Goal: Communication & Community: Answer question/provide support

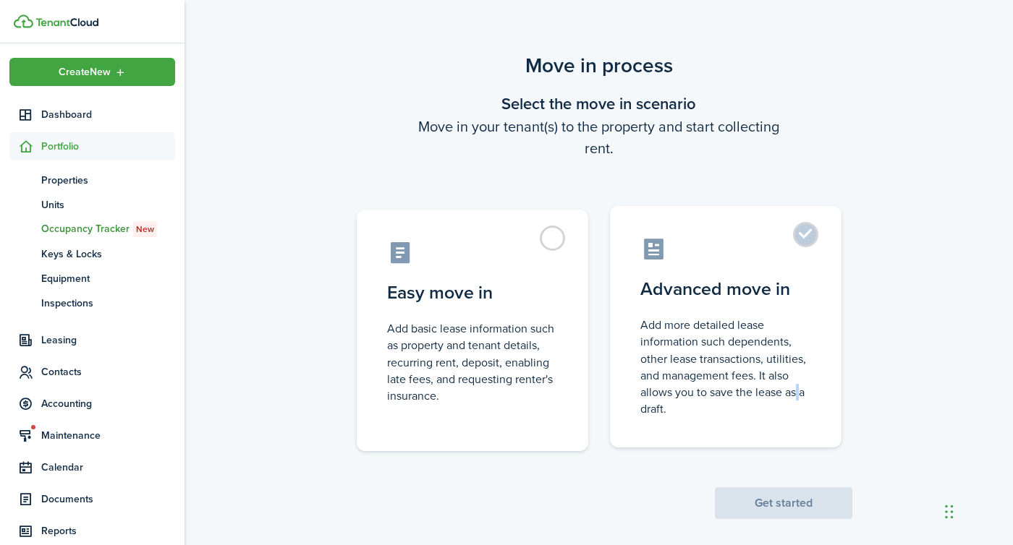
click at [794, 389] on control-radio-card-description "Add more detailed lease information such dependents, other lease transactions, …" at bounding box center [725, 367] width 171 height 101
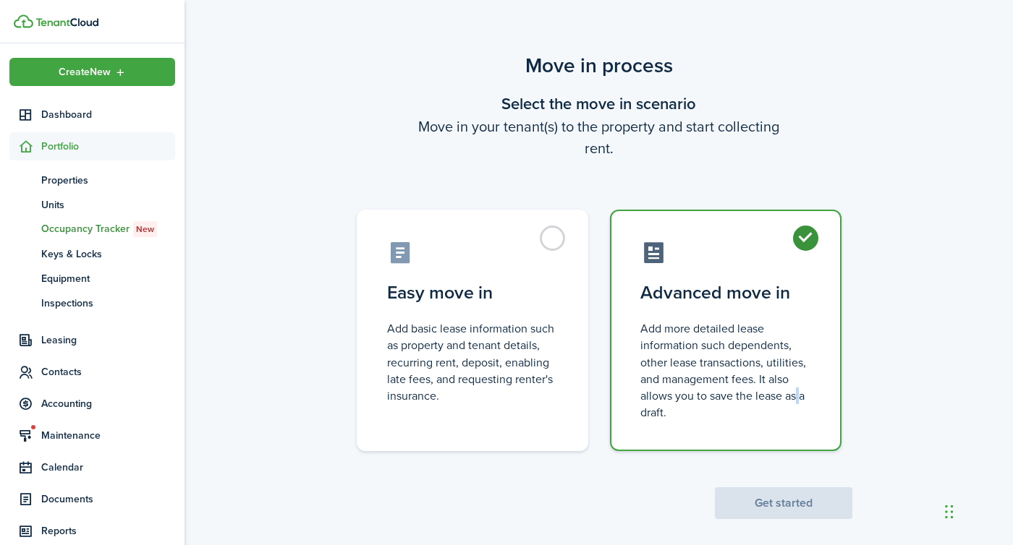
radio input "true"
click at [801, 507] on button "Get started" at bounding box center [783, 504] width 137 height 32
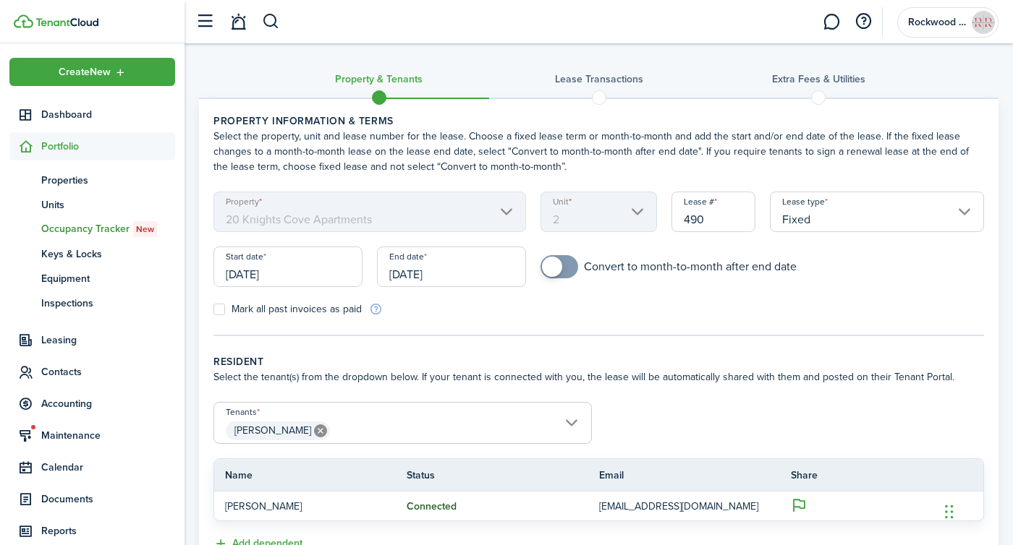
click at [257, 270] on input "[DATE]" at bounding box center [287, 267] width 149 height 41
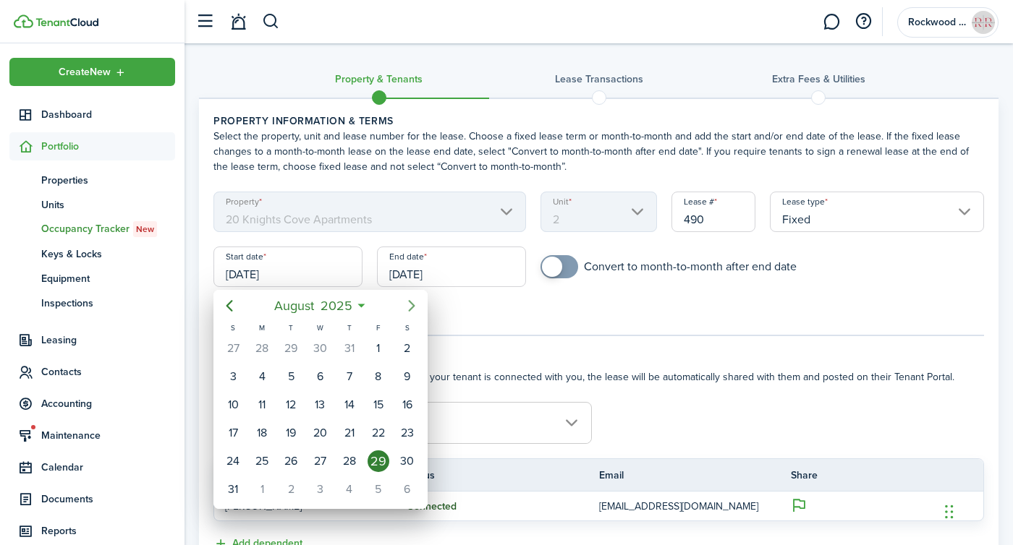
click at [413, 305] on icon "Next page" at bounding box center [411, 306] width 7 height 12
click at [263, 433] on div "22" at bounding box center [262, 433] width 22 height 22
type input "[DATE]"
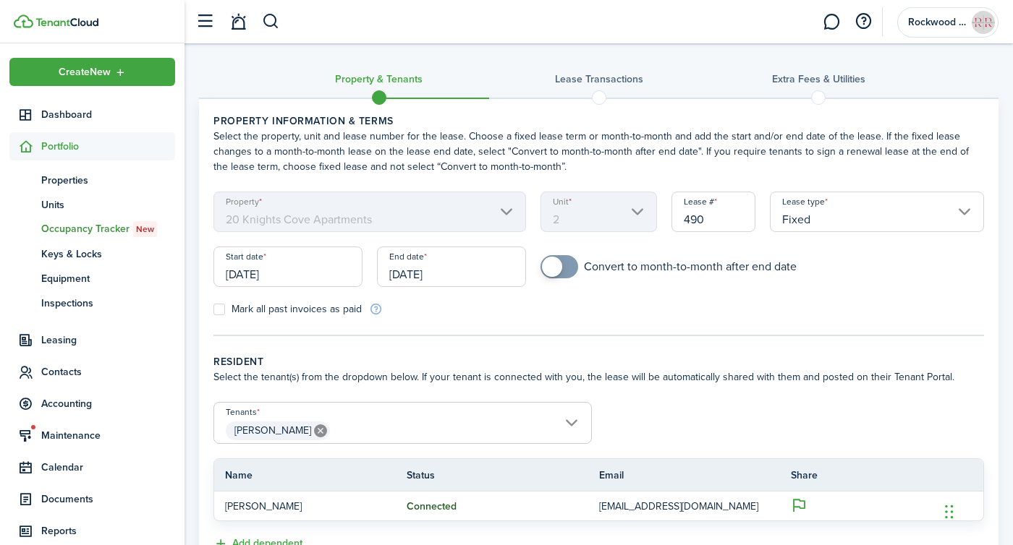
click at [407, 258] on input "[DATE]" at bounding box center [451, 267] width 149 height 41
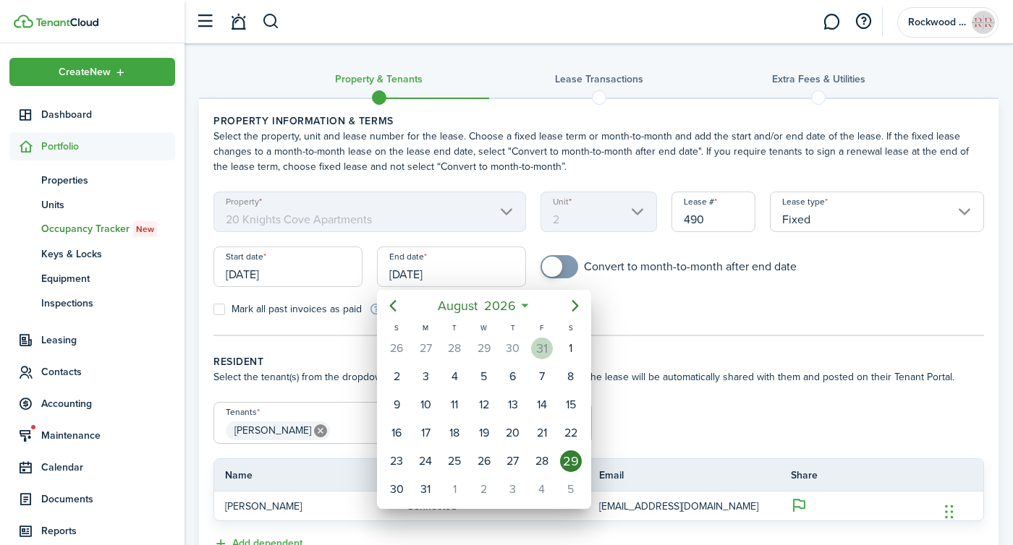
click at [544, 348] on div "31" at bounding box center [542, 349] width 22 height 22
type input "[DATE]"
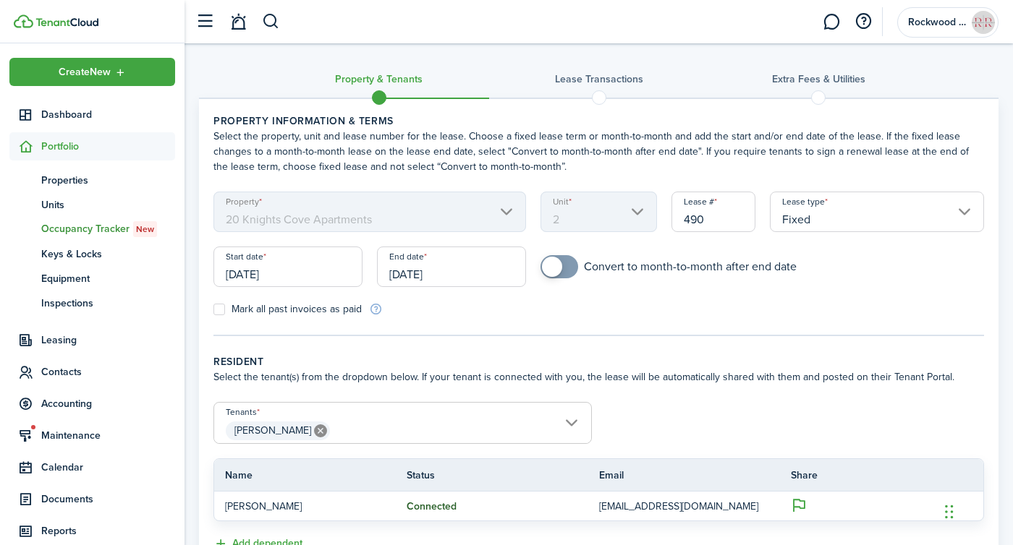
checkbox input "true"
click at [556, 263] on span at bounding box center [552, 267] width 20 height 20
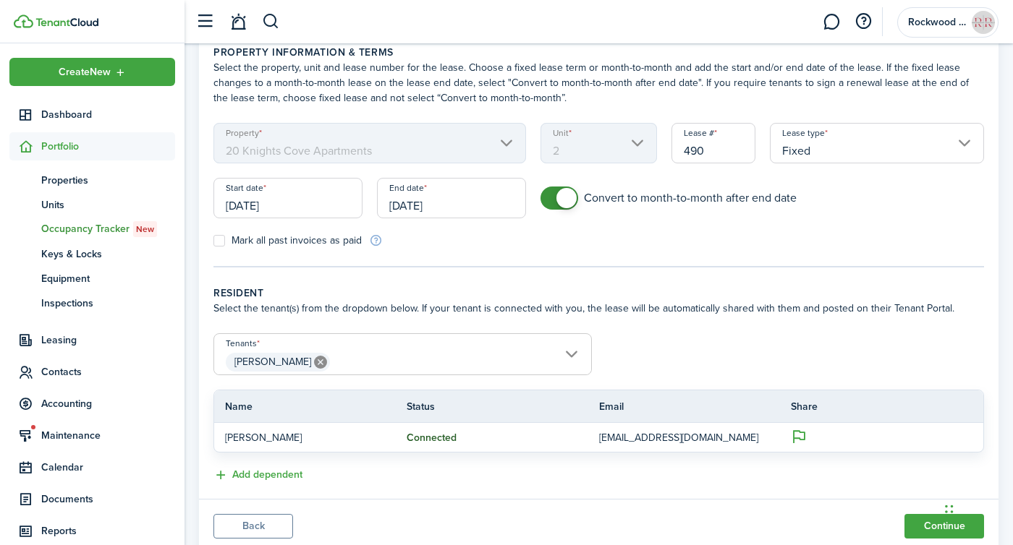
scroll to position [116, 0]
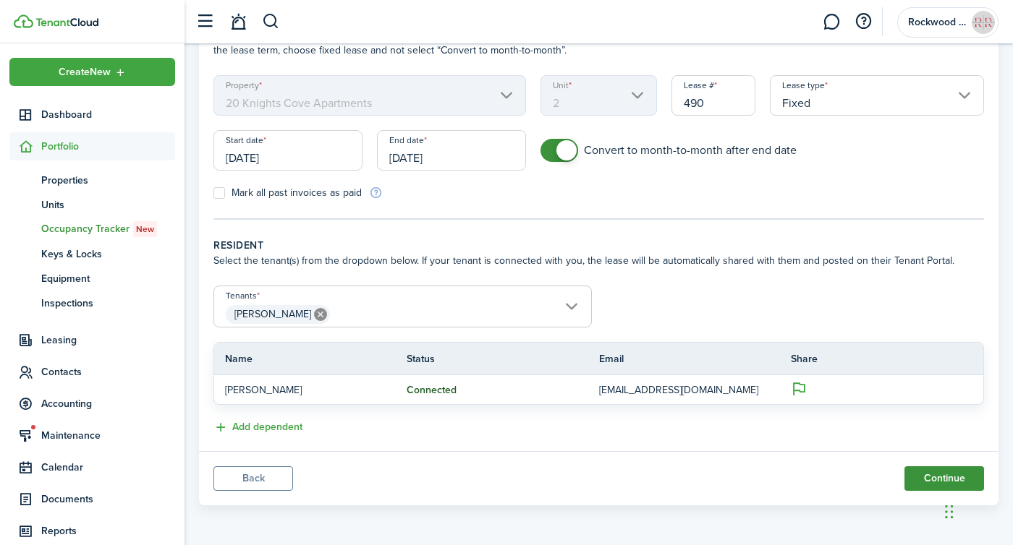
click at [927, 473] on button "Continue" at bounding box center [944, 479] width 80 height 25
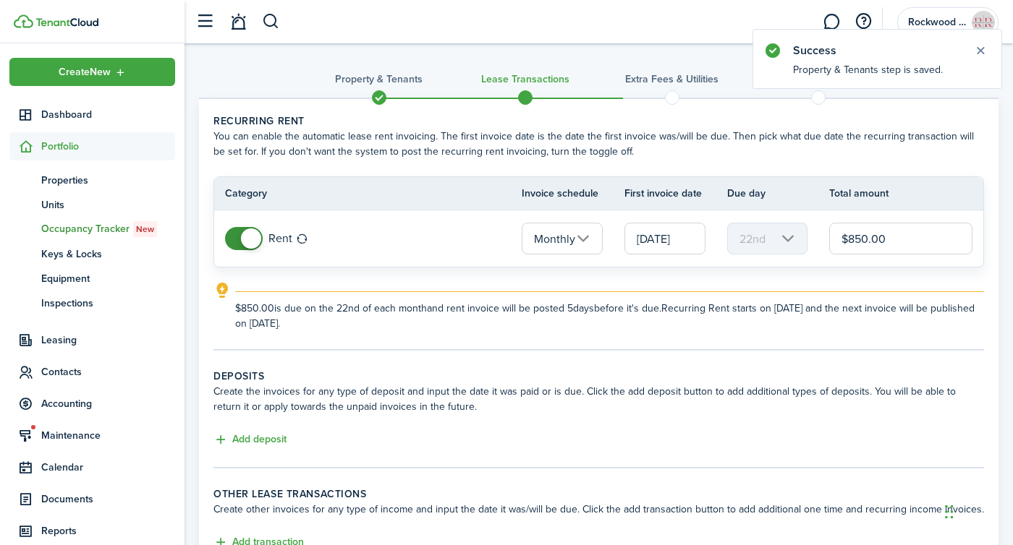
click at [868, 238] on input "$850.00" at bounding box center [900, 239] width 143 height 32
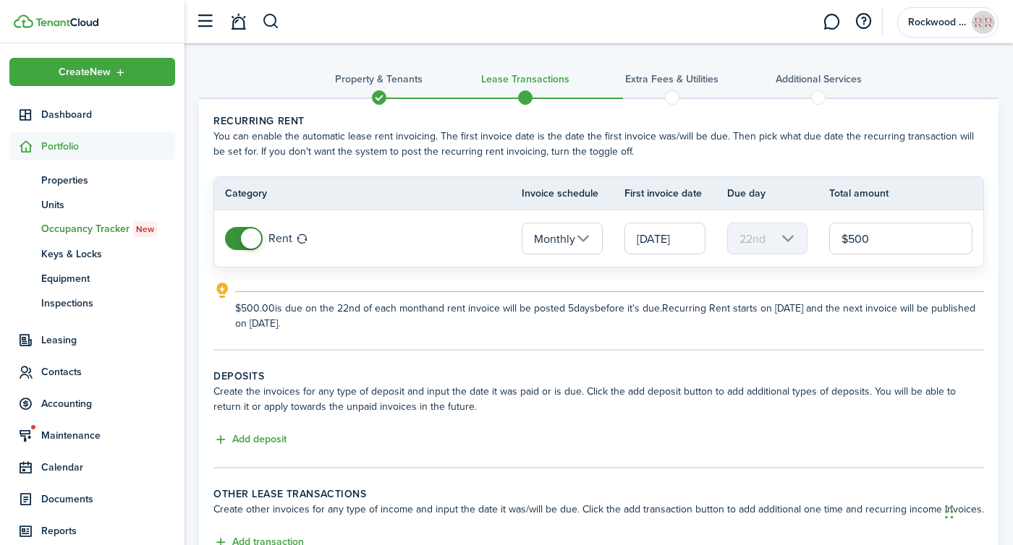
type input "$500.00"
click at [374, 89] on span at bounding box center [379, 98] width 22 height 22
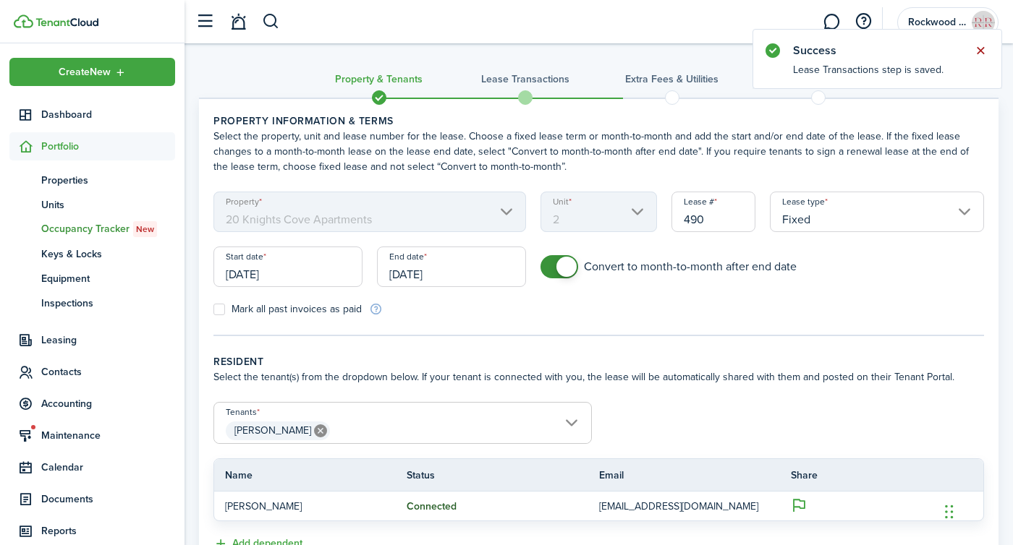
click at [985, 46] on button "Close notify" at bounding box center [980, 51] width 20 height 20
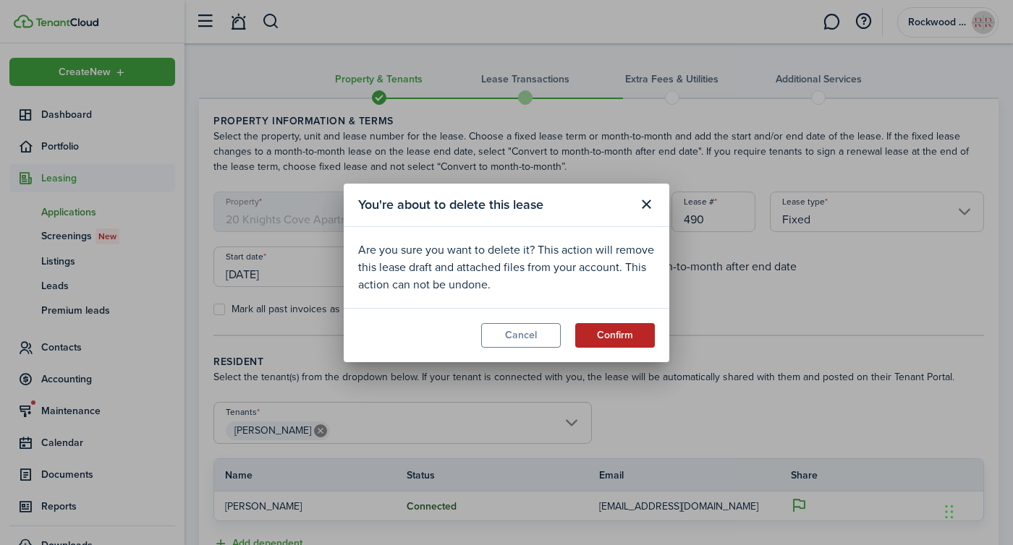
click at [610, 331] on button "Confirm" at bounding box center [615, 335] width 80 height 25
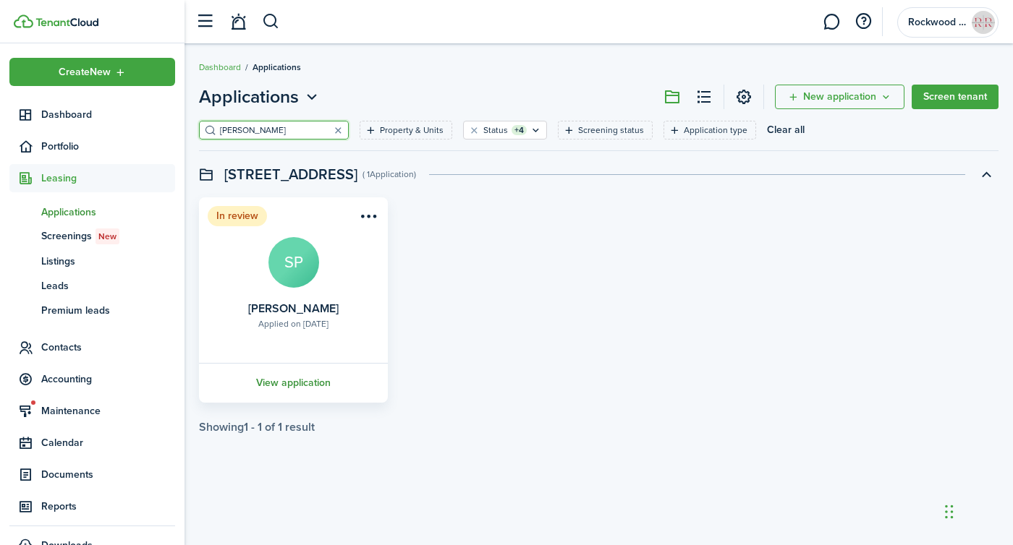
click at [286, 378] on link "View application" at bounding box center [293, 383] width 193 height 40
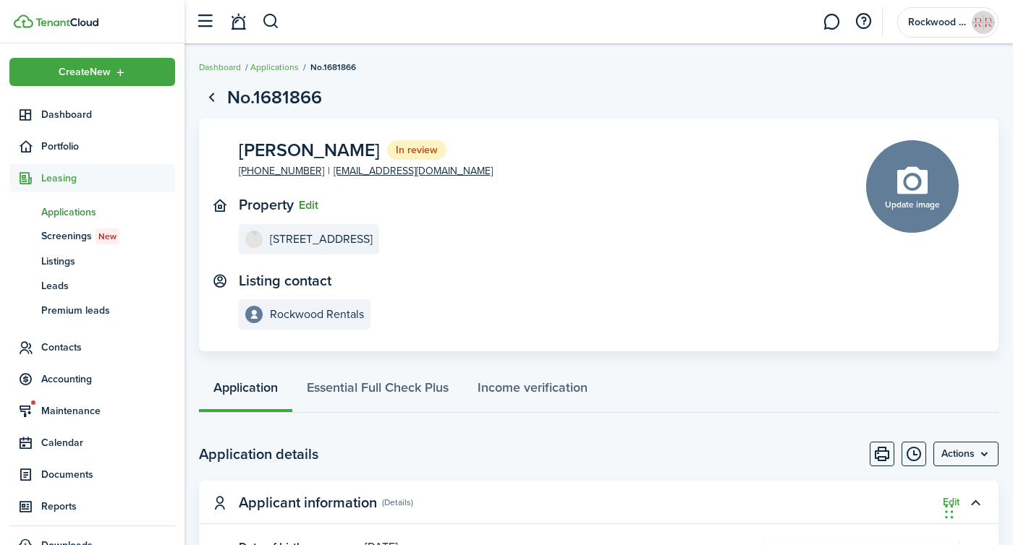
click at [299, 200] on button "Edit" at bounding box center [309, 205] width 20 height 13
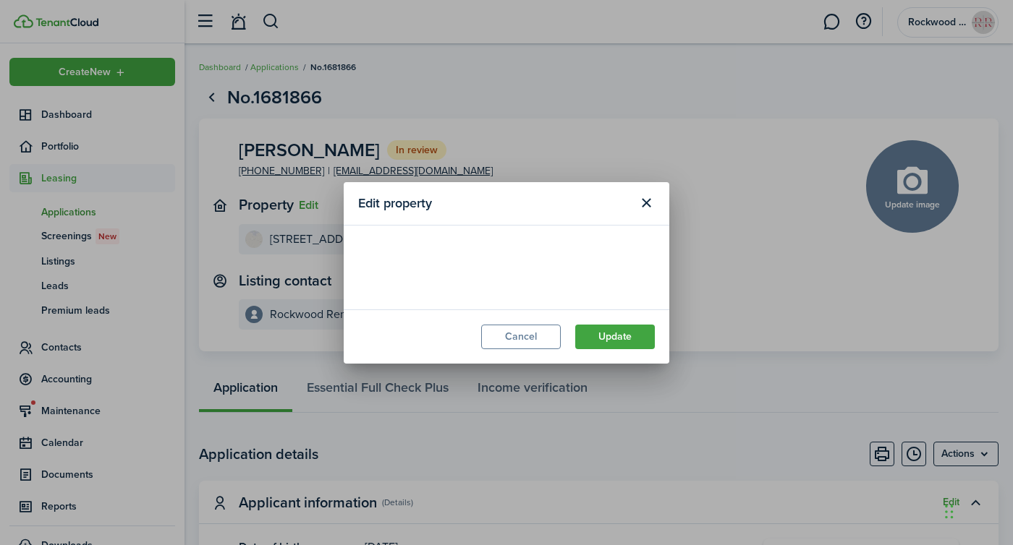
click at [404, 260] on loading-skeleton at bounding box center [506, 260] width 297 height 41
click at [407, 261] on loading-skeleton at bounding box center [506, 260] width 297 height 41
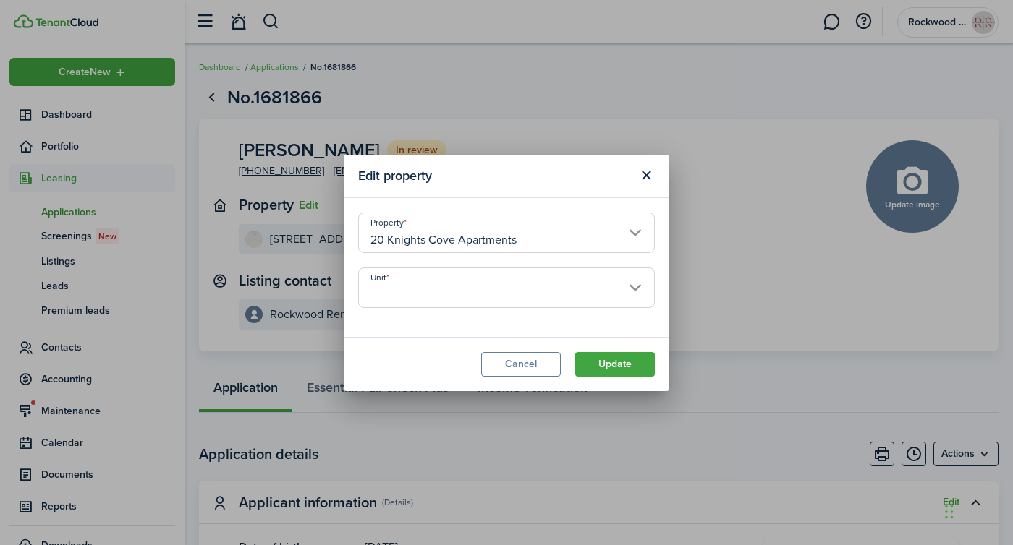
click at [406, 240] on input "20 Knights Cove Apartments" at bounding box center [506, 233] width 297 height 41
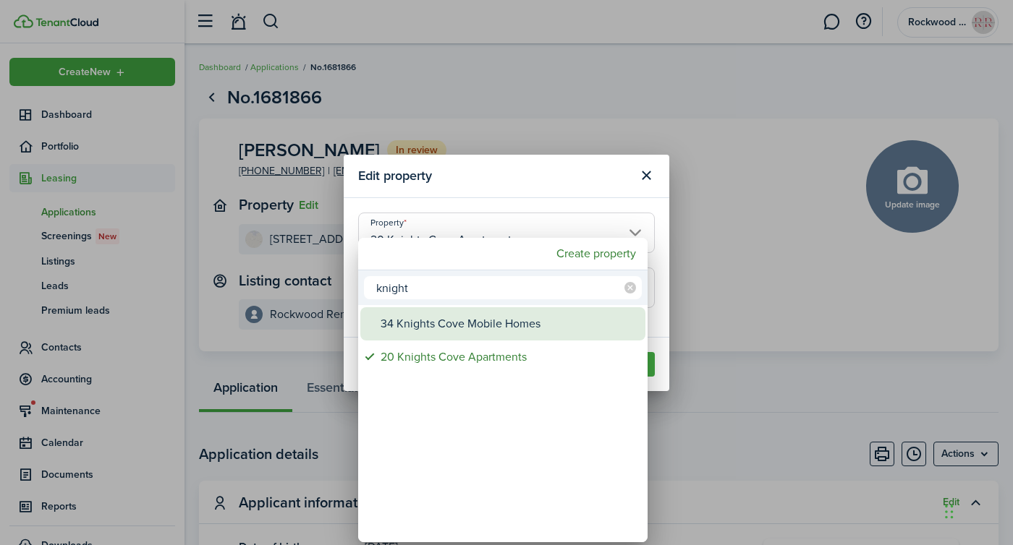
type input "knight"
click at [412, 320] on div "34 Knights Cove Mobile Homes" at bounding box center [509, 323] width 256 height 33
type input "34 Knights Cove Mobile Homes"
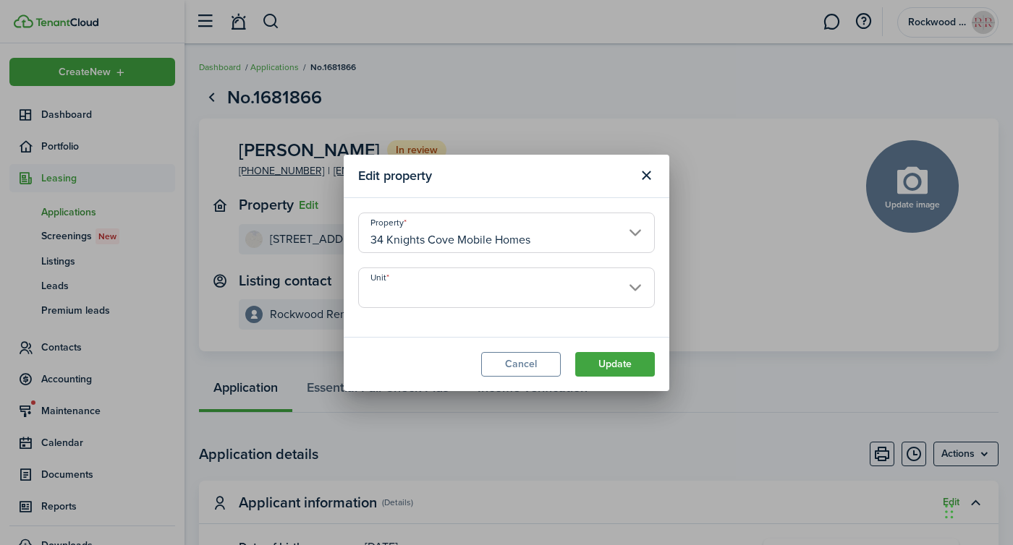
click at [407, 292] on input "Unit" at bounding box center [506, 288] width 297 height 41
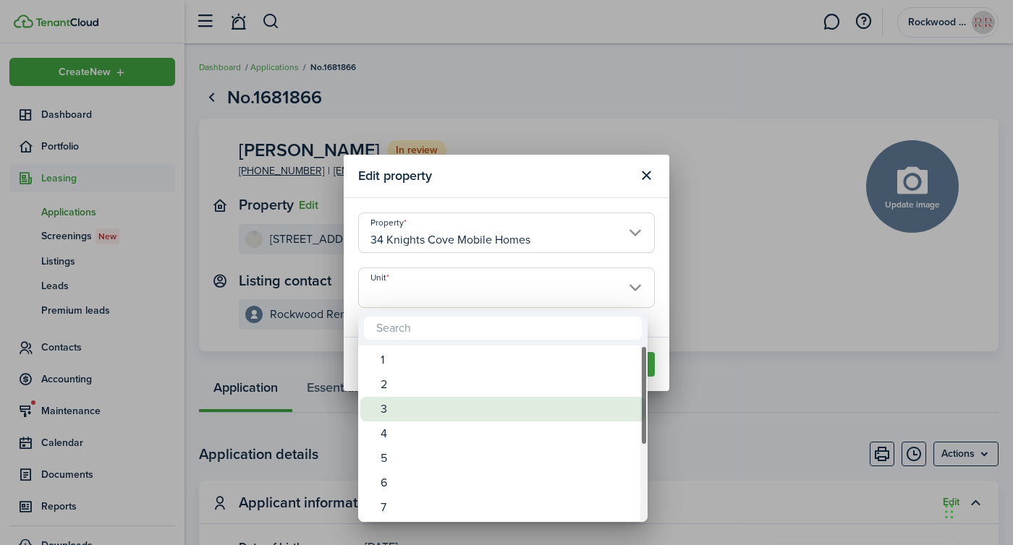
click at [398, 399] on div "3" at bounding box center [509, 409] width 256 height 25
type input "3"
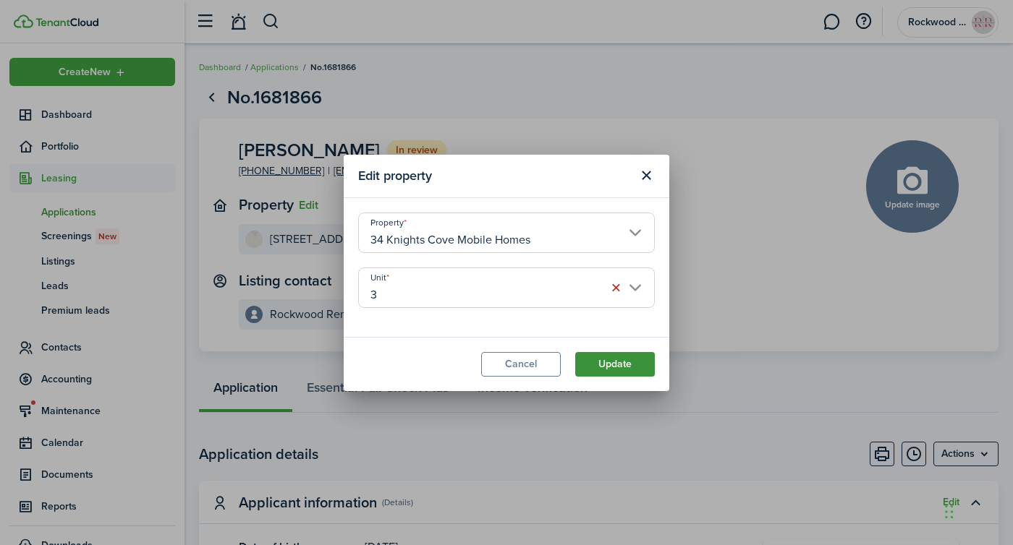
click at [589, 355] on button "Update" at bounding box center [615, 364] width 80 height 25
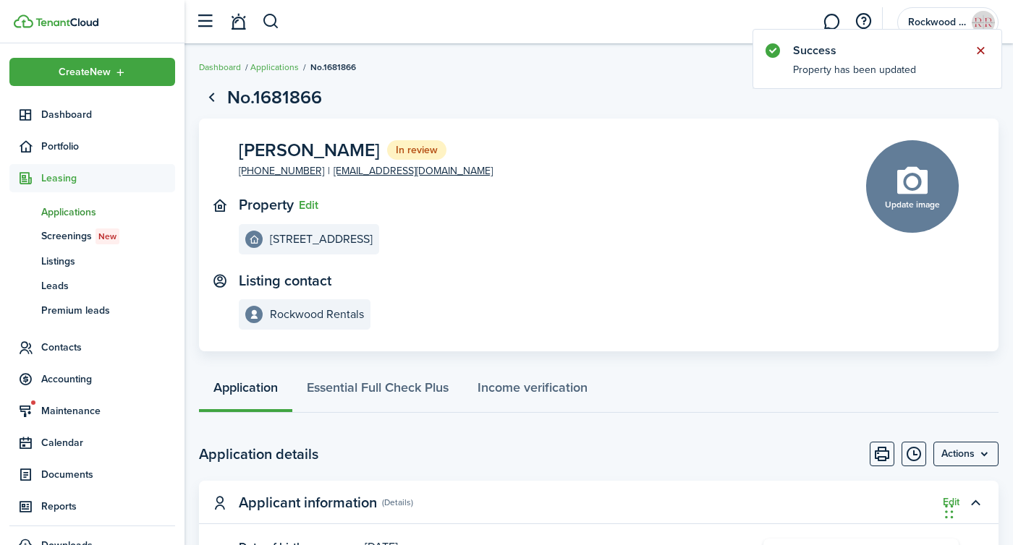
click at [983, 48] on button "Close notify" at bounding box center [980, 51] width 20 height 20
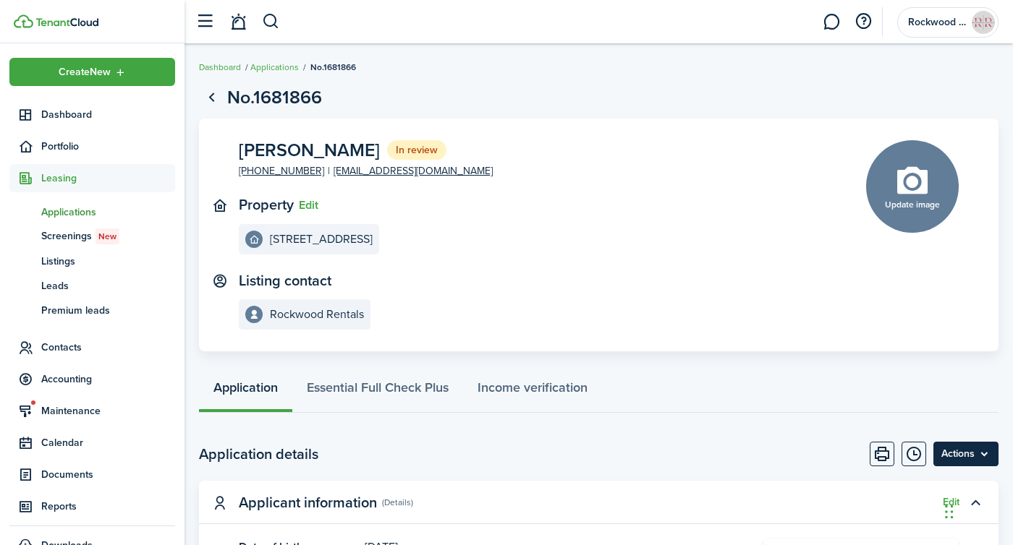
click at [984, 451] on menu-btn "Actions" at bounding box center [965, 454] width 65 height 25
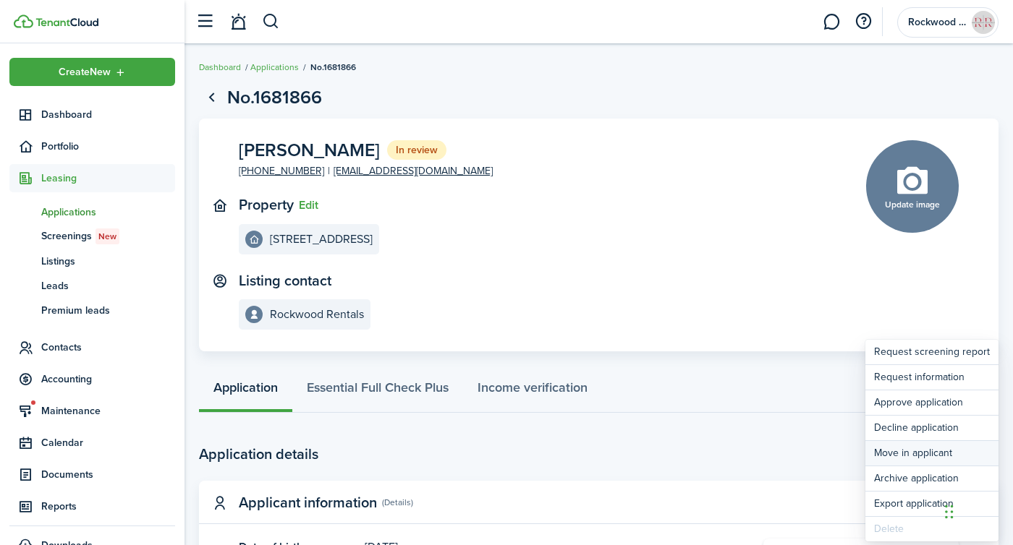
click at [894, 447] on button "Move in applicant" at bounding box center [931, 453] width 133 height 25
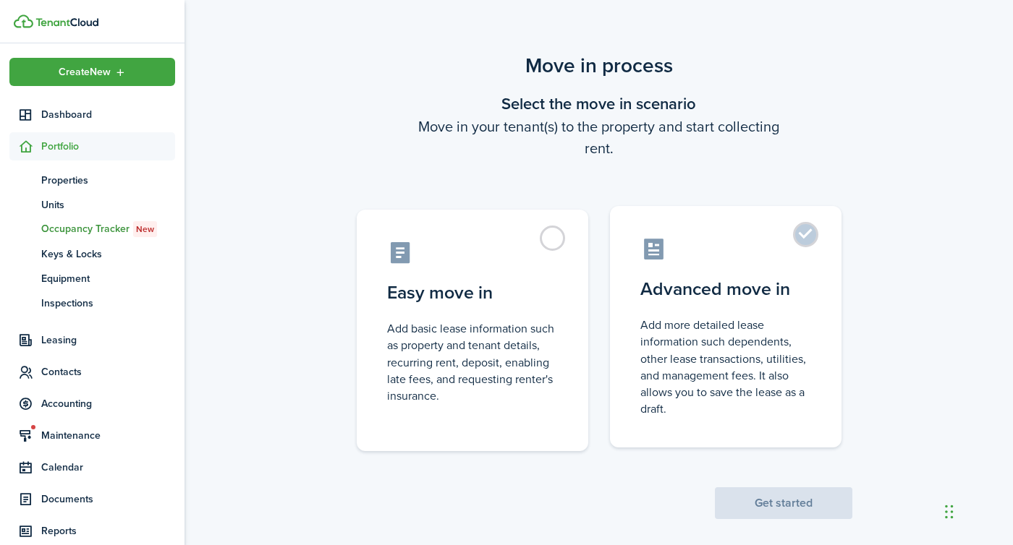
click at [720, 310] on label "Advanced move in Add more detailed lease information such dependents, other lea…" at bounding box center [725, 327] width 231 height 242
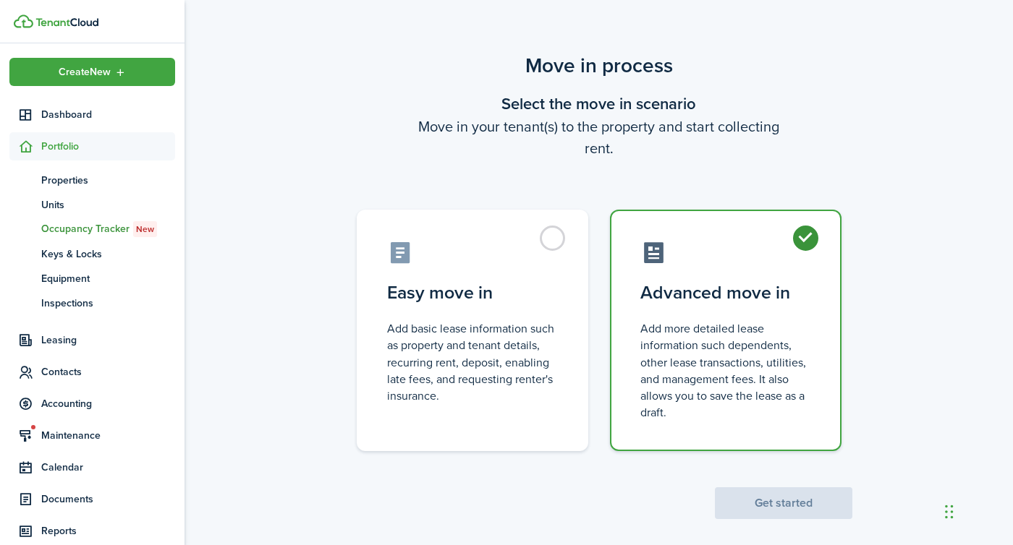
radio input "true"
click at [760, 514] on button "Get started" at bounding box center [783, 504] width 137 height 32
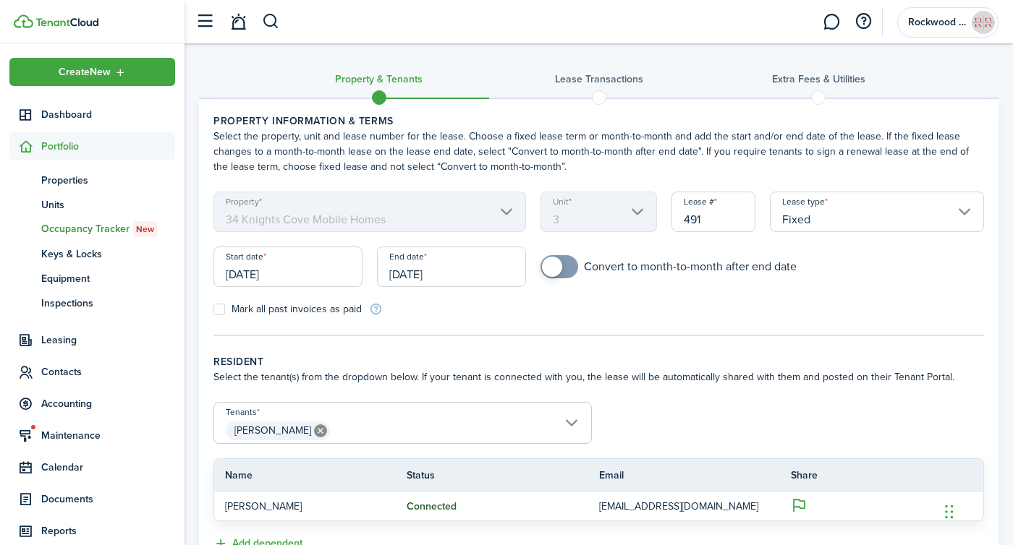
click at [305, 282] on input "[DATE]" at bounding box center [287, 267] width 149 height 41
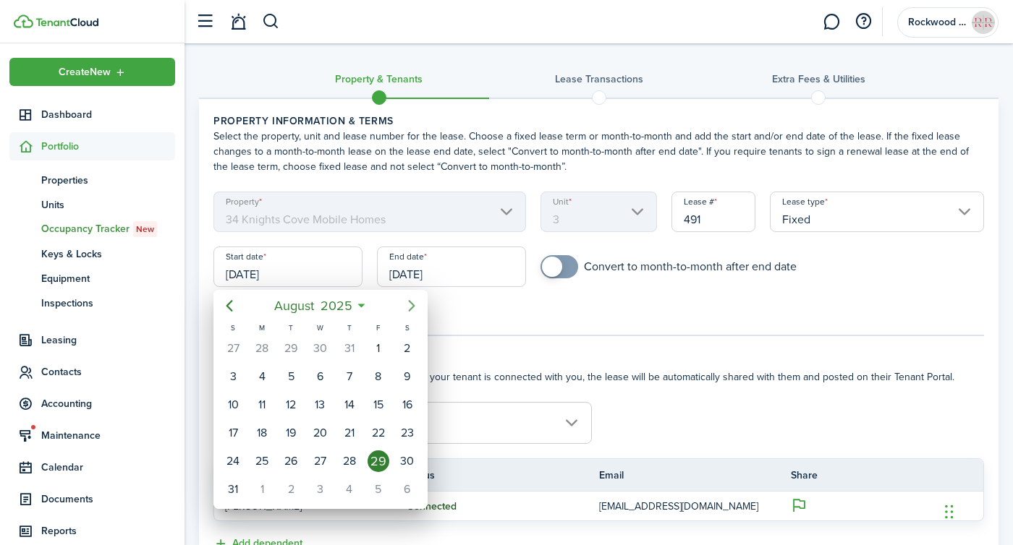
click at [412, 306] on icon "Next page" at bounding box center [411, 306] width 7 height 12
click at [271, 430] on div "22" at bounding box center [262, 433] width 22 height 22
type input "[DATE]"
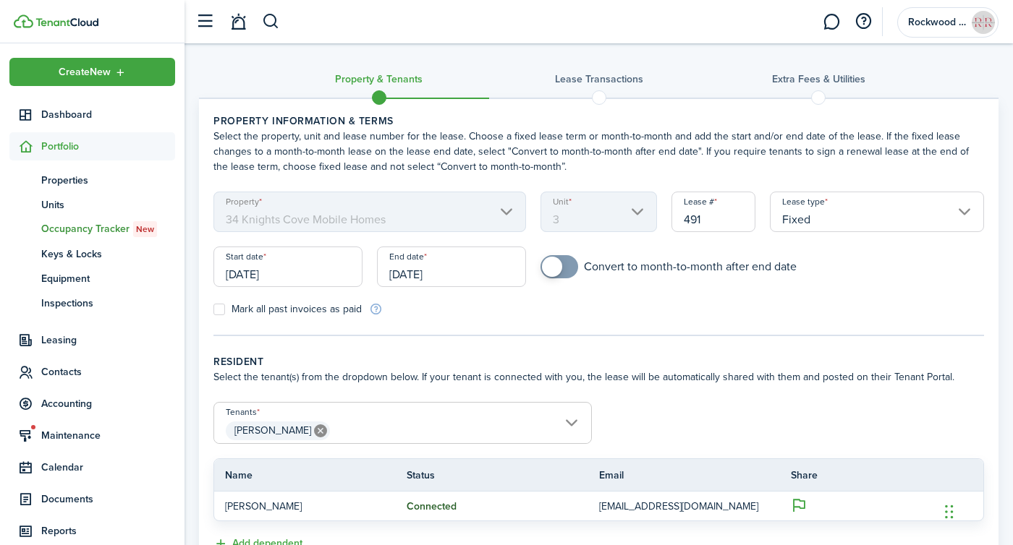
click at [440, 263] on input "[DATE]" at bounding box center [451, 267] width 149 height 41
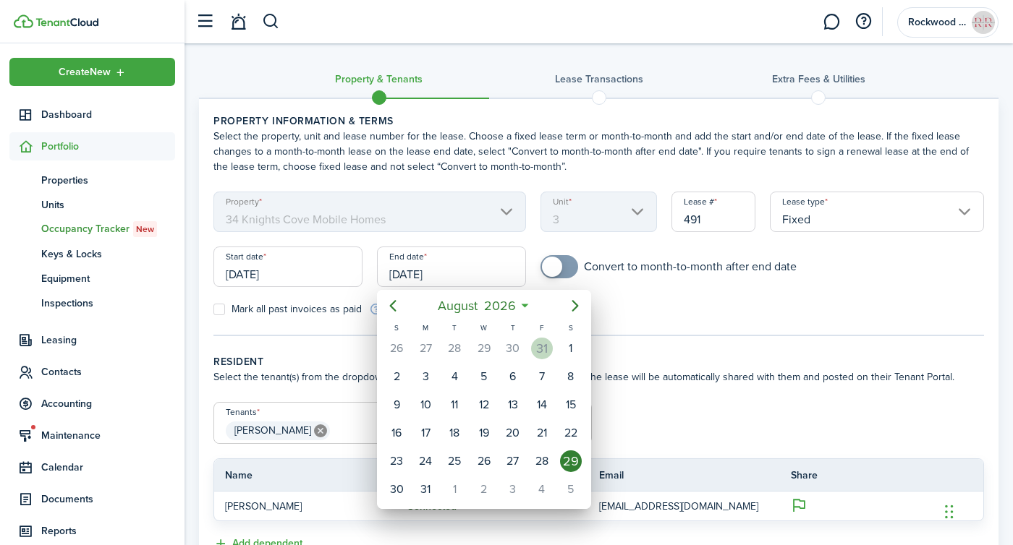
click at [543, 346] on div "31" at bounding box center [542, 349] width 22 height 22
type input "[DATE]"
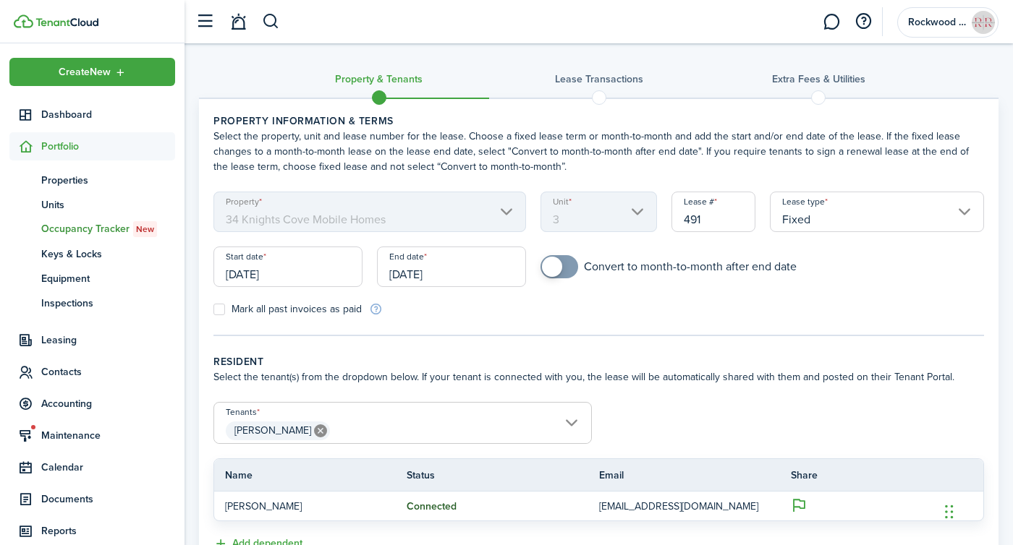
checkbox input "true"
click at [558, 263] on span at bounding box center [552, 267] width 20 height 20
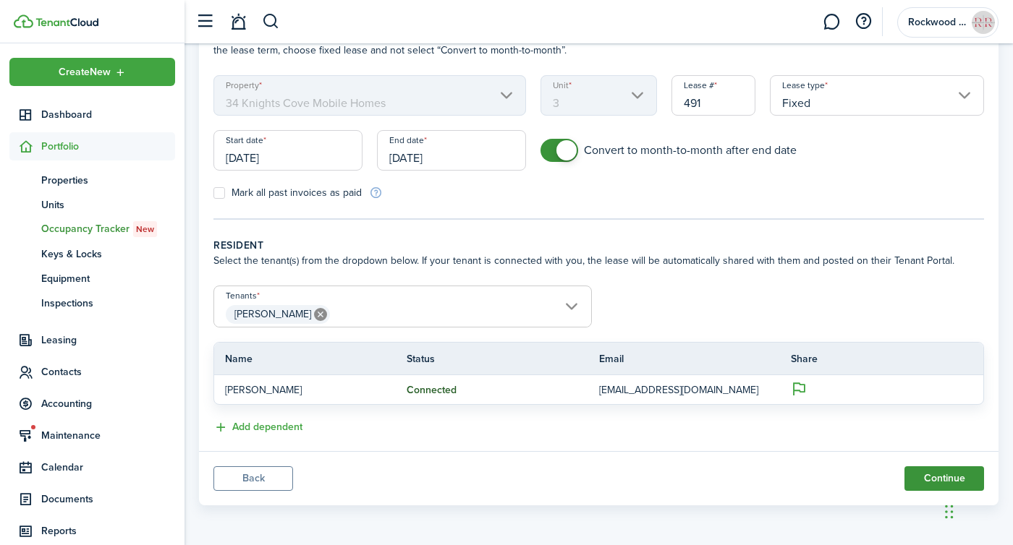
click at [935, 477] on button "Continue" at bounding box center [944, 479] width 80 height 25
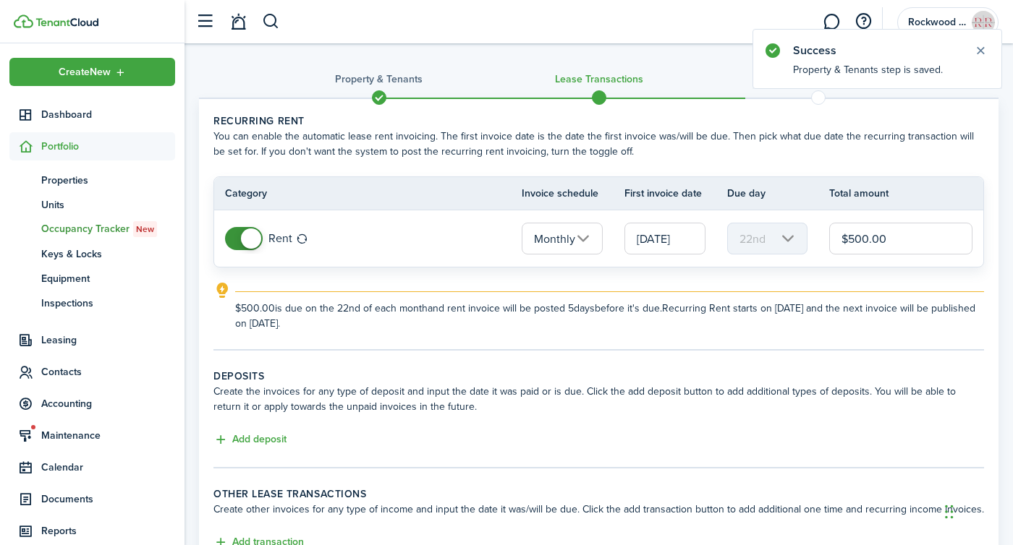
click at [653, 234] on input "[DATE]" at bounding box center [664, 239] width 81 height 32
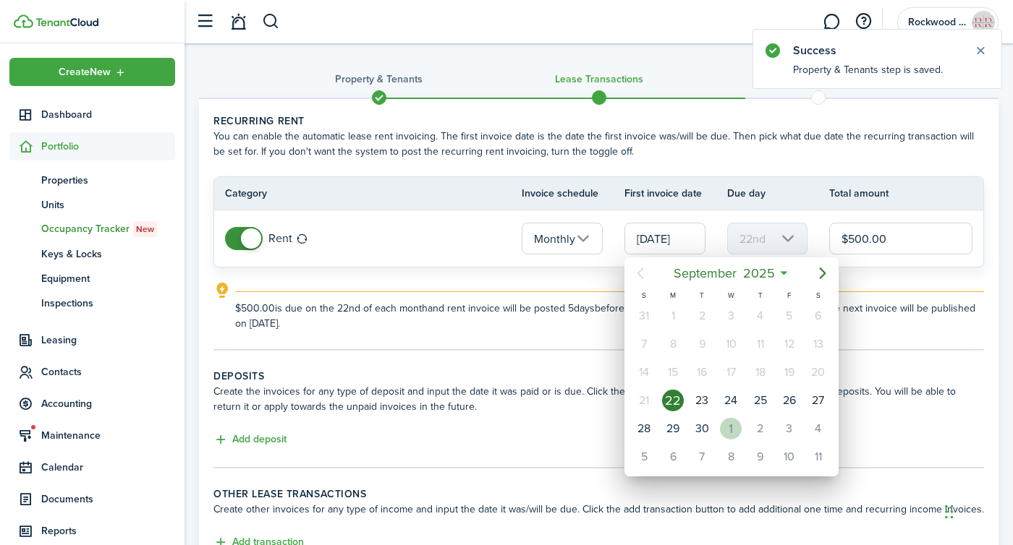
click at [725, 425] on div "1" at bounding box center [731, 429] width 22 height 22
type input "[DATE]"
type input "1st"
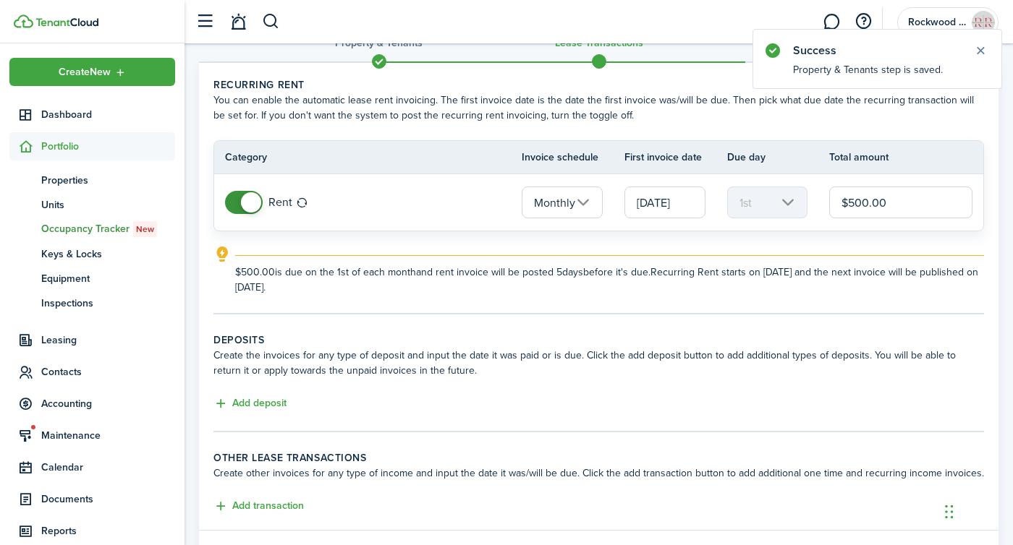
scroll to position [37, 0]
click at [239, 397] on button "Add deposit" at bounding box center [249, 403] width 73 height 17
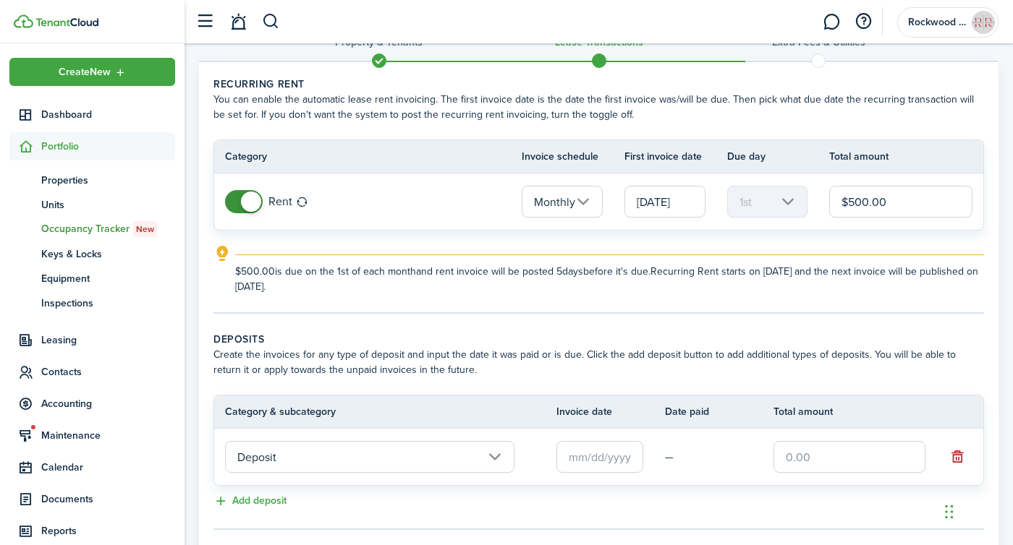
click at [590, 453] on input "text" at bounding box center [599, 457] width 87 height 32
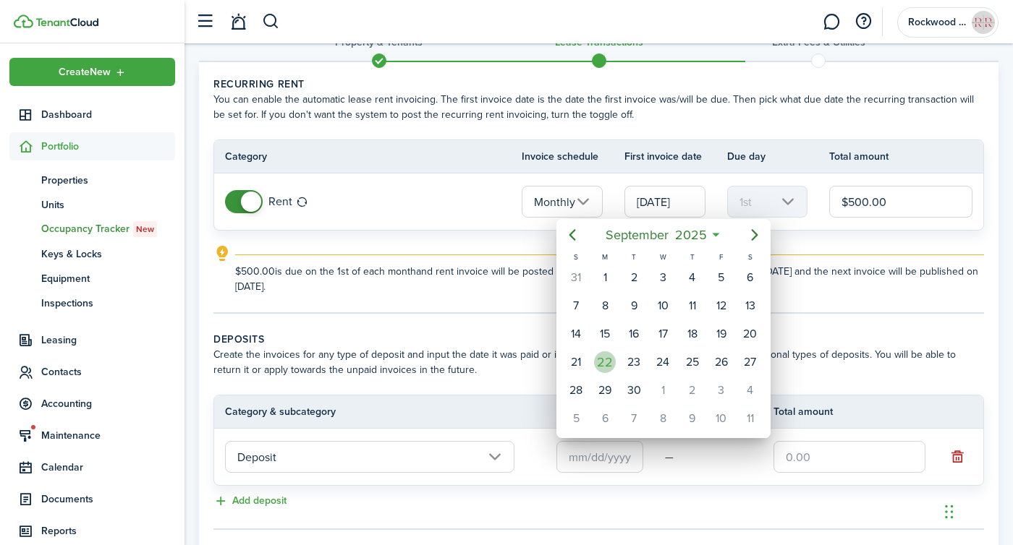
click at [604, 363] on div "22" at bounding box center [605, 363] width 22 height 22
type input "[DATE]"
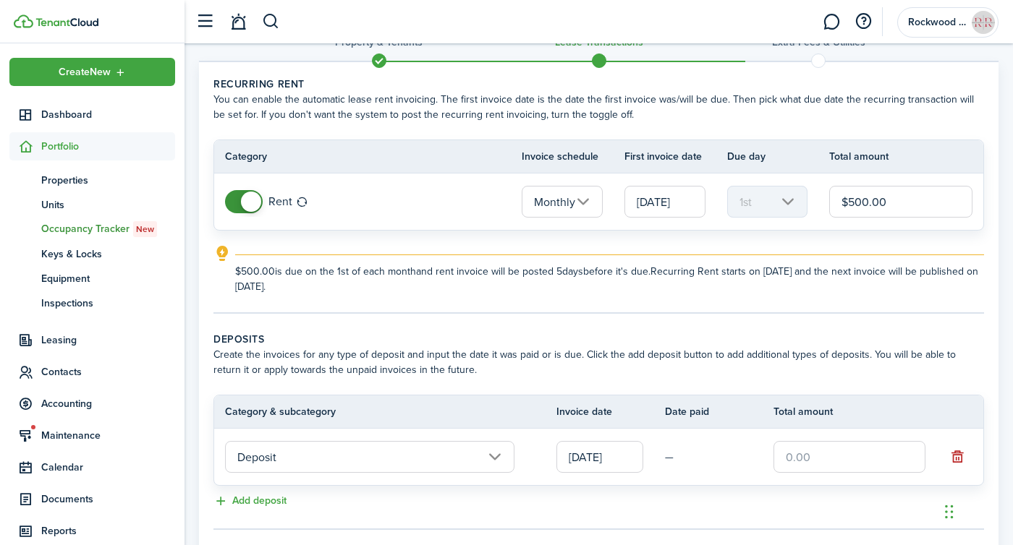
click at [807, 463] on input "text" at bounding box center [849, 457] width 152 height 32
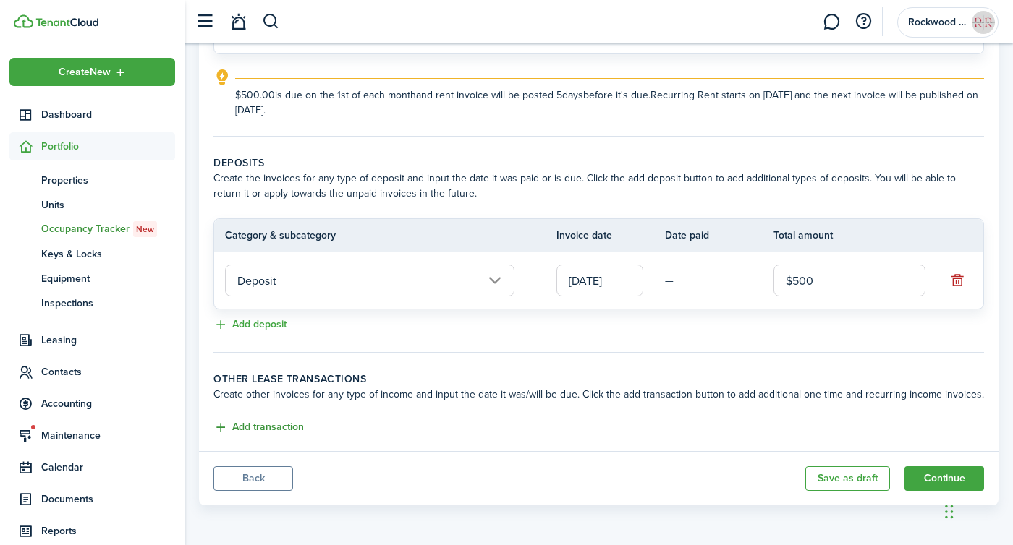
type input "$500.00"
click at [283, 422] on button "Add transaction" at bounding box center [258, 428] width 90 height 17
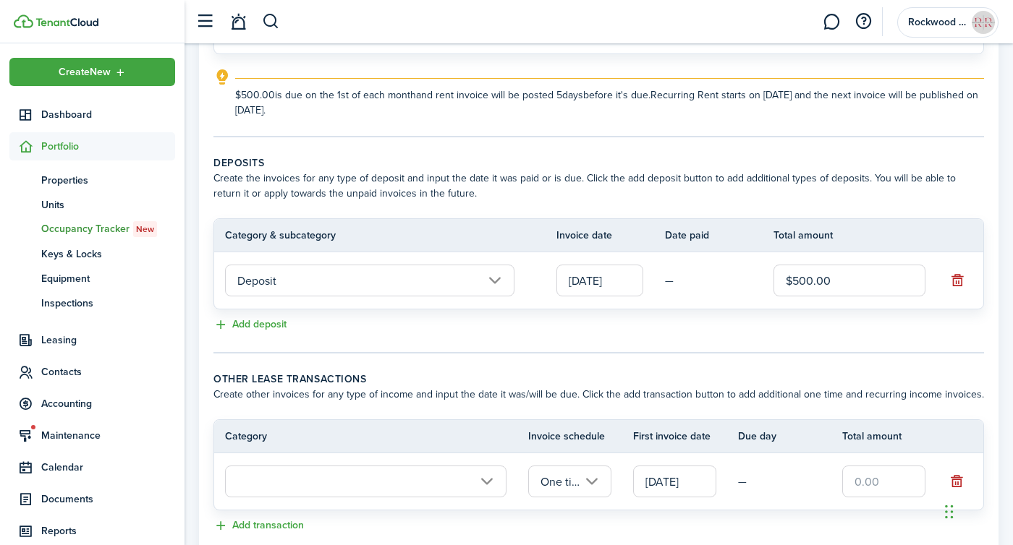
scroll to position [291, 0]
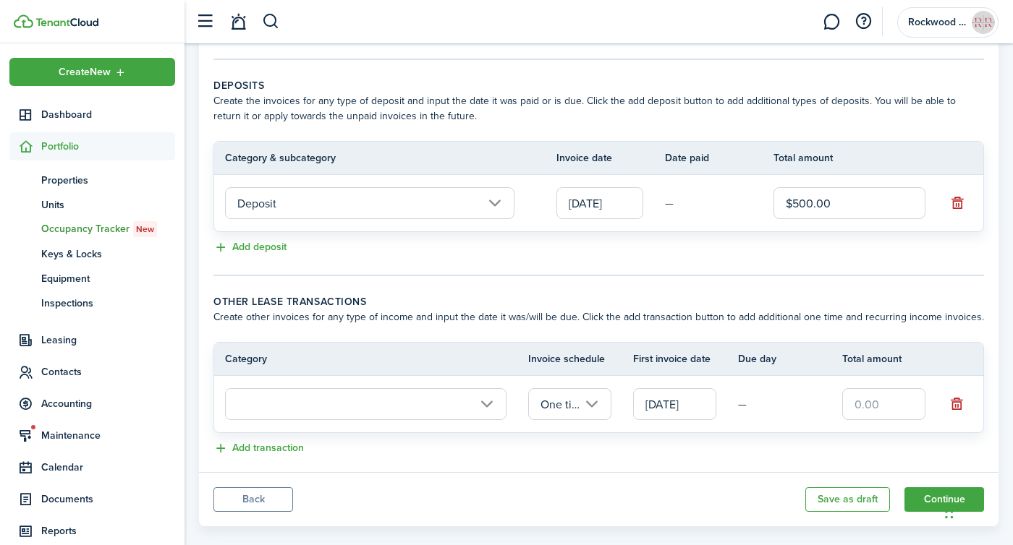
click at [320, 402] on input "text" at bounding box center [365, 404] width 281 height 32
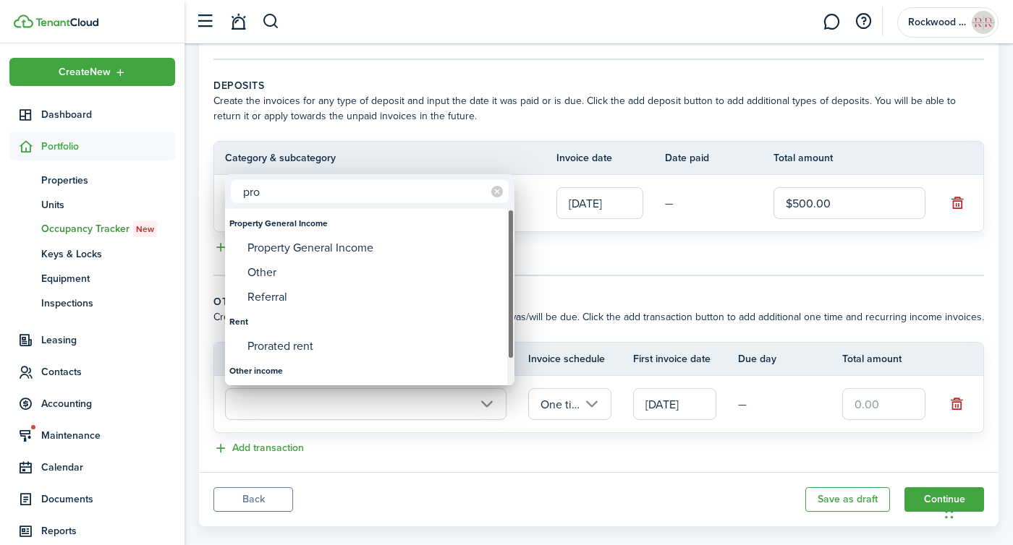
type input "pro"
click at [283, 349] on div "Prorated rent" at bounding box center [375, 346] width 256 height 25
type input "Rent / Prorated rent"
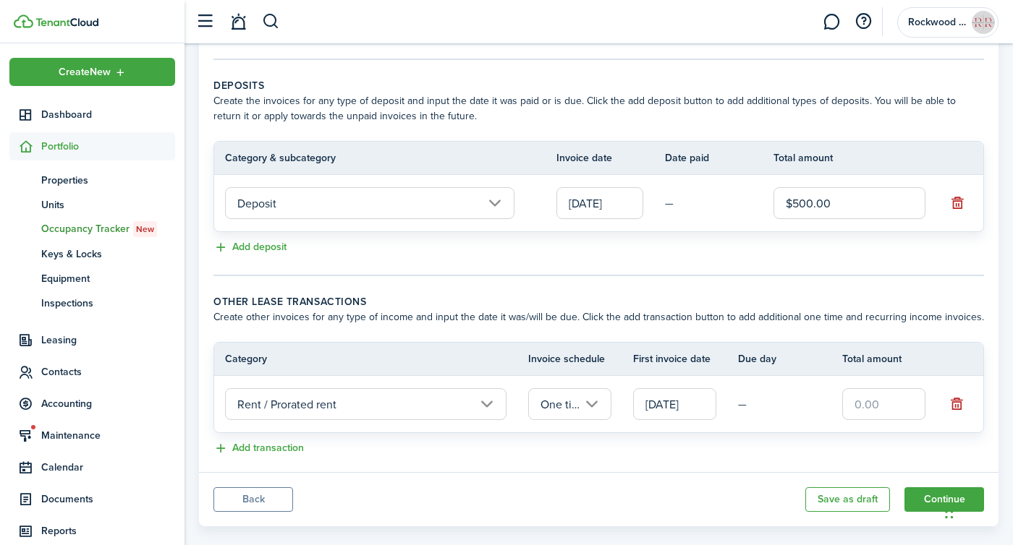
click at [682, 401] on input "[DATE]" at bounding box center [674, 404] width 83 height 32
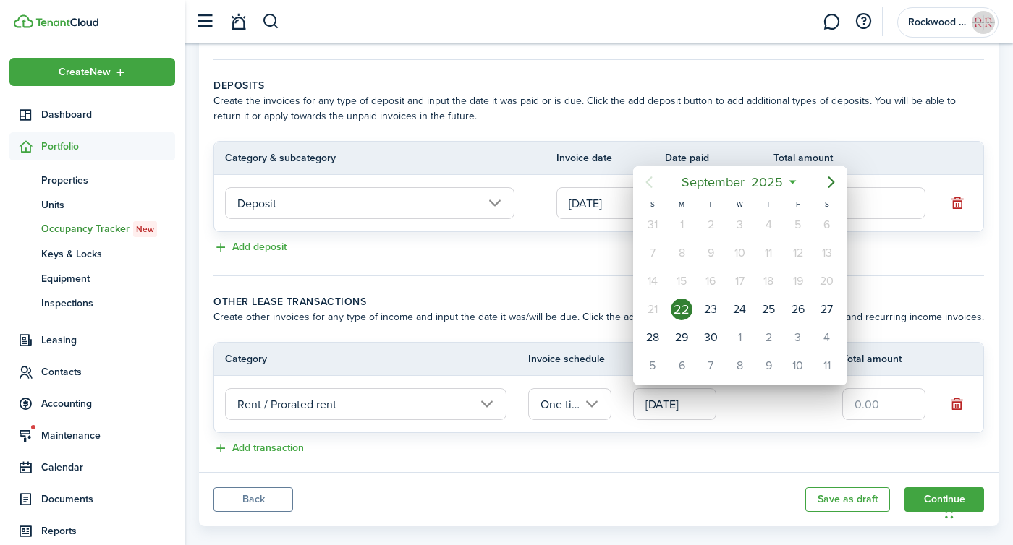
click at [878, 392] on div at bounding box center [506, 272] width 1244 height 777
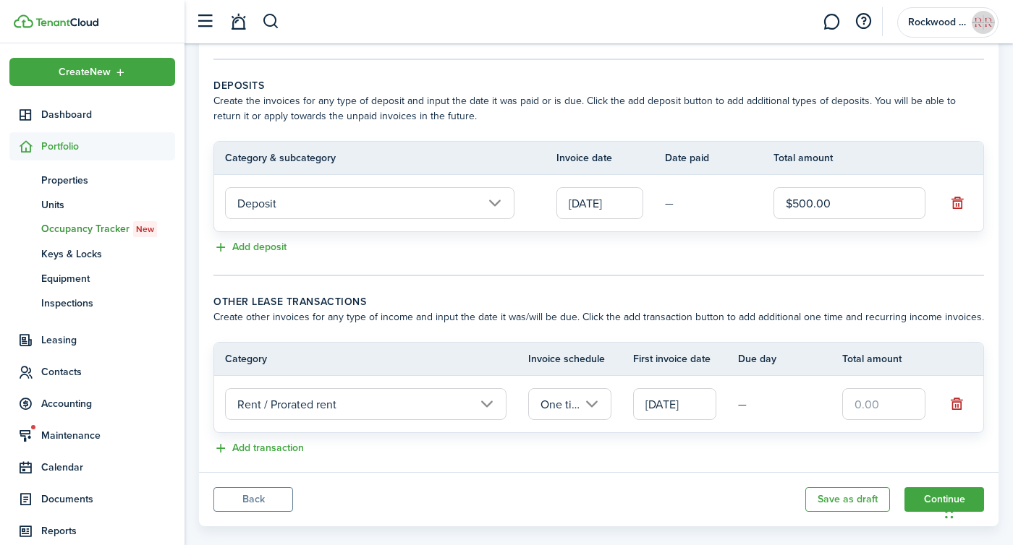
scroll to position [0, 4]
click at [668, 412] on input "[DATE]" at bounding box center [674, 404] width 83 height 32
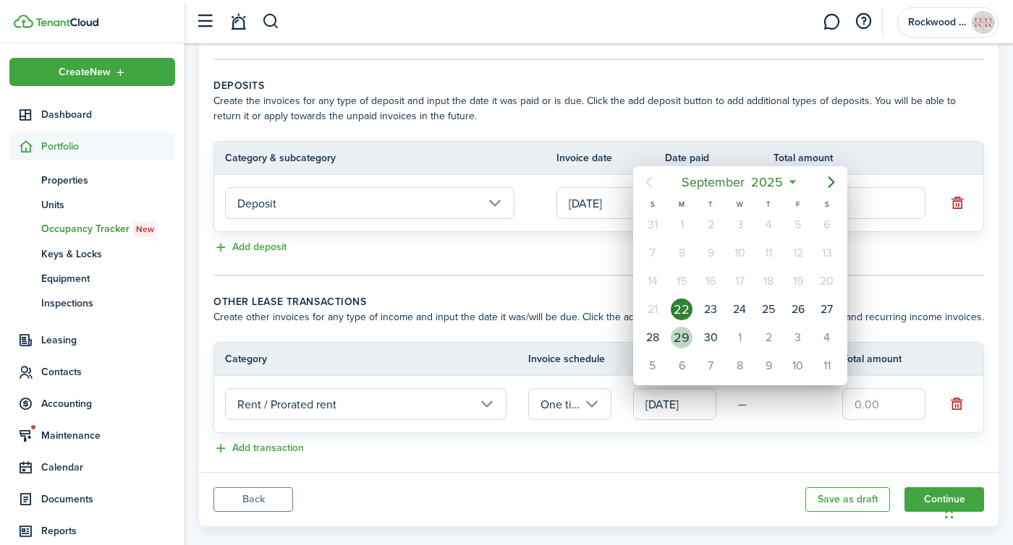
click at [682, 330] on div "29" at bounding box center [682, 338] width 22 height 22
type input "[DATE]"
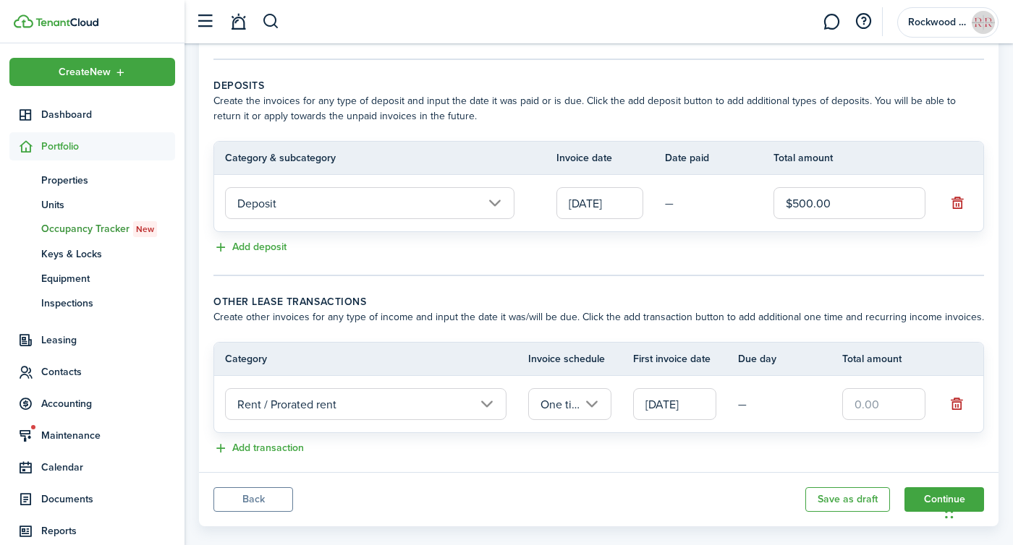
scroll to position [0, 4]
click at [886, 396] on input "text" at bounding box center [883, 404] width 83 height 32
type input "$35.00"
click at [923, 501] on button "Continue" at bounding box center [944, 500] width 80 height 25
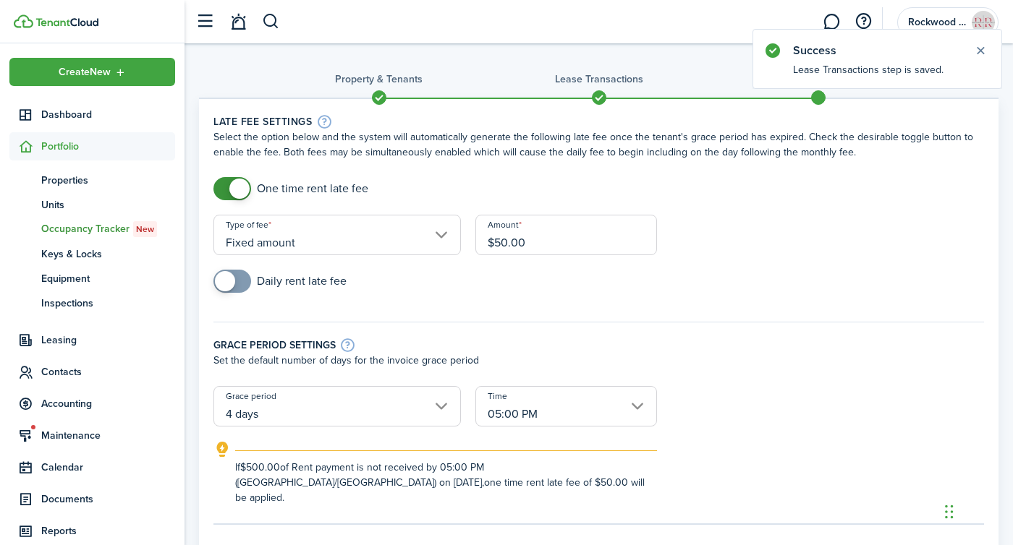
click at [308, 240] on input "Fixed amount" at bounding box center [336, 235] width 247 height 41
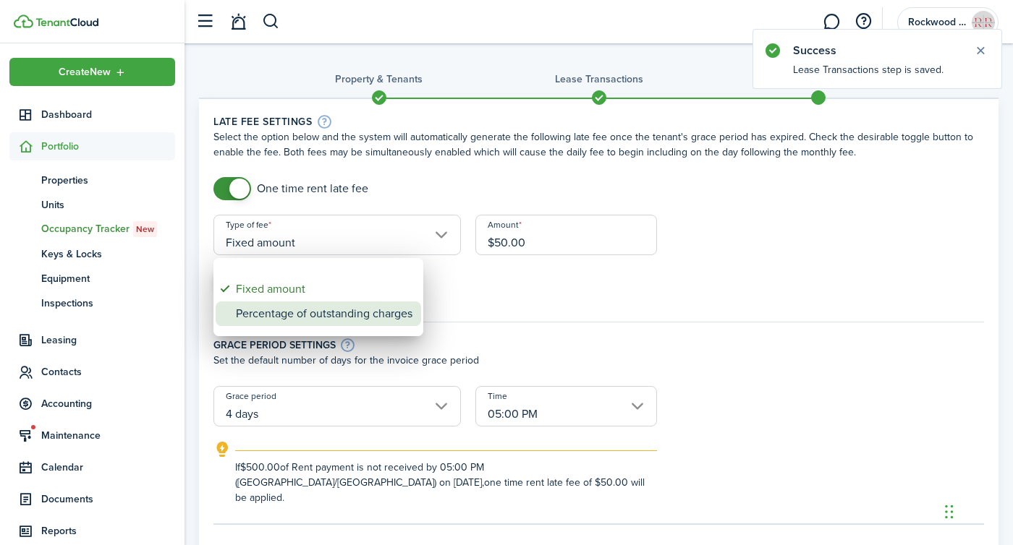
drag, startPoint x: 303, startPoint y: 299, endPoint x: 302, endPoint y: 313, distance: 13.8
click at [302, 313] on div "Percentage of outstanding charges" at bounding box center [324, 314] width 177 height 25
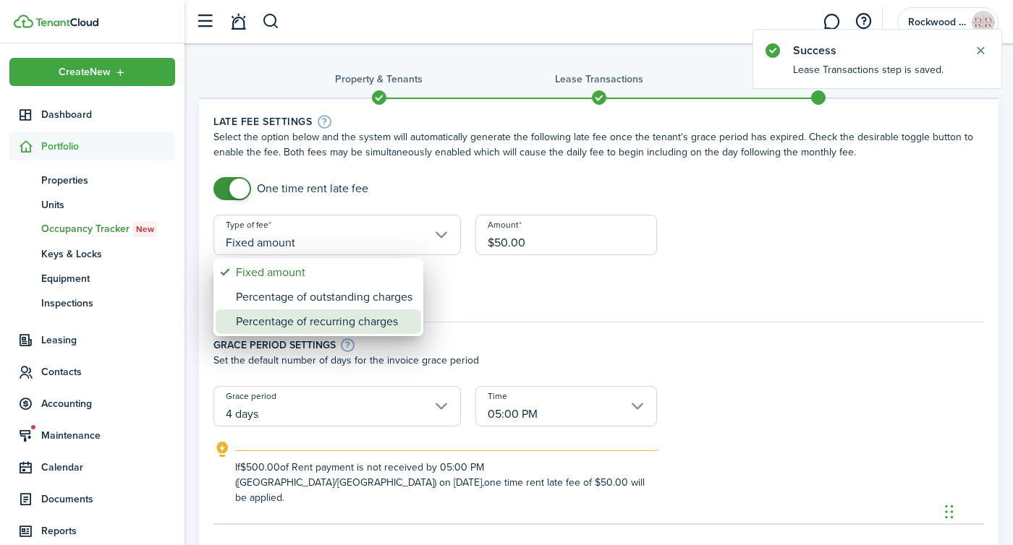
click at [302, 324] on div "Percentage of recurring charges" at bounding box center [324, 322] width 177 height 25
type input "Percentage of recurring charges"
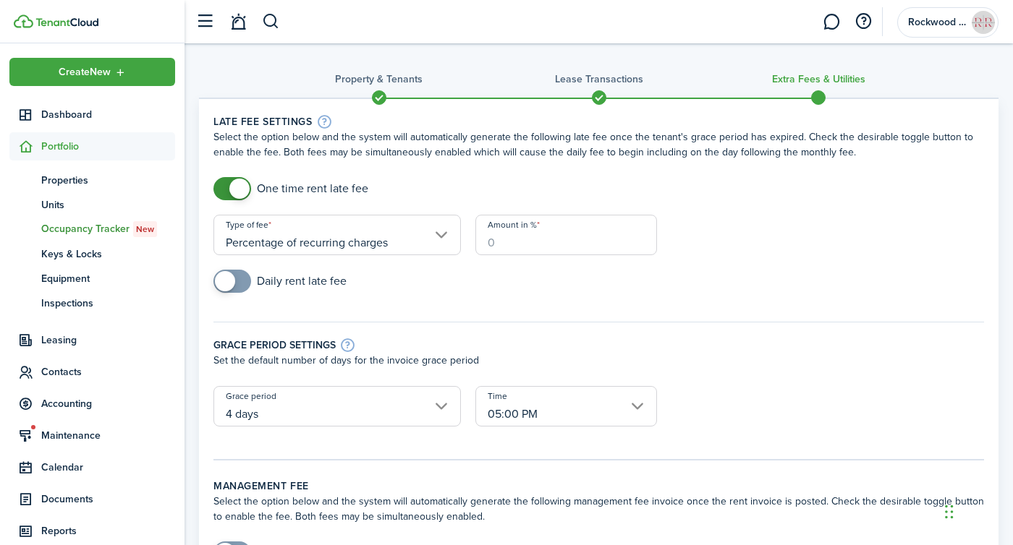
click at [506, 241] on input "Amount in %" at bounding box center [566, 235] width 182 height 41
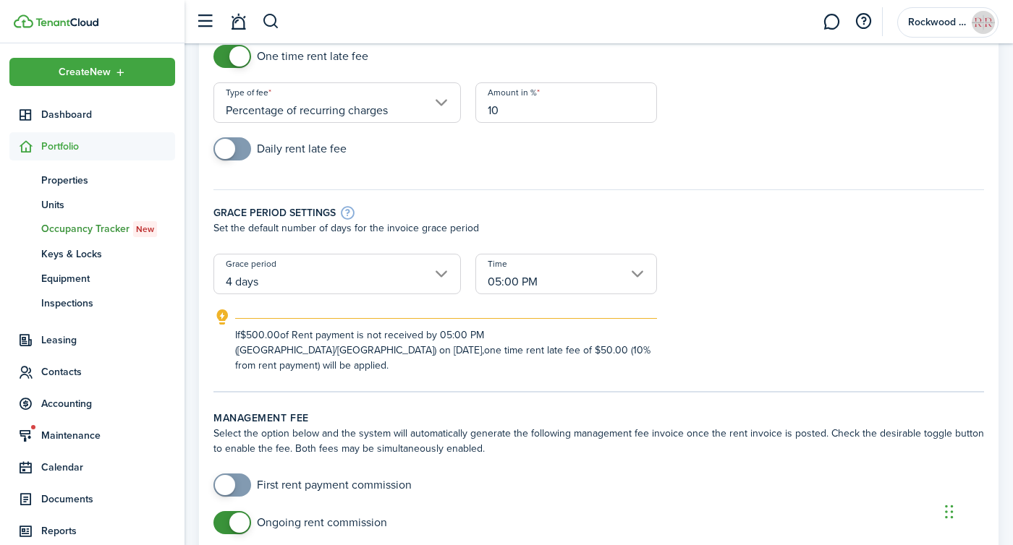
scroll to position [190, 0]
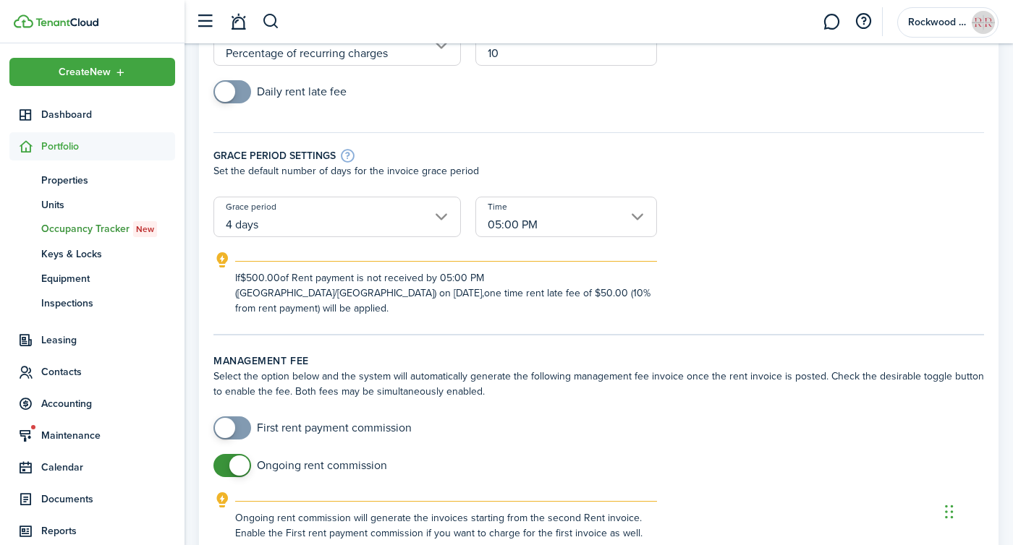
click at [582, 219] on input "05:00 PM" at bounding box center [566, 217] width 182 height 41
type input "10"
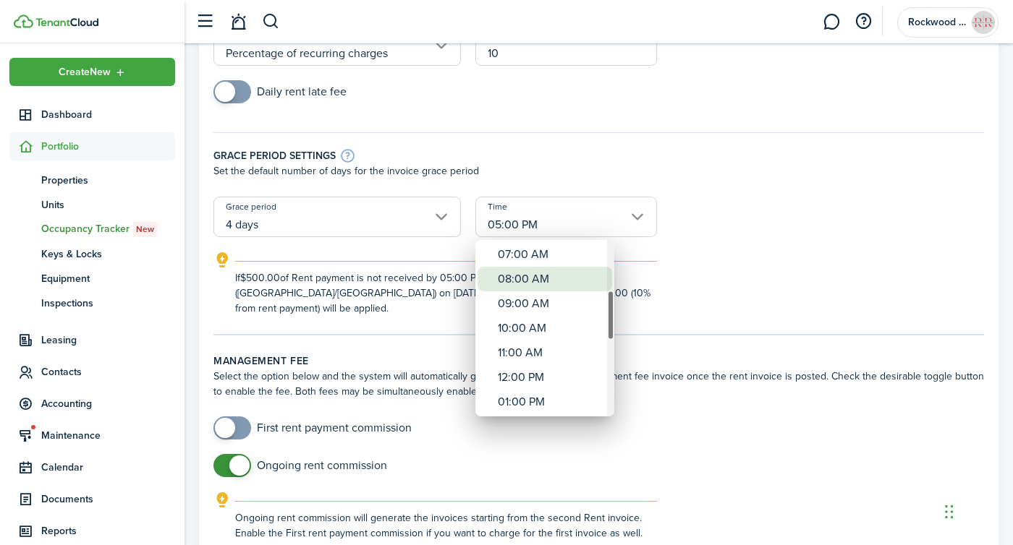
click at [514, 276] on div "08:00 AM" at bounding box center [551, 279] width 106 height 25
type input "08:00 AM"
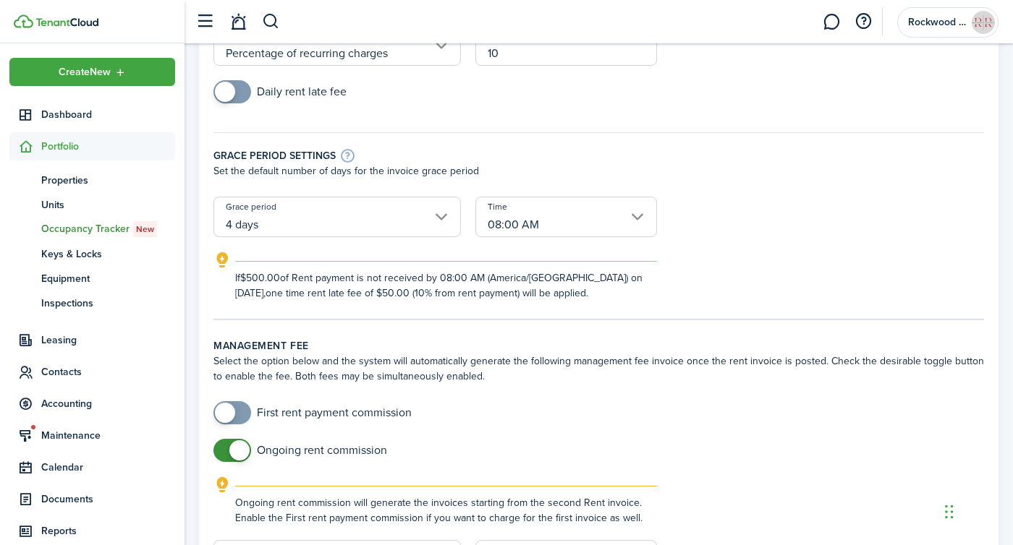
click at [741, 299] on div "If $500.00 of Rent payment is not received by 08:00 AM ([GEOGRAPHIC_DATA]/[GEOG…" at bounding box center [598, 276] width 799 height 49
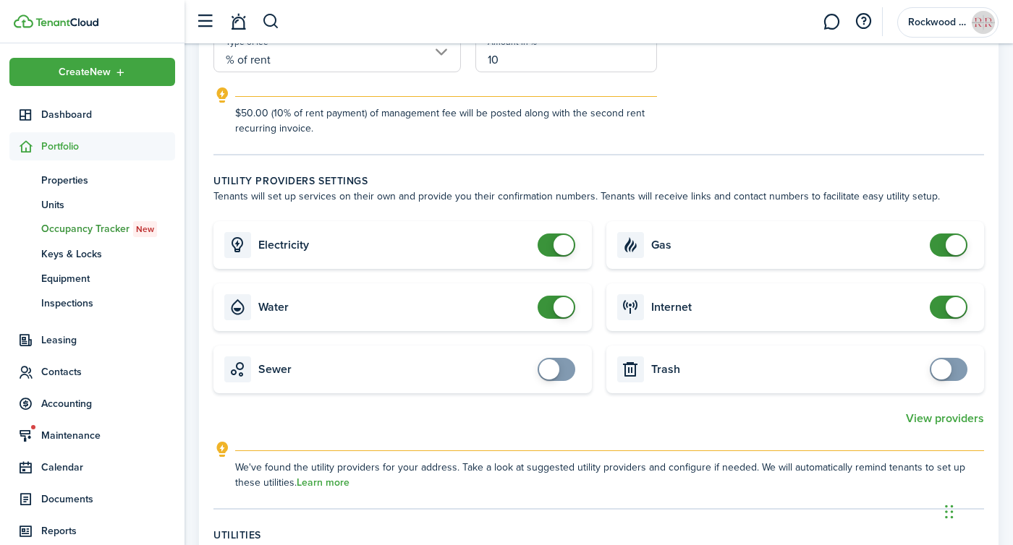
scroll to position [700, 0]
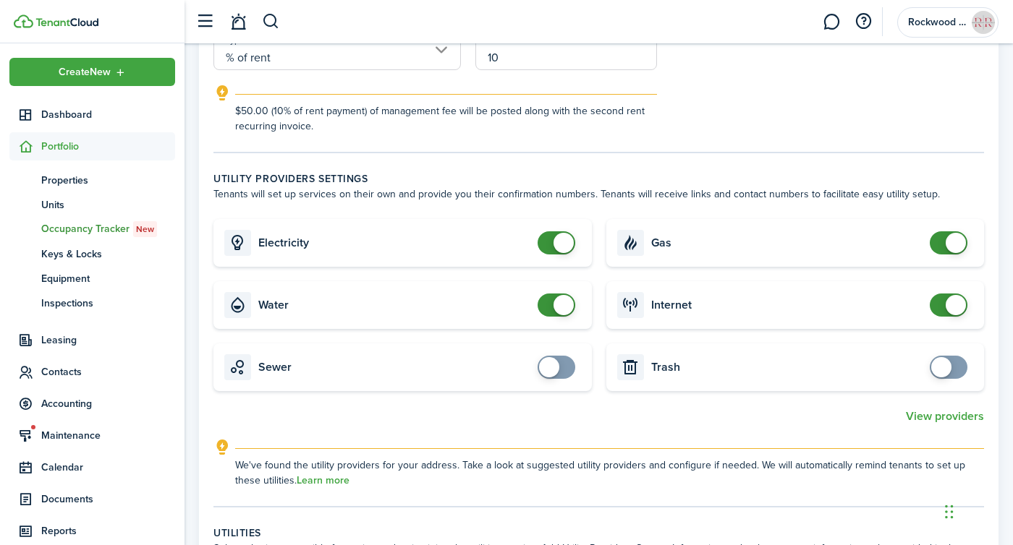
checkbox input "false"
click at [566, 303] on span at bounding box center [563, 305] width 20 height 20
checkbox input "false"
click at [958, 309] on span at bounding box center [955, 305] width 20 height 20
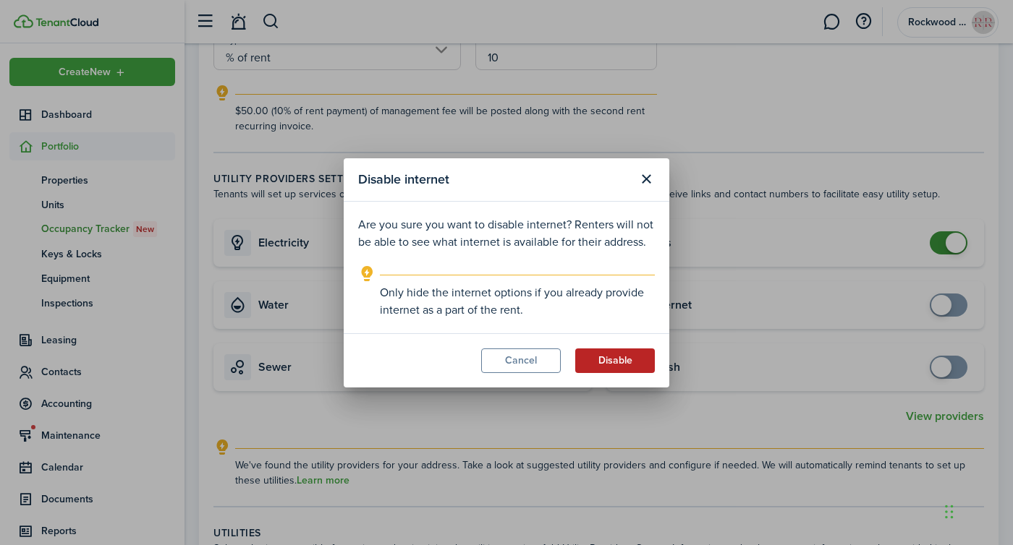
click at [619, 370] on button "Disable" at bounding box center [615, 361] width 80 height 25
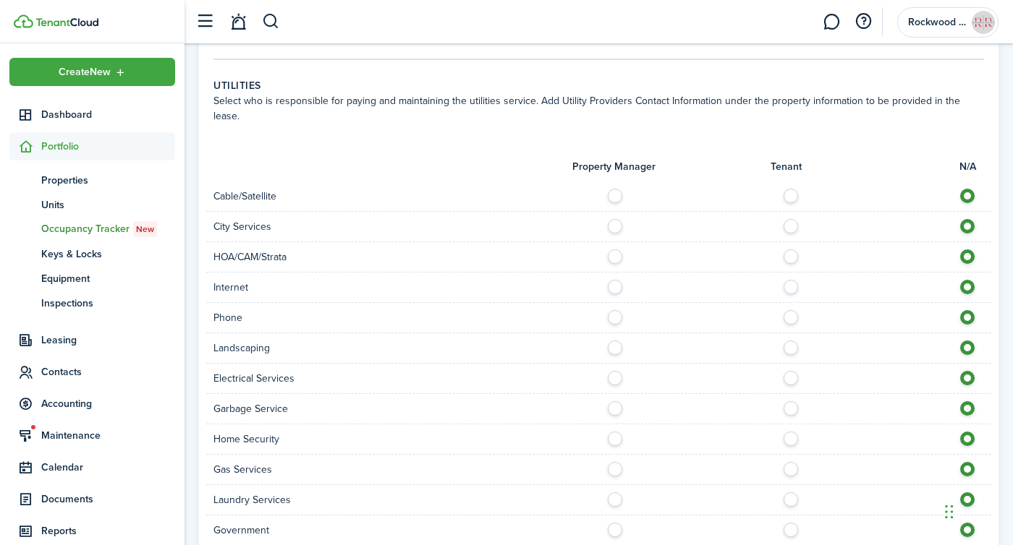
scroll to position [1151, 0]
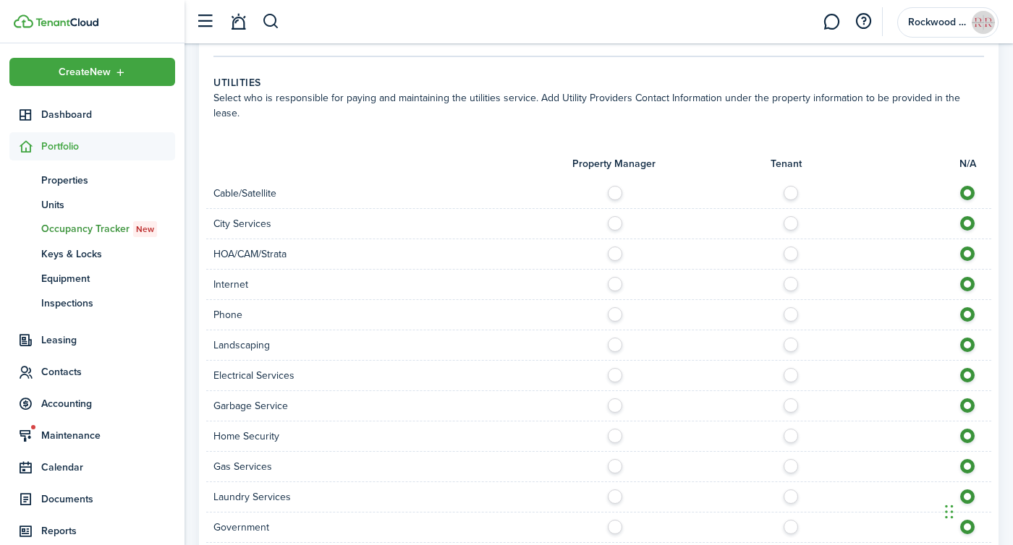
click at [790, 277] on label at bounding box center [794, 280] width 25 height 7
radio input "true"
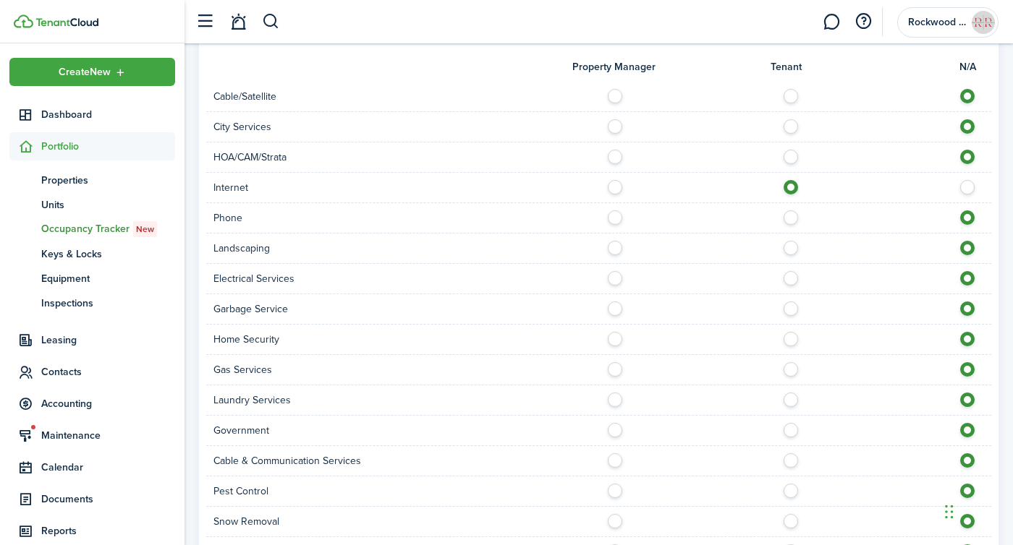
scroll to position [1288, 0]
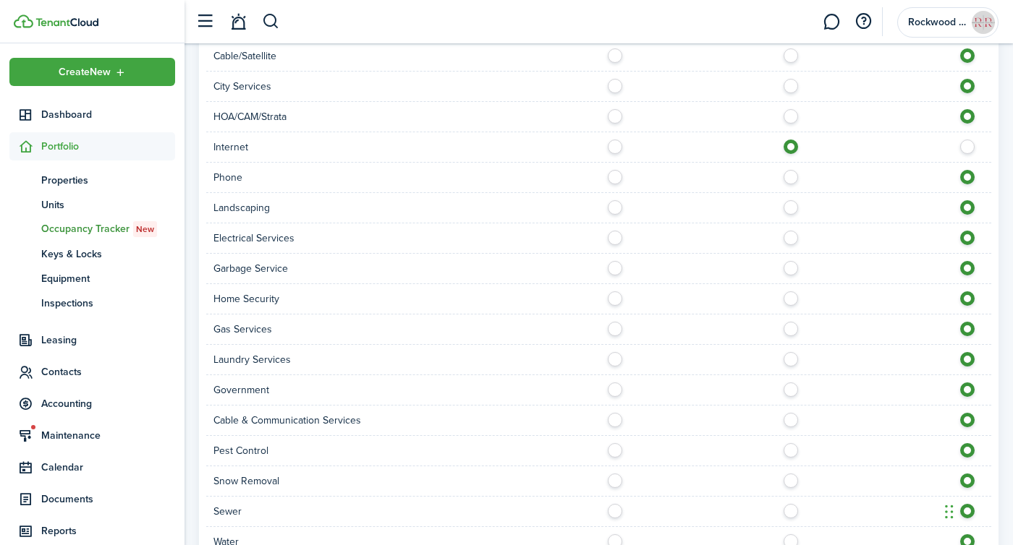
click at [791, 231] on label at bounding box center [794, 234] width 25 height 7
radio input "true"
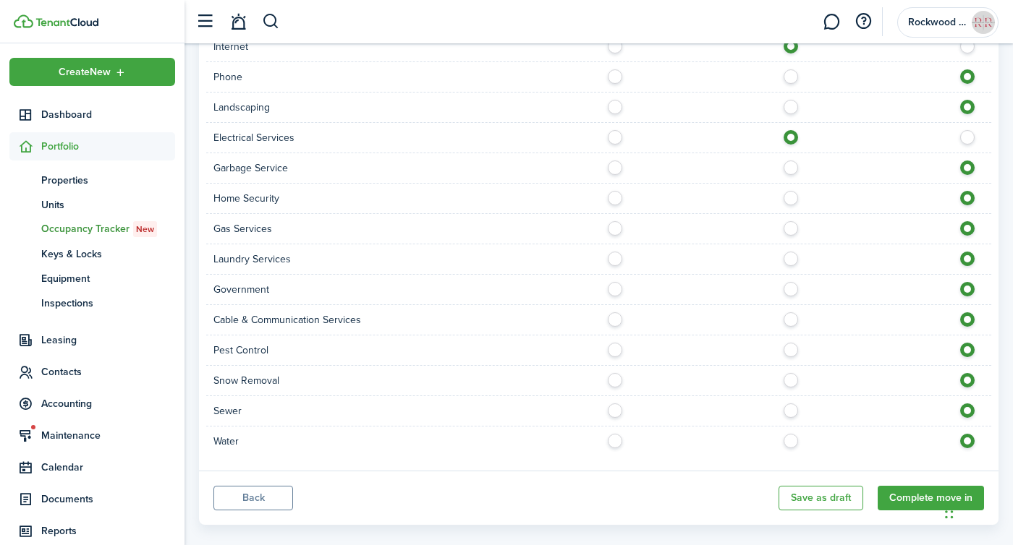
scroll to position [1393, 0]
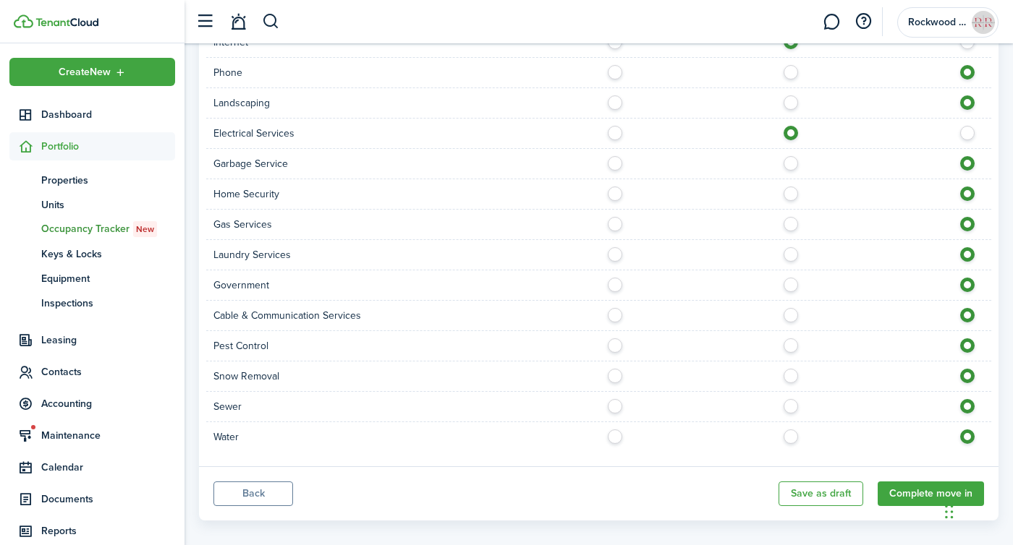
click at [615, 430] on label at bounding box center [618, 433] width 25 height 7
radio input "true"
click at [618, 95] on label at bounding box center [618, 98] width 25 height 7
radio input "true"
click at [924, 482] on button "Complete move in" at bounding box center [930, 494] width 106 height 25
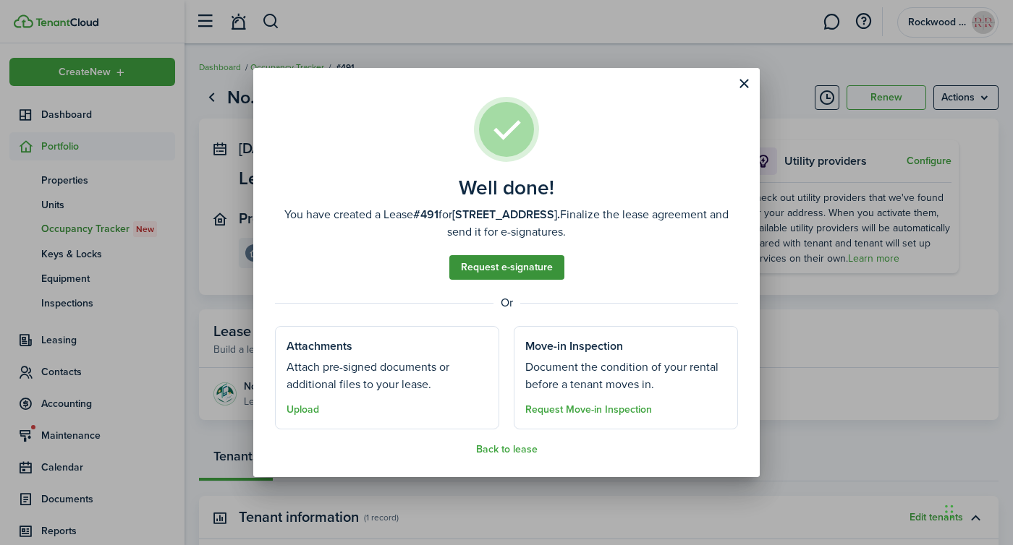
click at [524, 269] on link "Request e-signature" at bounding box center [506, 267] width 115 height 25
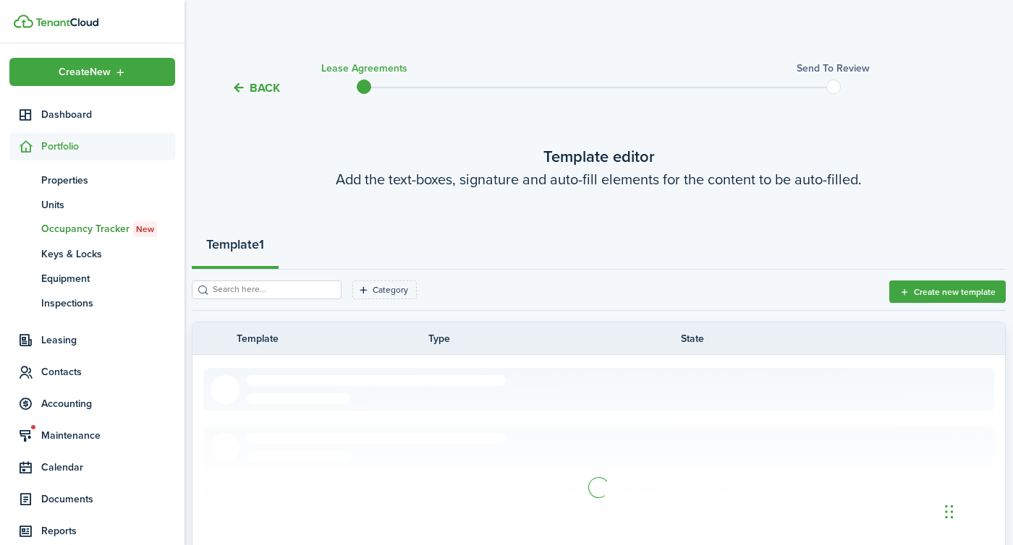
scroll to position [205, 0]
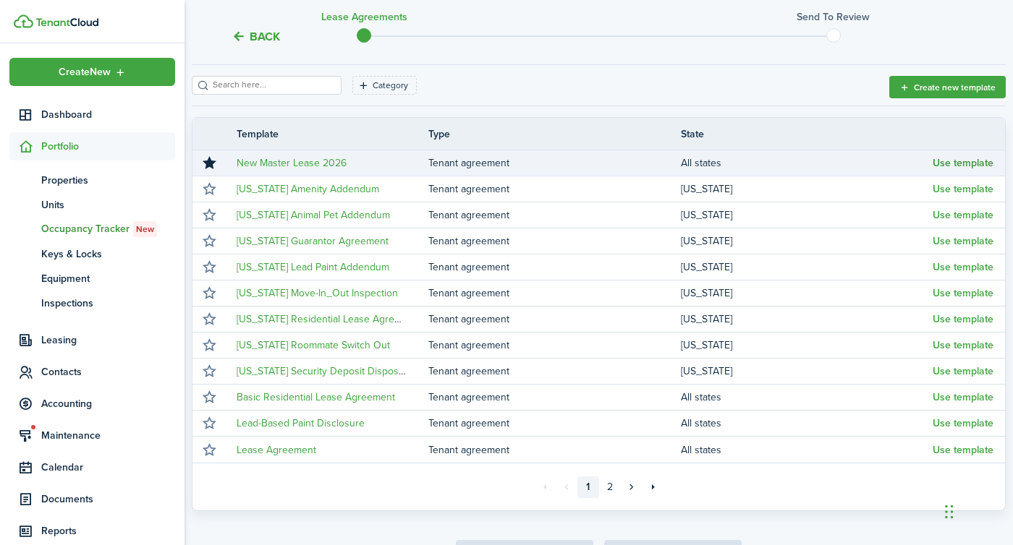
click at [954, 167] on button "Use template" at bounding box center [962, 164] width 61 height 12
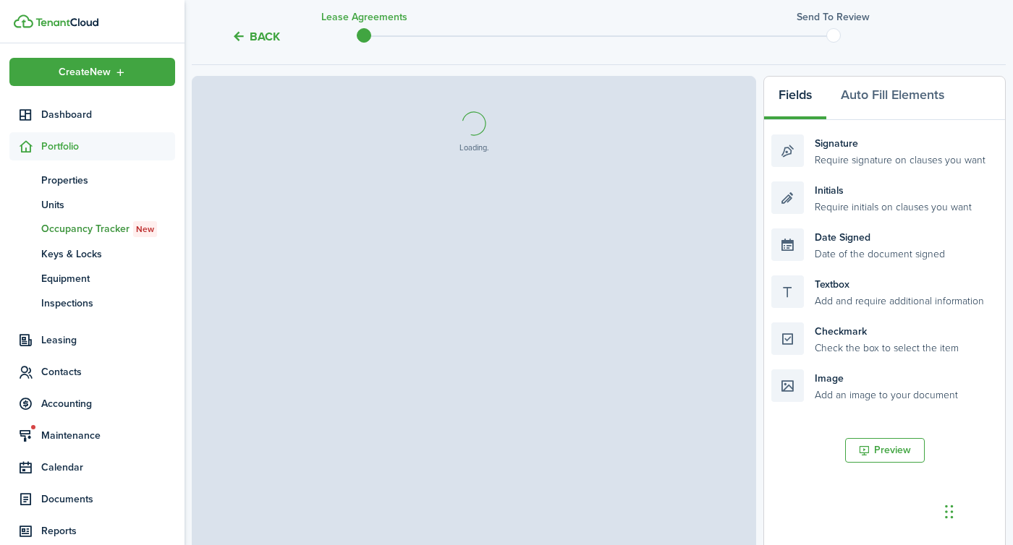
select select "fit"
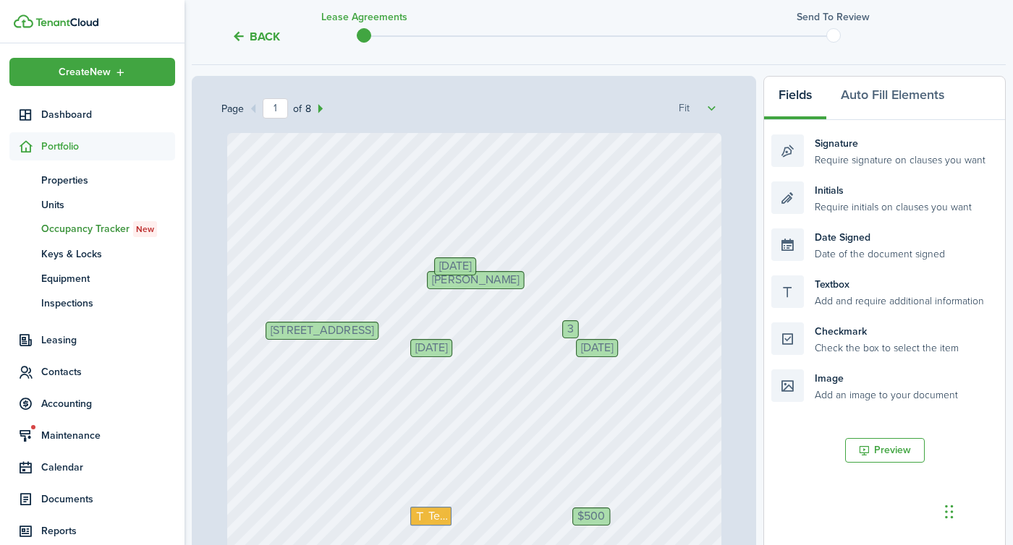
scroll to position [103, 0]
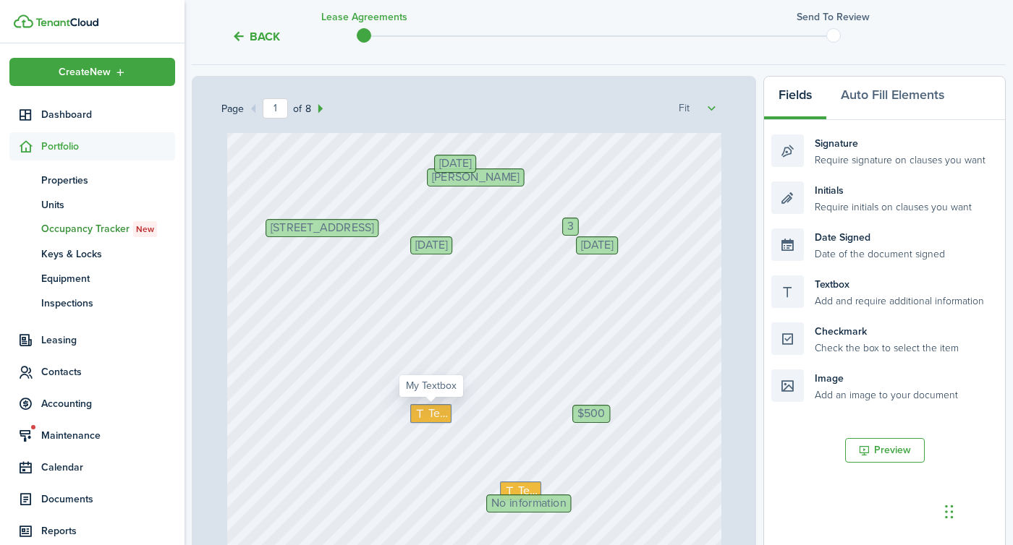
click at [417, 409] on icon at bounding box center [421, 414] width 15 height 12
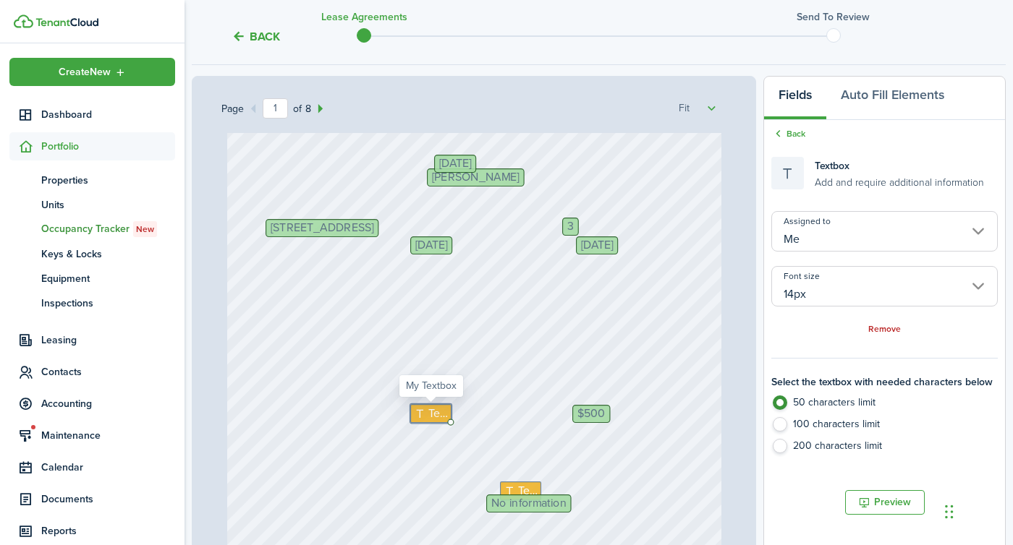
click at [417, 409] on icon at bounding box center [421, 414] width 15 height 12
type textarea "5535"
click at [522, 483] on span "Text" at bounding box center [528, 491] width 20 height 17
click at [522, 488] on span "Text" at bounding box center [528, 491] width 20 height 17
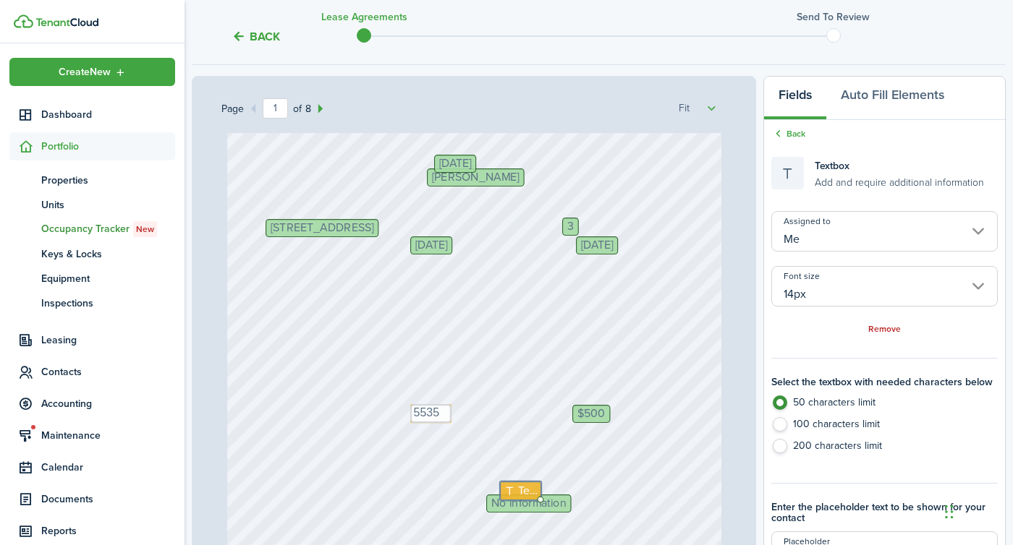
click at [522, 488] on span "Text" at bounding box center [528, 491] width 20 height 17
type textarea "[DATE]"
click at [506, 501] on span "No information" at bounding box center [528, 504] width 75 height 12
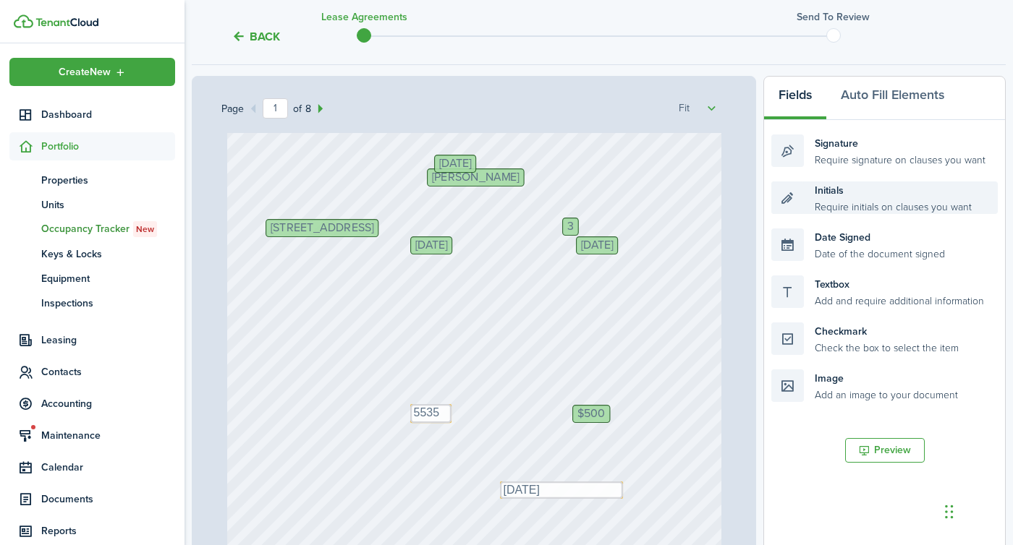
click at [850, 197] on div "Initials Require initials on clauses you want" at bounding box center [884, 198] width 226 height 33
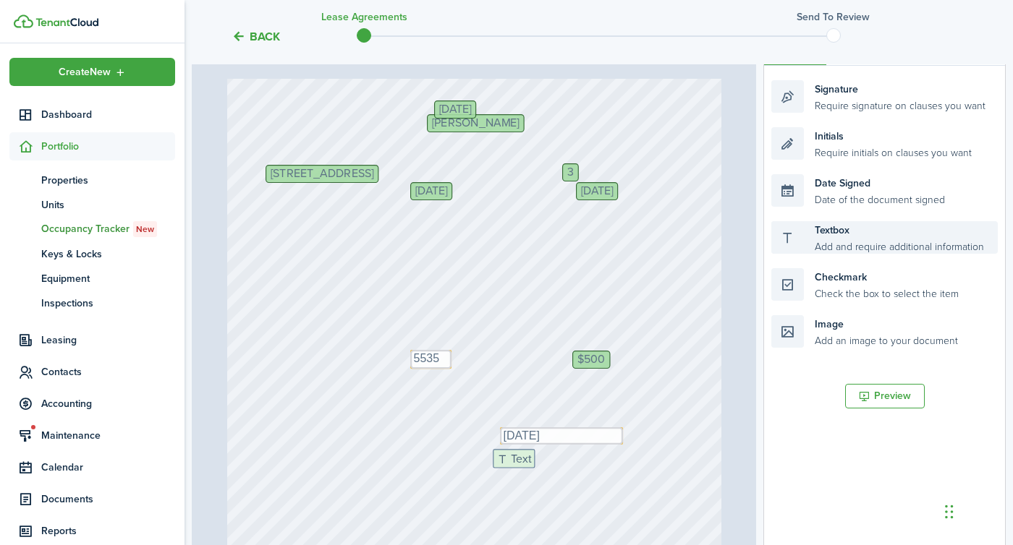
scroll to position [281, 0]
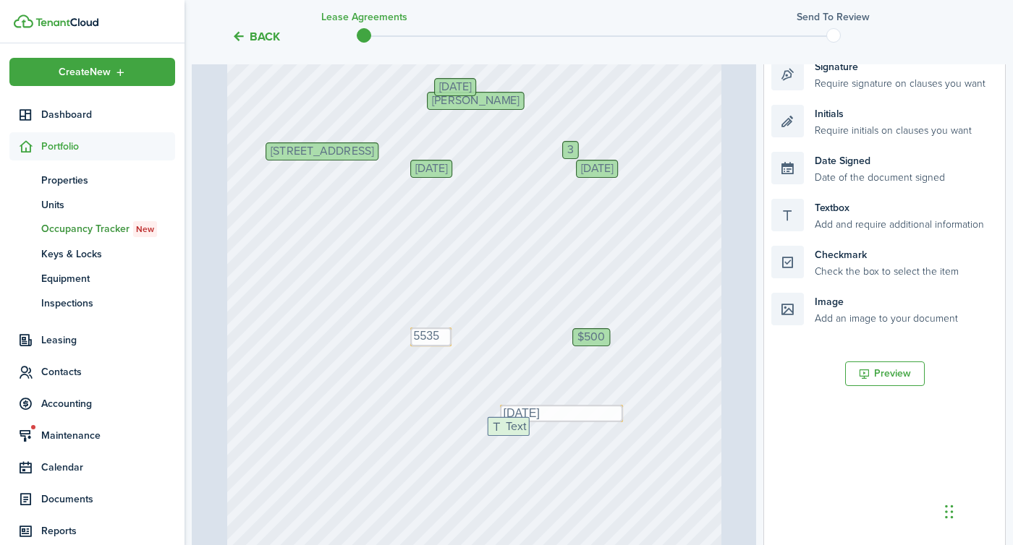
drag, startPoint x: 868, startPoint y: 281, endPoint x: 584, endPoint y: 423, distance: 317.0
click at [584, 423] on div "Page 1 of 8 50% 75% 100% 150% 200% Fit [STREET_ADDRESS] 3 $500 Text 5535 Initia…" at bounding box center [599, 299] width 814 height 600
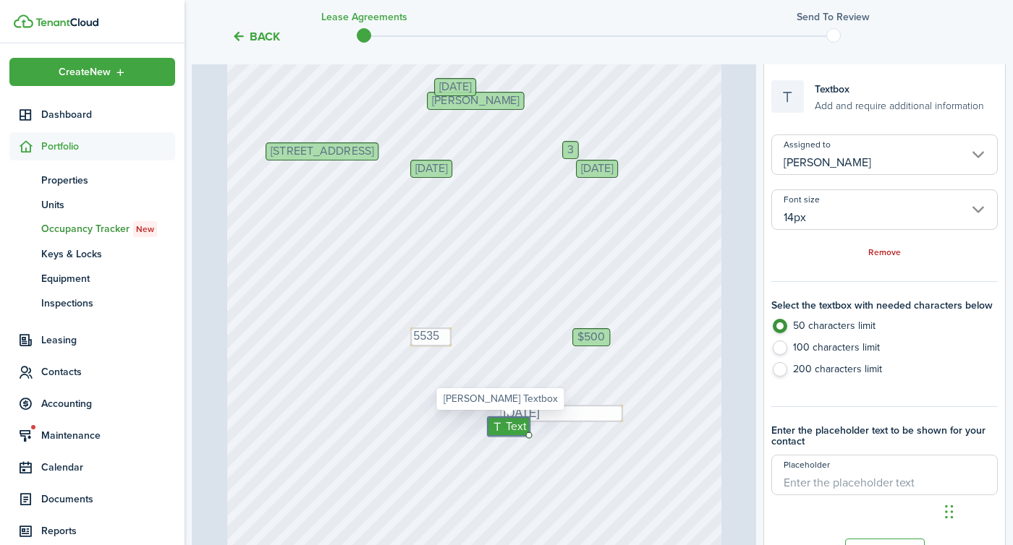
click at [825, 160] on input "[PERSON_NAME]" at bounding box center [884, 155] width 226 height 41
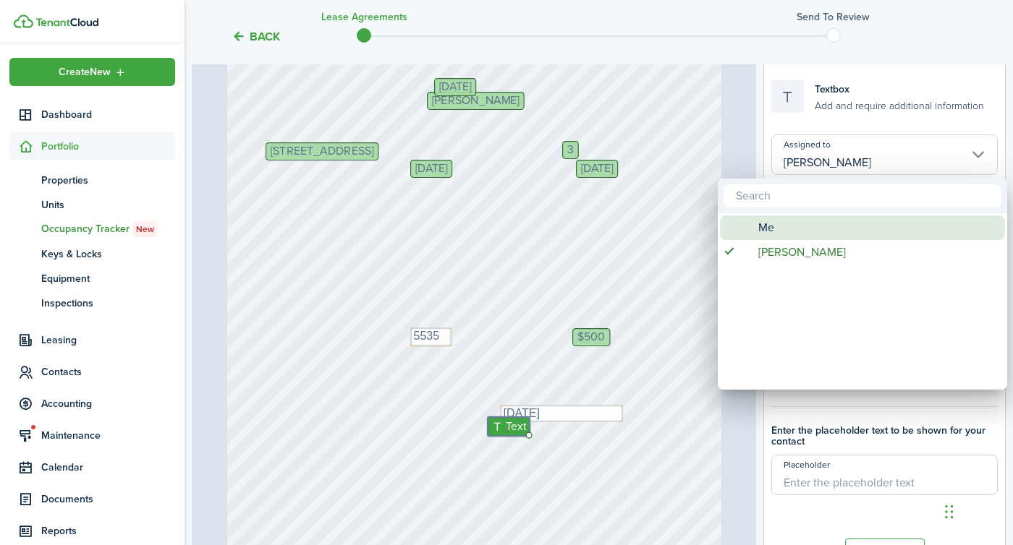
click at [780, 224] on div "Me" at bounding box center [868, 228] width 256 height 25
type input "Me"
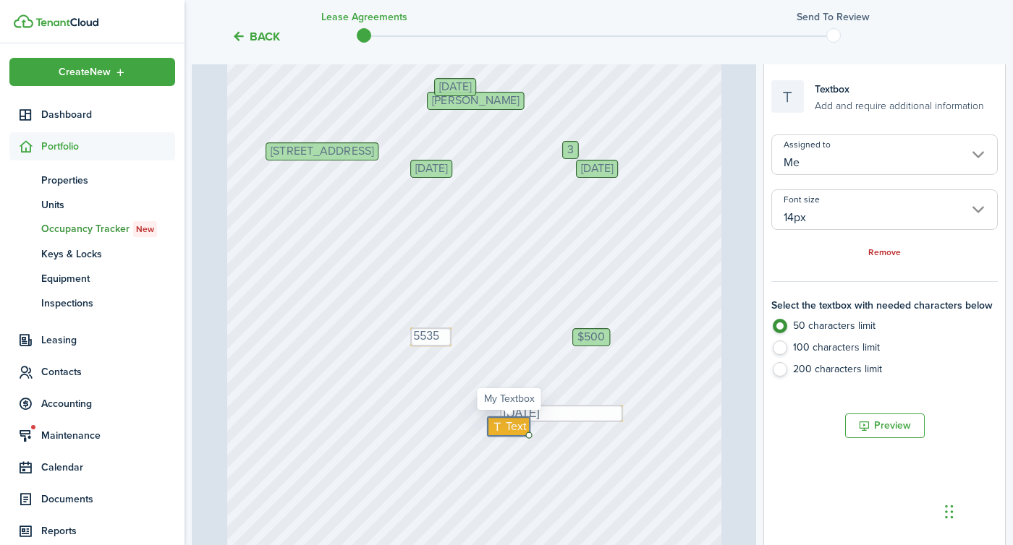
click at [507, 424] on span "Text" at bounding box center [516, 426] width 21 height 17
type textarea "35"
click at [422, 397] on div "[STREET_ADDRESS] 3 $500 Text 5535 Initials [PERSON_NAME] Text [DATE] [DATE] [DA…" at bounding box center [474, 281] width 494 height 654
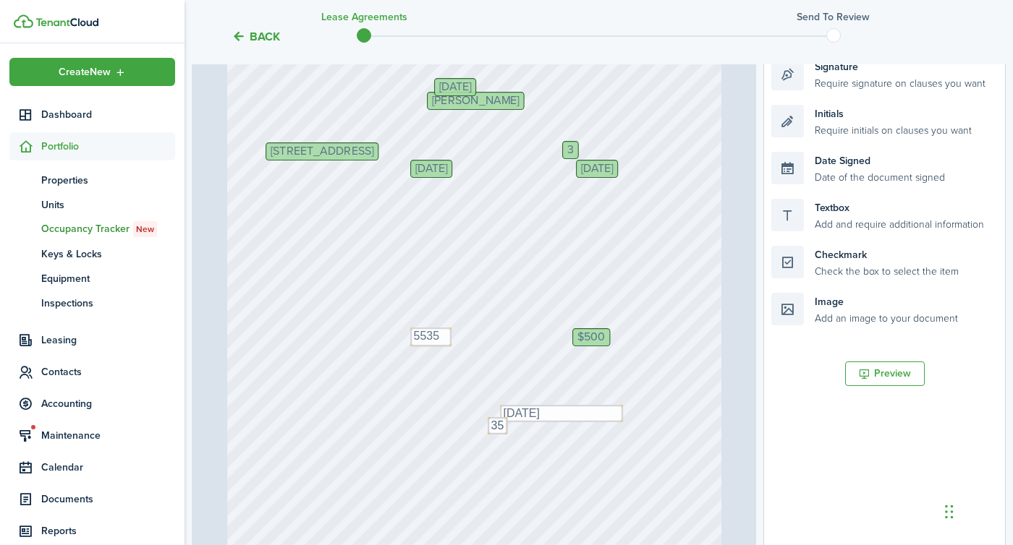
click at [486, 419] on div "[STREET_ADDRESS] 3 $500 Text 5535 Initials [PERSON_NAME] Text [DATE] [DATE] [DA…" at bounding box center [474, 281] width 494 height 654
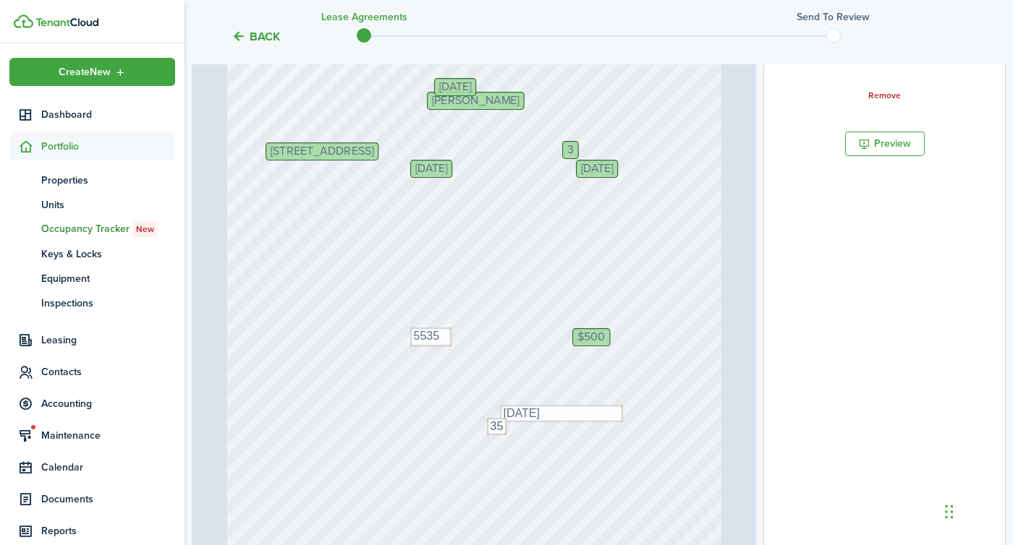
click at [479, 384] on div "[STREET_ADDRESS] 3 $500 Text 5535 Initials [PERSON_NAME] Text [DATE] [DATE] [DA…" at bounding box center [474, 281] width 494 height 654
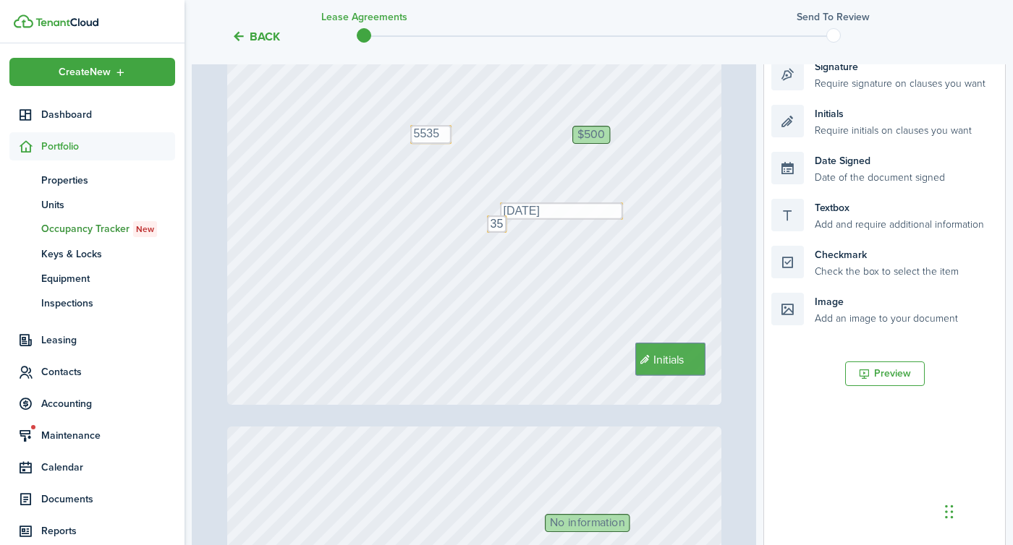
scroll to position [585, 0]
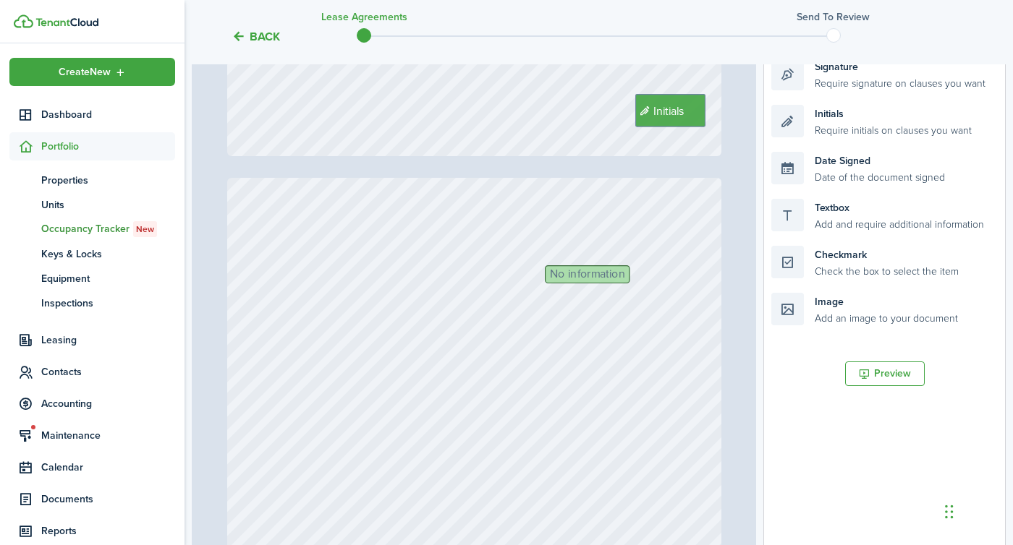
type input "2"
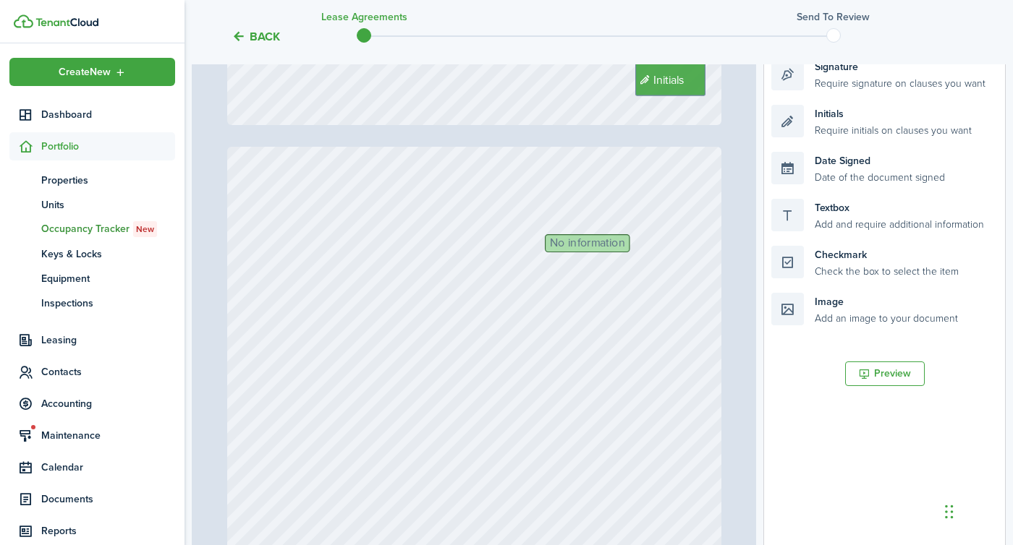
click at [576, 250] on span "No information" at bounding box center [587, 244] width 75 height 12
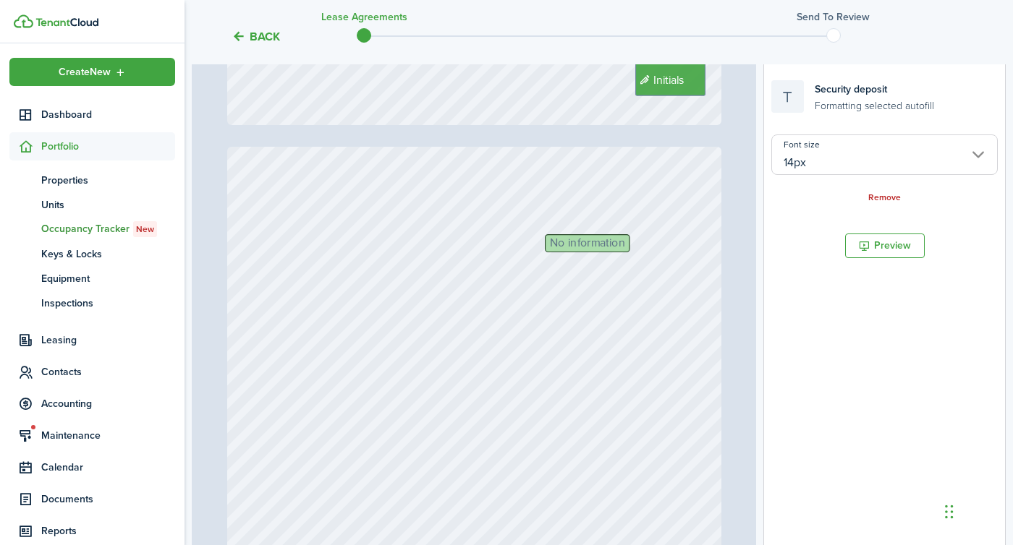
click at [579, 242] on span "No information" at bounding box center [587, 244] width 75 height 12
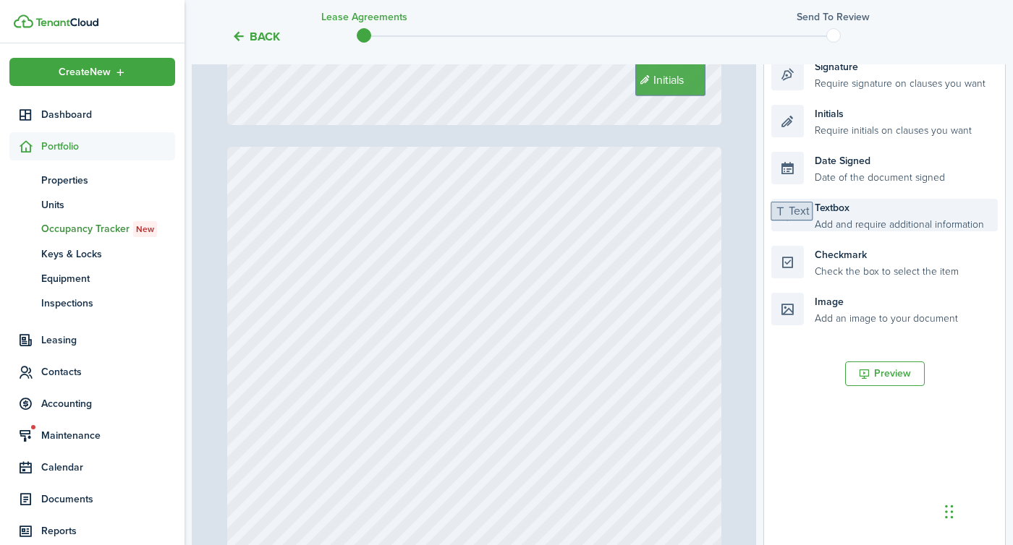
click at [832, 208] on div "Textbox Add and require additional information" at bounding box center [884, 215] width 226 height 33
drag, startPoint x: 839, startPoint y: 208, endPoint x: 616, endPoint y: 242, distance: 226.2
click at [616, 242] on div "Page 2 of 8 50% 75% 100% 150% 200% Fit [STREET_ADDRESS] 3 $500 Text 5535 Initia…" at bounding box center [599, 299] width 814 height 600
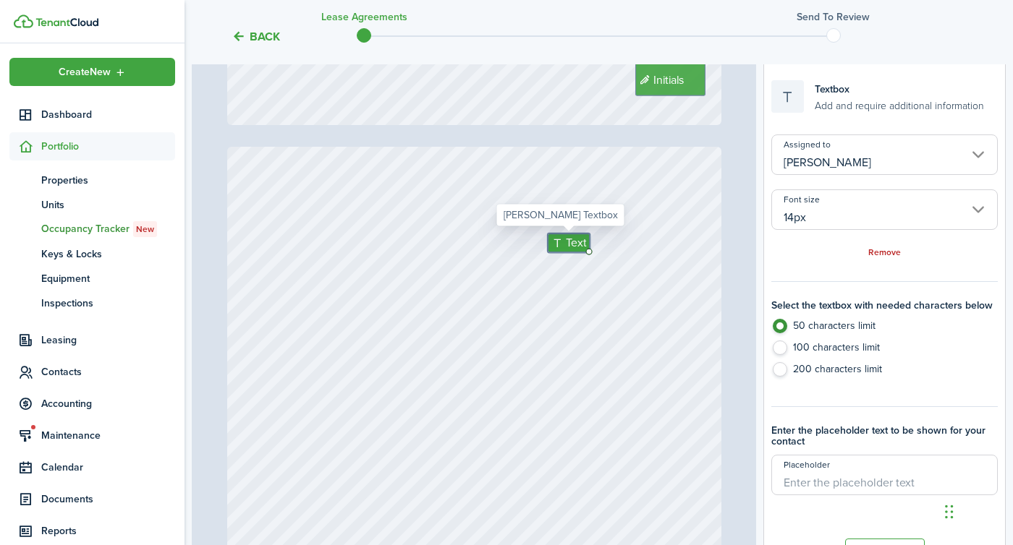
click at [822, 158] on input "[PERSON_NAME]" at bounding box center [884, 155] width 226 height 41
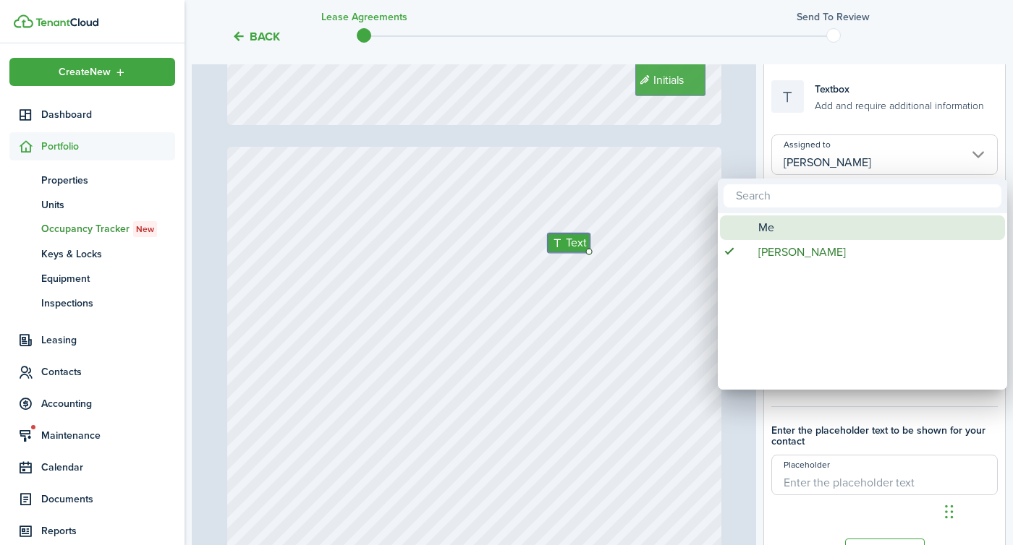
click at [778, 228] on div "Me" at bounding box center [868, 228] width 256 height 25
type input "Me"
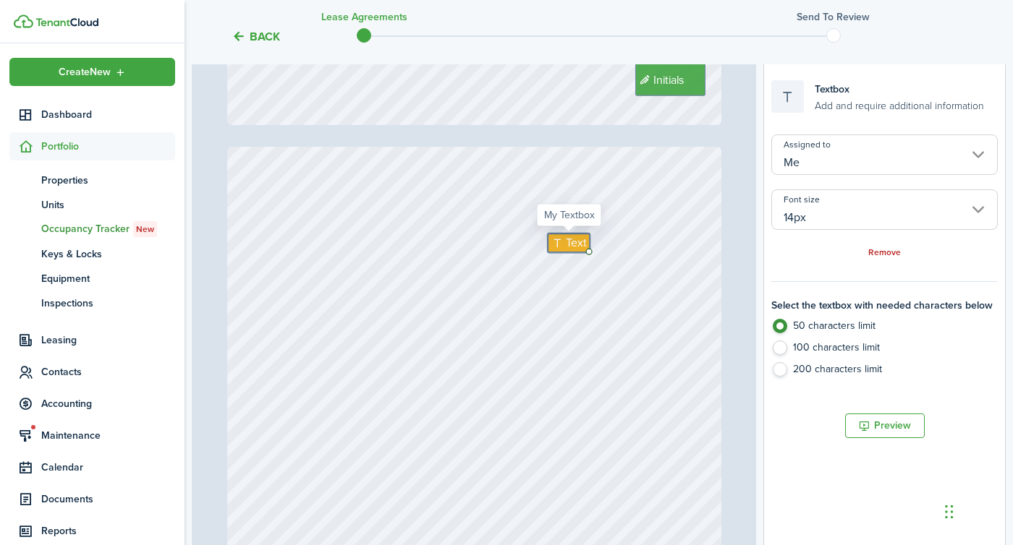
click at [566, 244] on span "Text" at bounding box center [576, 242] width 21 height 17
type textarea "500"
click at [559, 288] on div "Initials Text 500" at bounding box center [474, 474] width 494 height 654
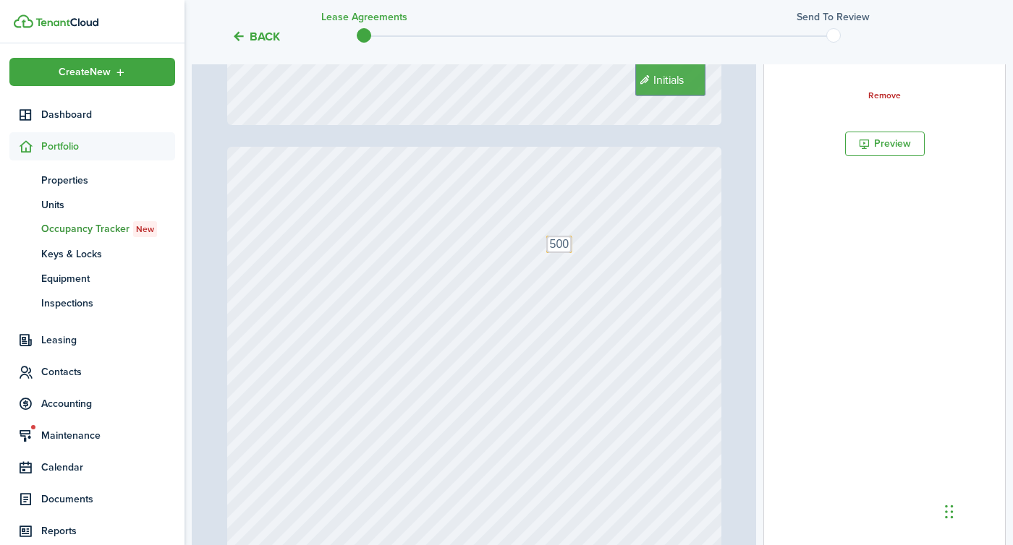
click at [540, 313] on div "Initials Text 500" at bounding box center [474, 474] width 494 height 654
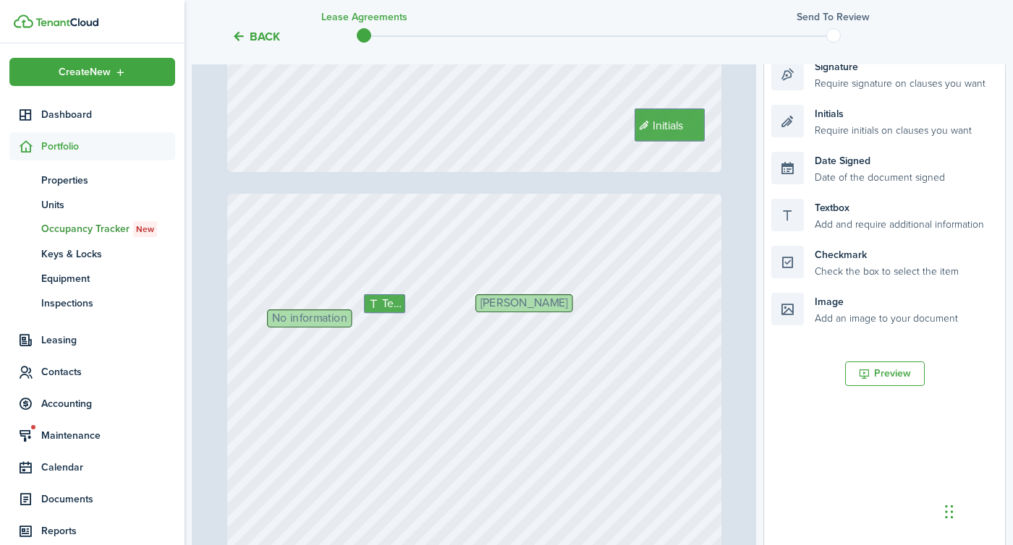
scroll to position [1220, 0]
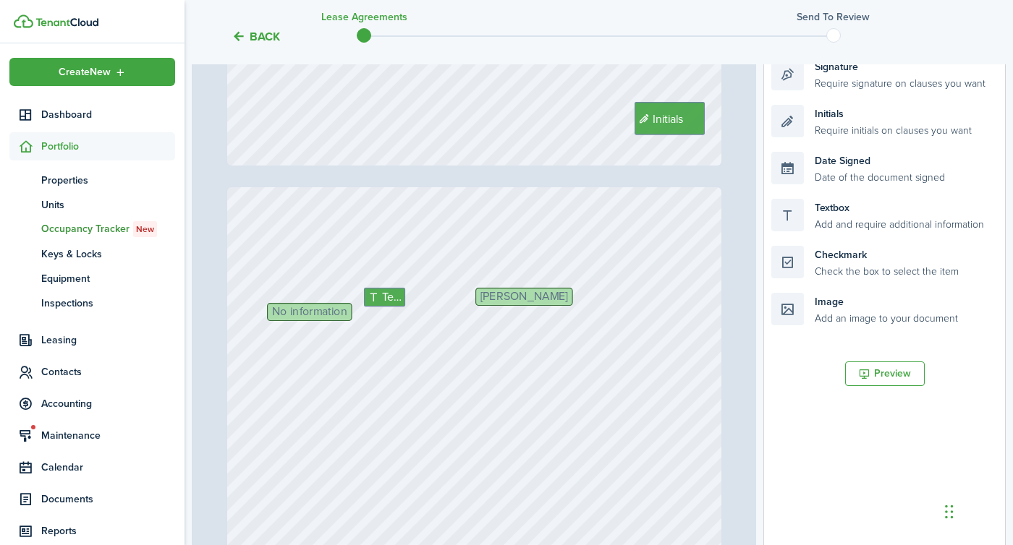
click at [331, 313] on span "No information" at bounding box center [308, 313] width 75 height 12
drag, startPoint x: 844, startPoint y: 211, endPoint x: 340, endPoint y: 315, distance: 514.9
click at [340, 315] on div "Page 2 of 8 50% 75% 100% 150% 200% Fit [STREET_ADDRESS] 3 $500 Text 5535 Initia…" at bounding box center [599, 299] width 814 height 600
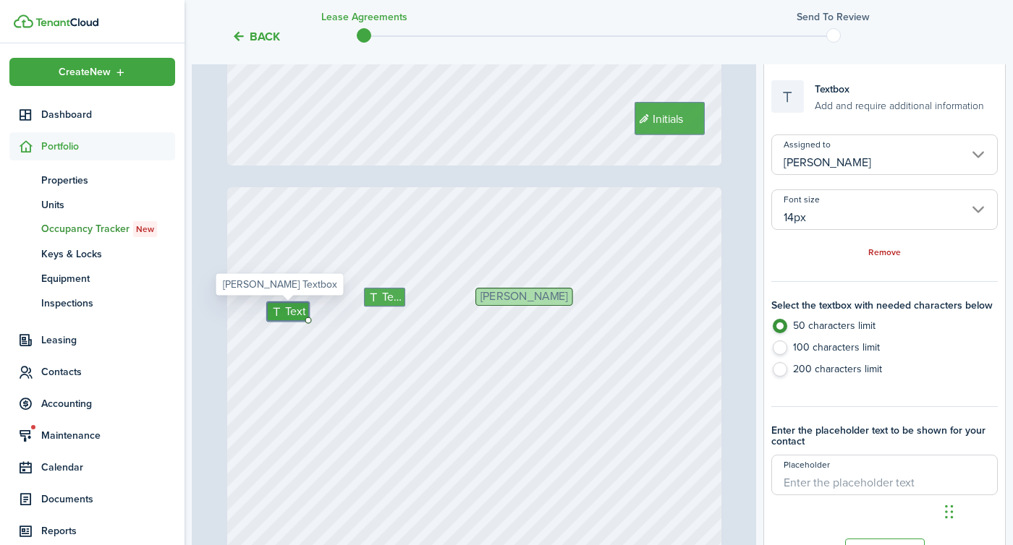
click at [786, 354] on label "100 characters limit" at bounding box center [884, 352] width 226 height 22
radio input "false"
radio input "true"
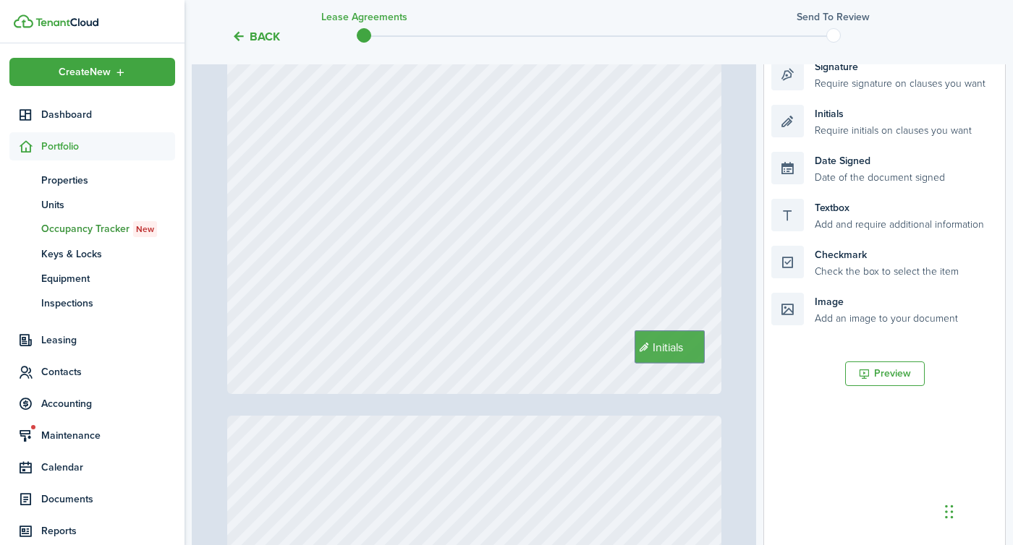
type input "8"
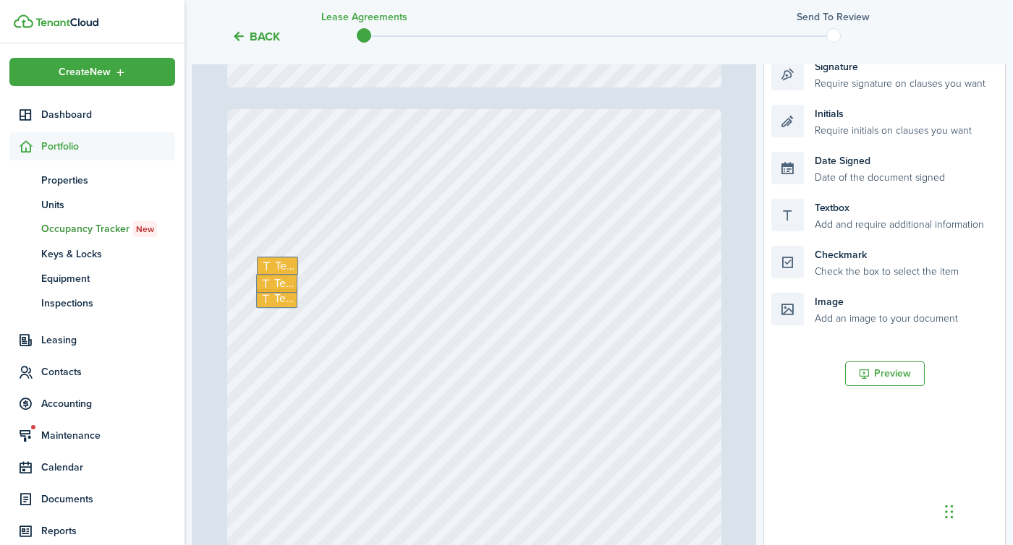
scroll to position [4667, 0]
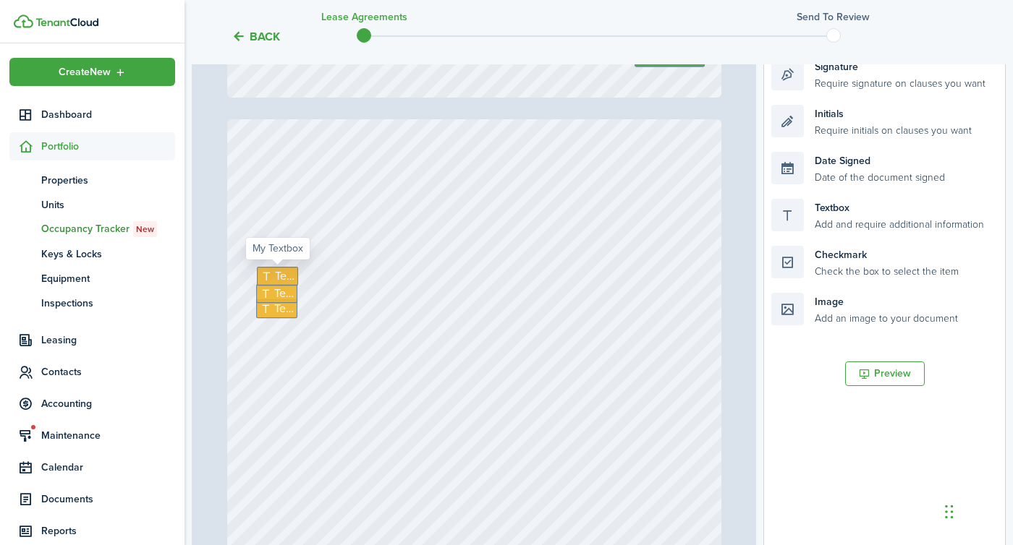
click at [281, 274] on span "Text" at bounding box center [285, 276] width 20 height 17
click at [279, 297] on span "Text" at bounding box center [285, 293] width 20 height 17
click at [278, 309] on span "Text" at bounding box center [284, 308] width 20 height 17
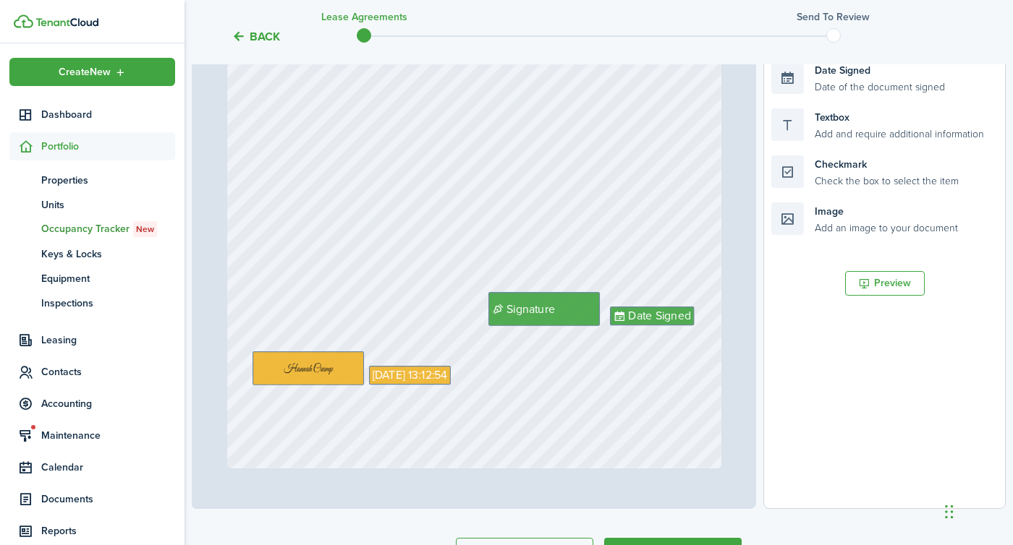
scroll to position [465, 0]
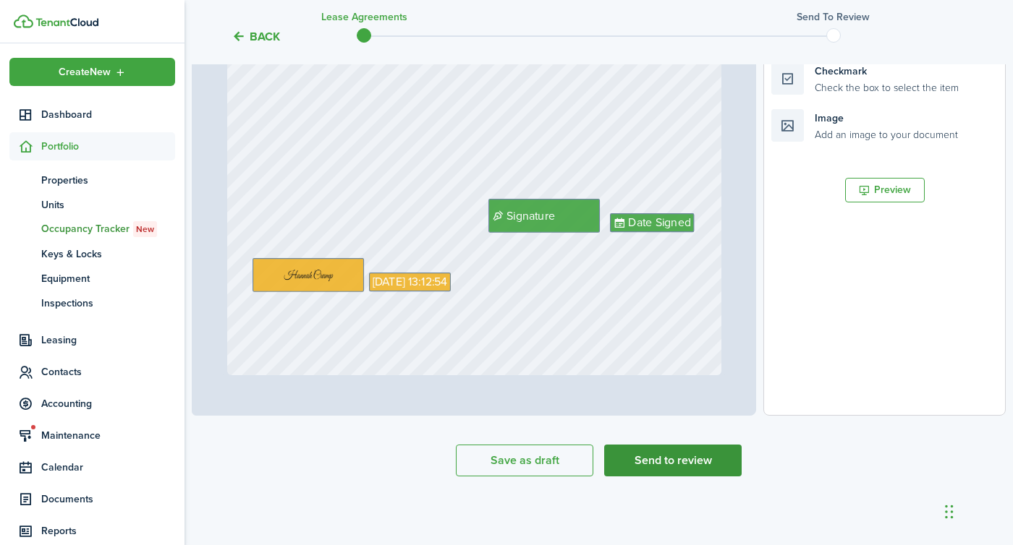
click at [690, 464] on button "Send to review" at bounding box center [672, 461] width 137 height 32
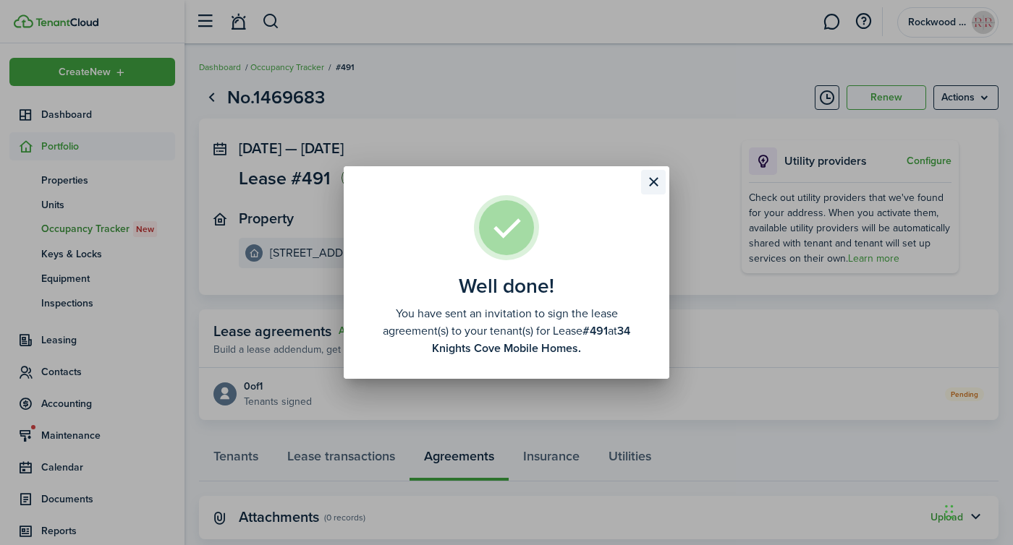
click at [651, 187] on button "Close modal" at bounding box center [653, 182] width 25 height 25
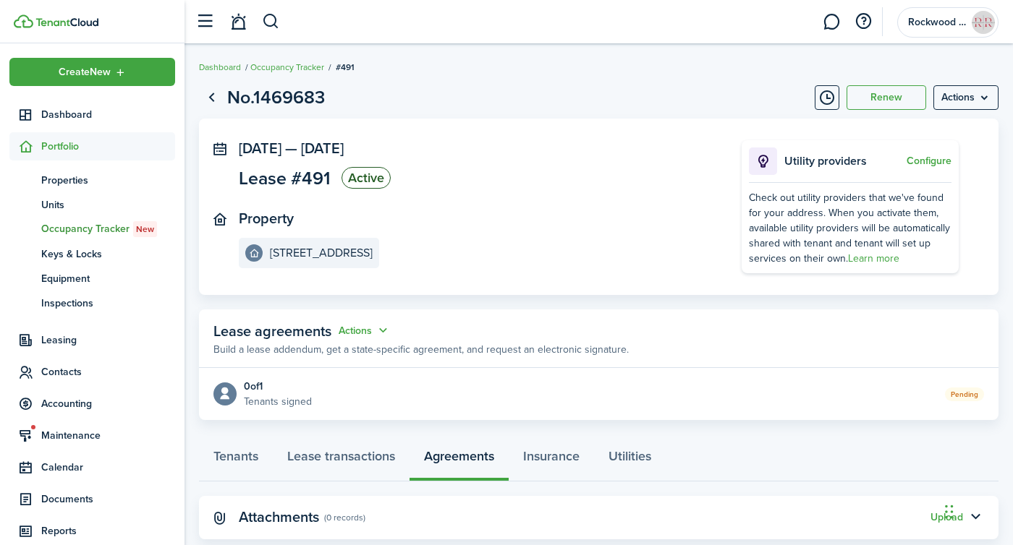
scroll to position [33, 0]
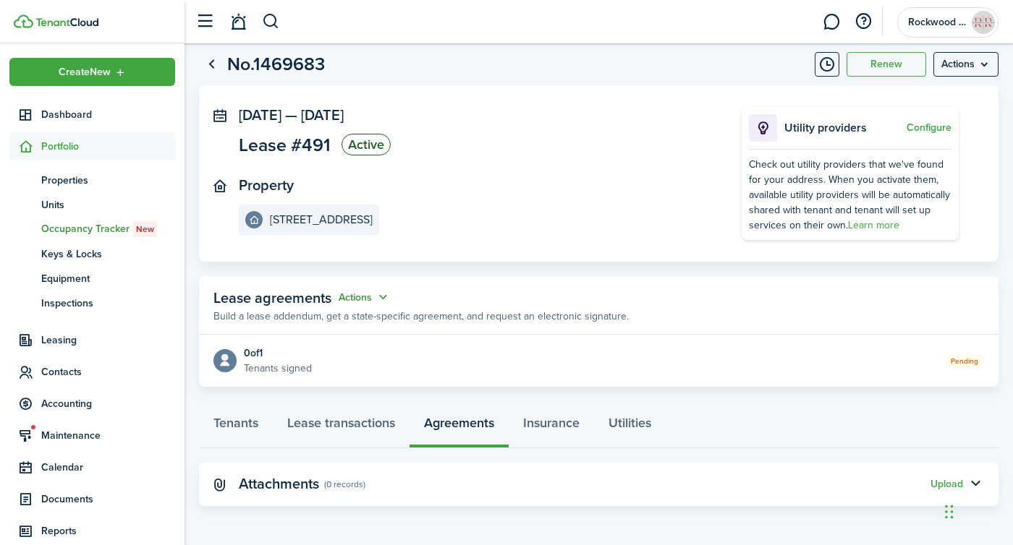
click at [365, 289] on button "Actions" at bounding box center [365, 297] width 52 height 17
click at [298, 330] on link "Edit" at bounding box center [328, 325] width 127 height 25
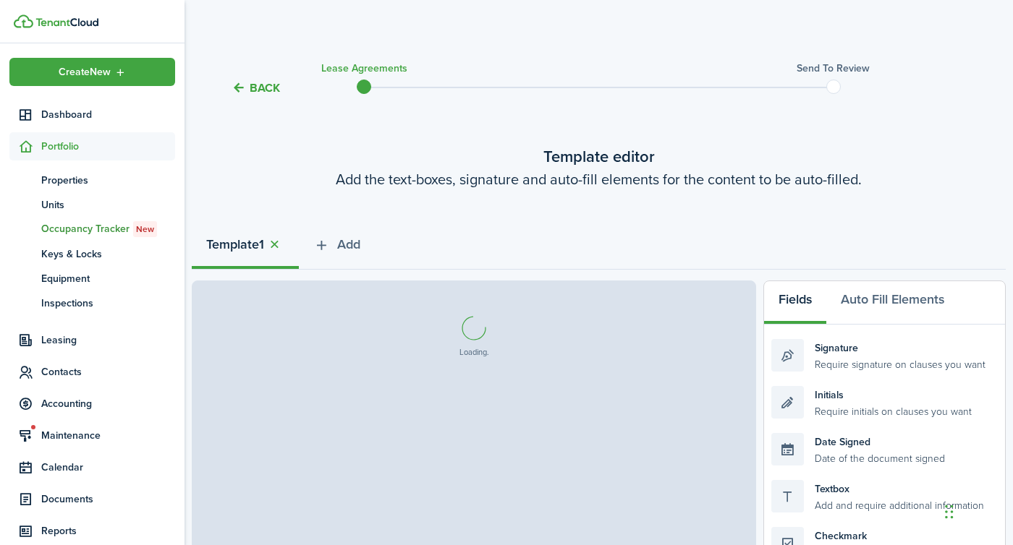
click at [268, 88] on button "Back" at bounding box center [255, 87] width 48 height 15
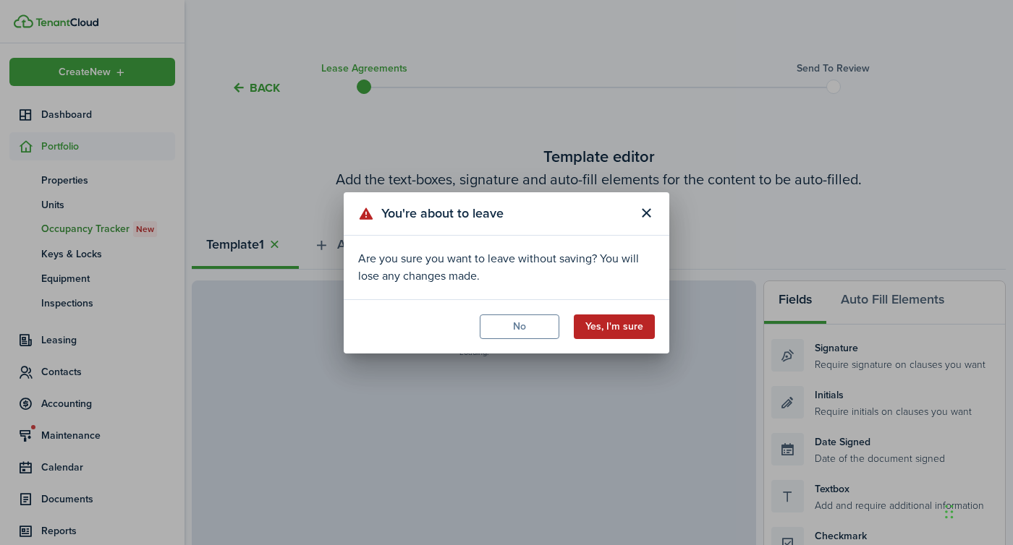
click at [620, 337] on button "Yes, I'm sure" at bounding box center [614, 327] width 81 height 25
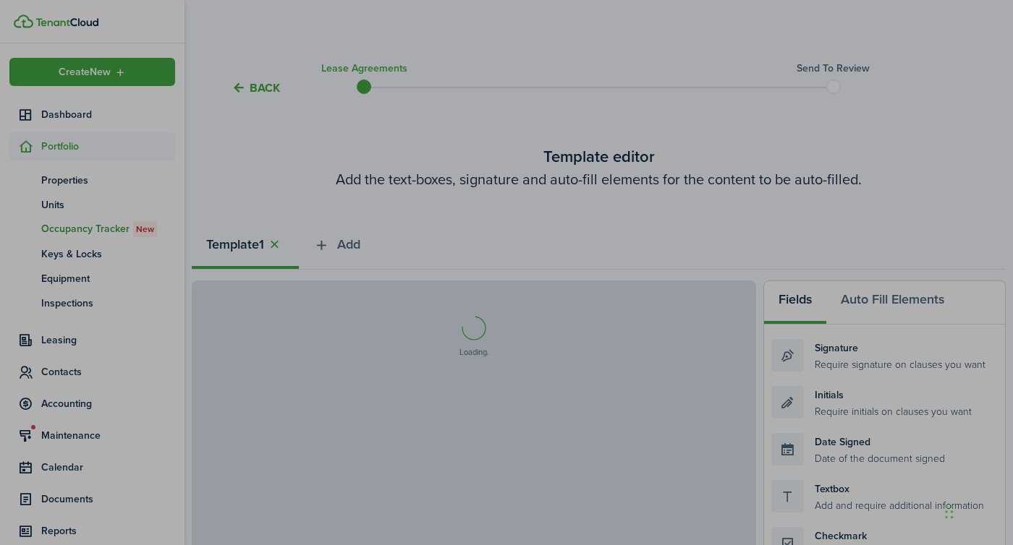
select select "fit"
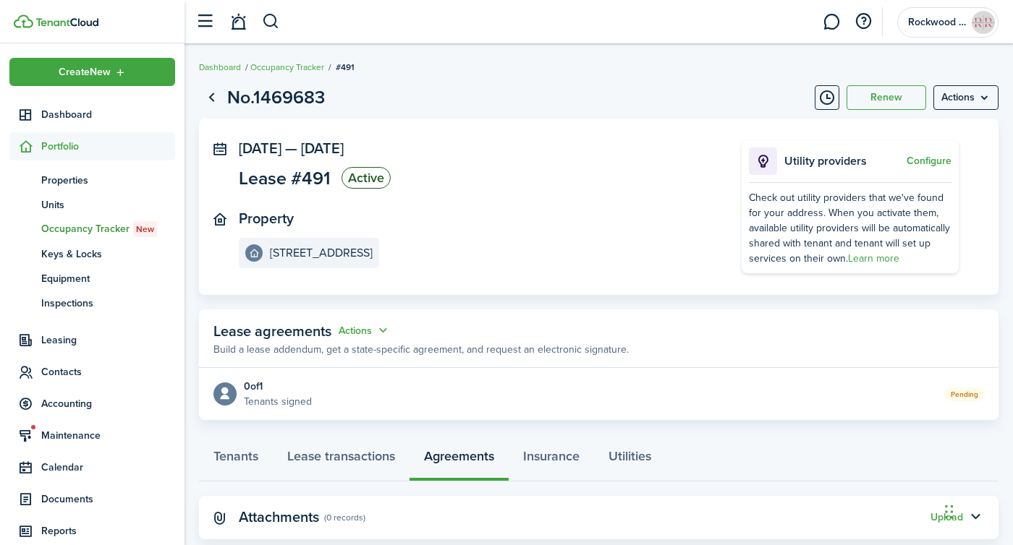
scroll to position [33, 0]
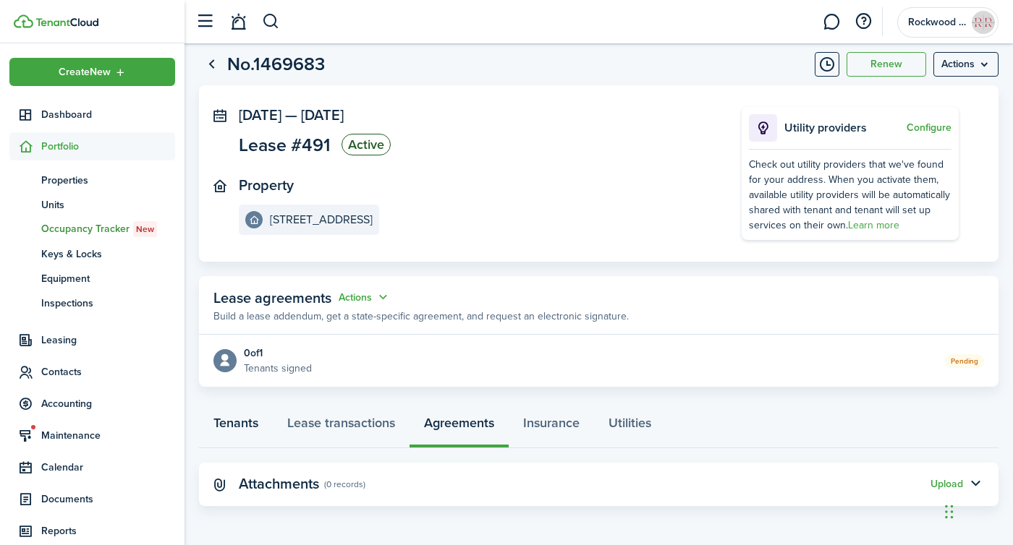
click at [231, 422] on link "Tenants" at bounding box center [236, 426] width 74 height 43
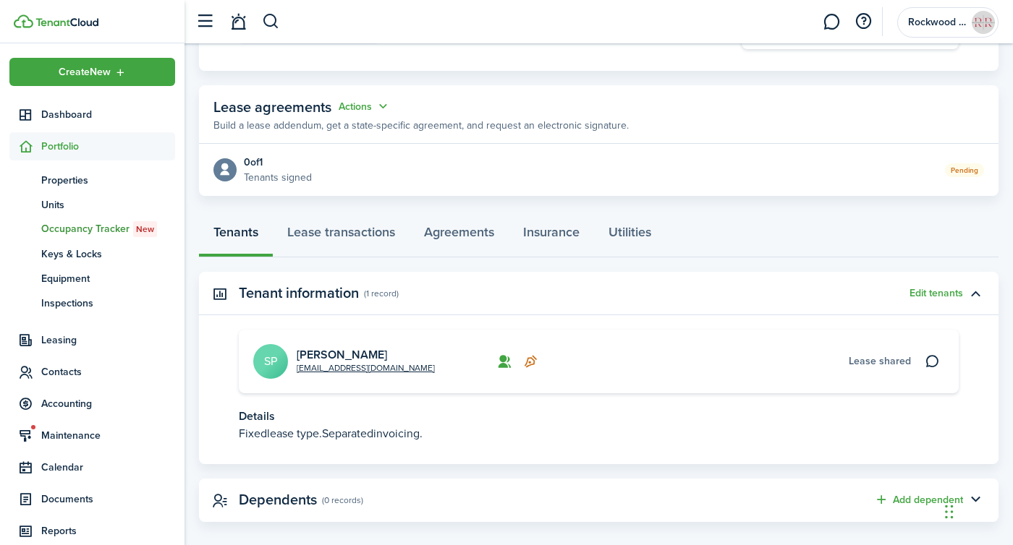
scroll to position [240, 0]
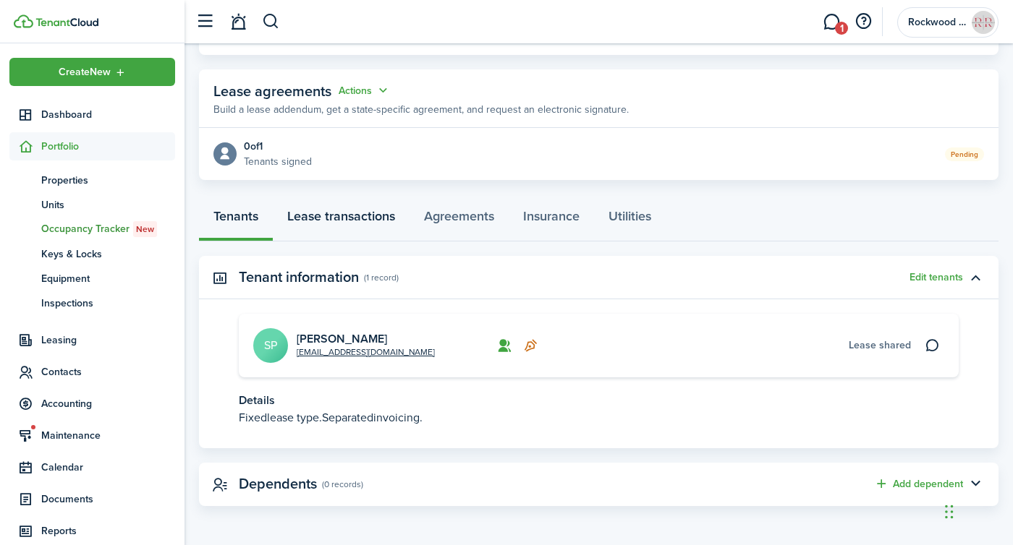
click at [315, 221] on link "Lease transactions" at bounding box center [341, 219] width 137 height 43
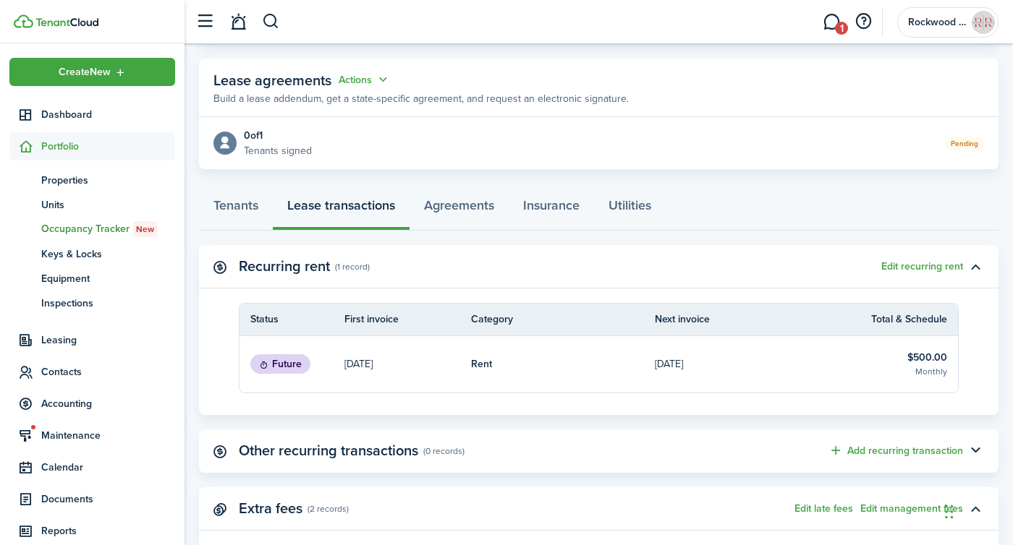
scroll to position [254, 0]
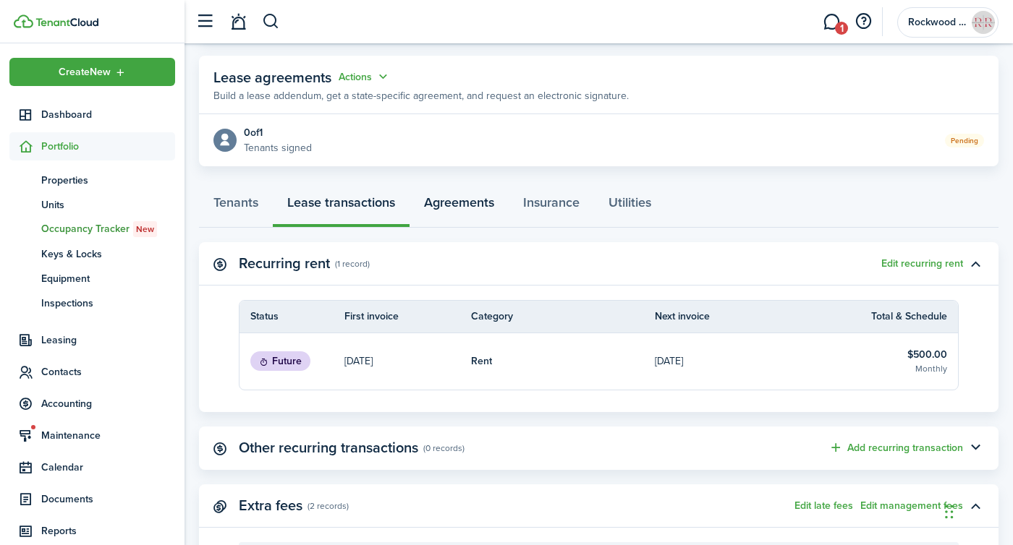
click at [430, 205] on link "Agreements" at bounding box center [458, 205] width 99 height 43
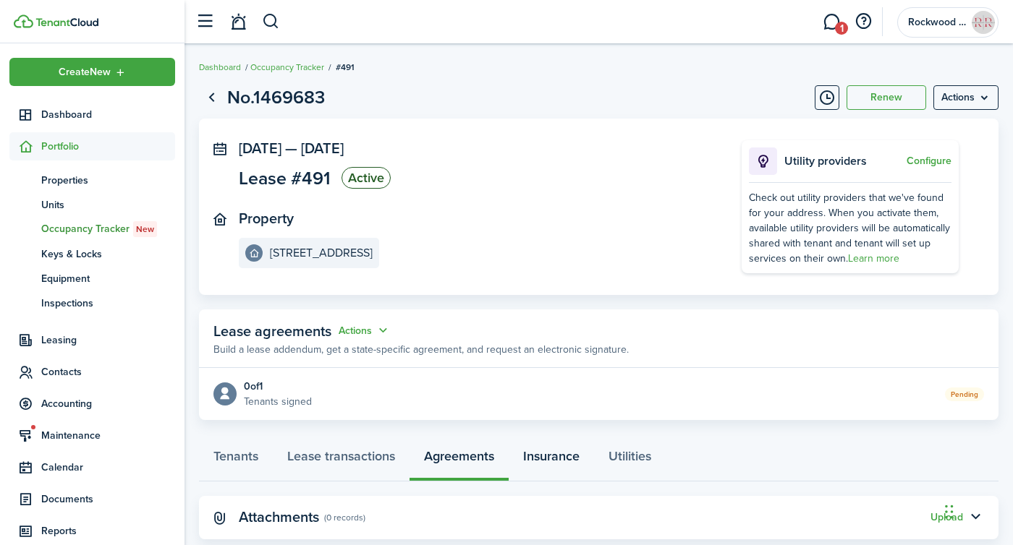
click at [552, 453] on link "Insurance" at bounding box center [551, 459] width 85 height 43
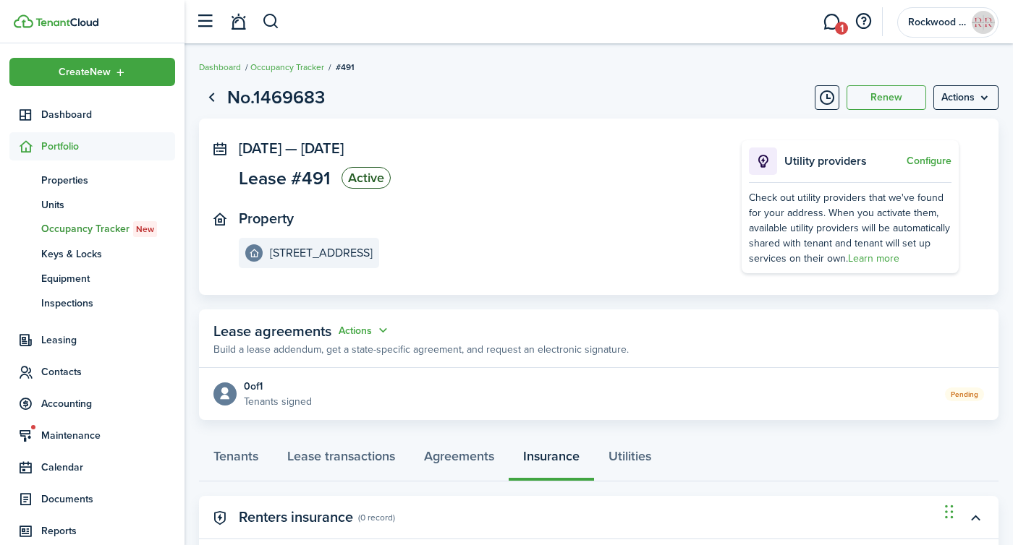
scroll to position [122, 0]
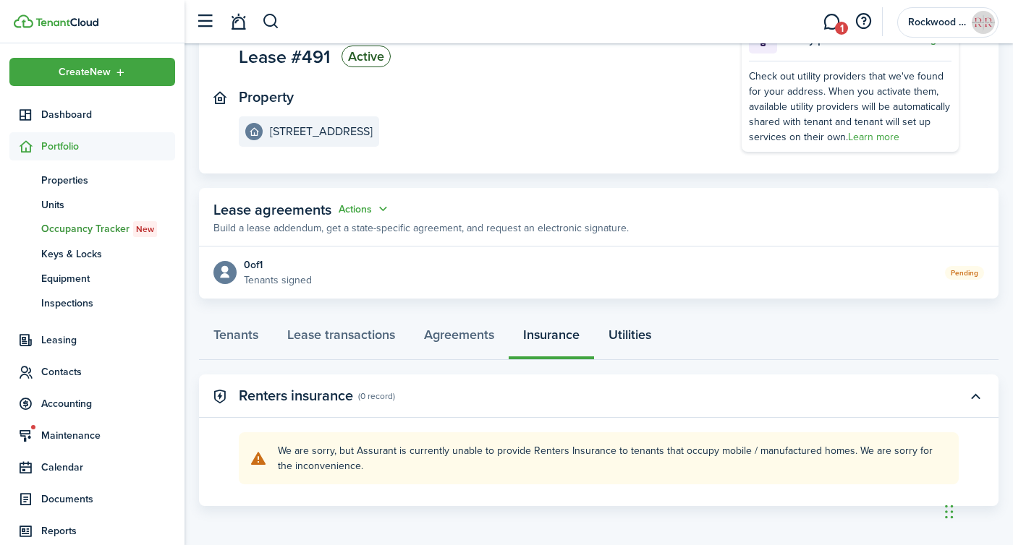
click at [625, 342] on link "Utilities" at bounding box center [630, 338] width 72 height 43
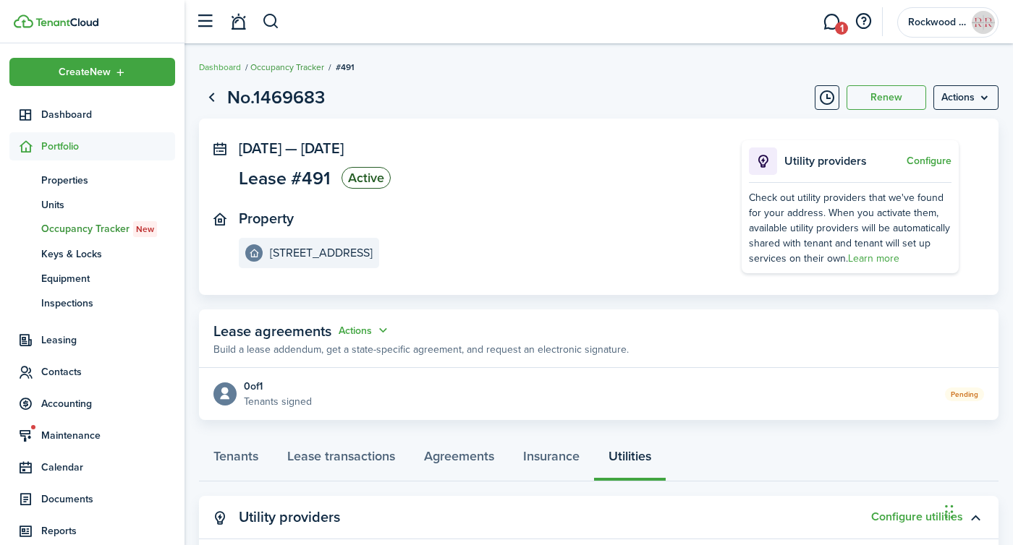
click at [283, 71] on link "Occupancy Tracker" at bounding box center [287, 67] width 74 height 13
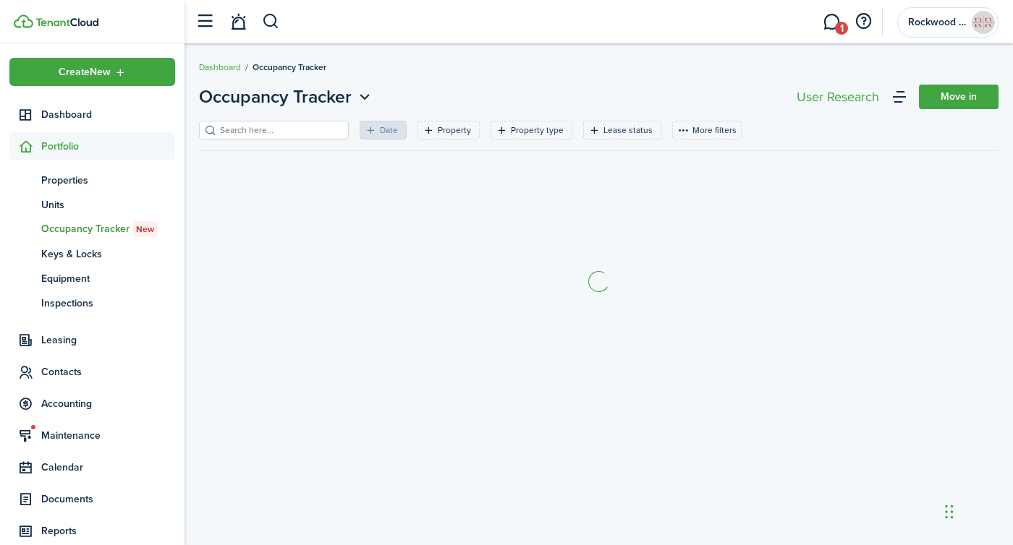
click at [72, 166] on ul "pt Properties un Units oc Occupancy Tracker New [PERSON_NAME] & Locks eq Equipm…" at bounding box center [92, 242] width 166 height 162
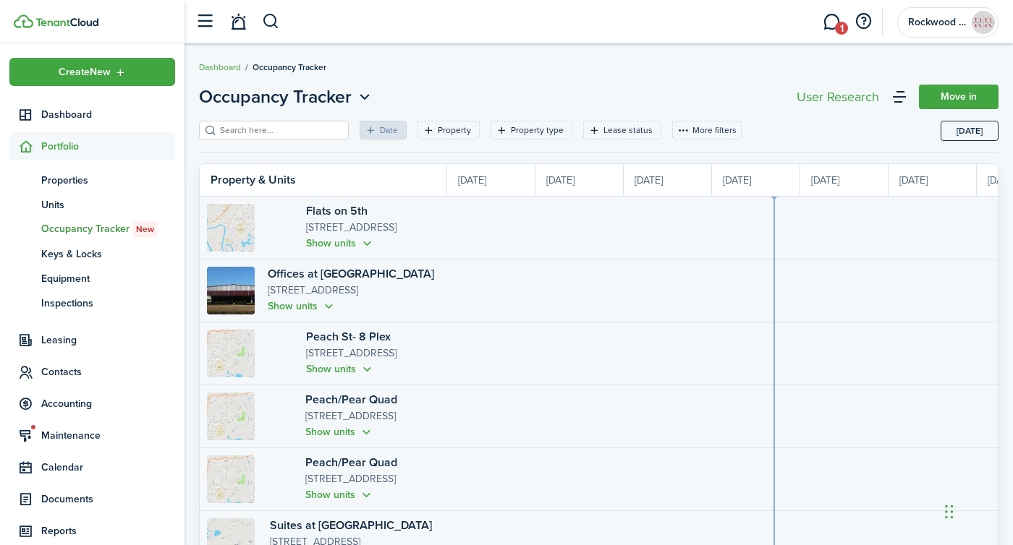
scroll to position [0, 265]
click at [271, 21] on button "button" at bounding box center [271, 21] width 18 height 25
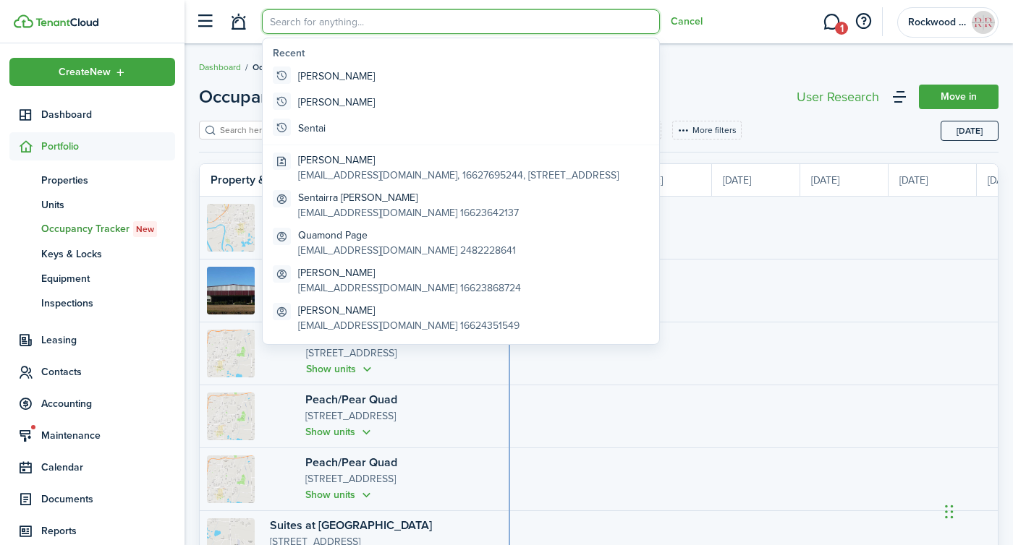
click at [286, 21] on input "search" at bounding box center [461, 21] width 398 height 25
click at [323, 72] on global-search-item-title "[PERSON_NAME]" at bounding box center [336, 76] width 77 height 15
type input "[PERSON_NAME]"
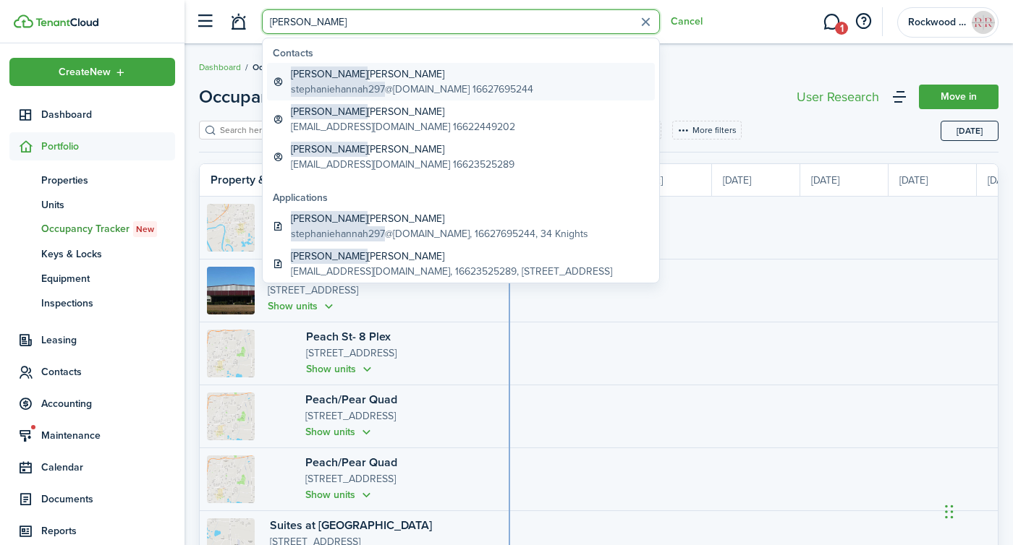
click at [323, 72] on span "[PERSON_NAME]" at bounding box center [329, 74] width 77 height 15
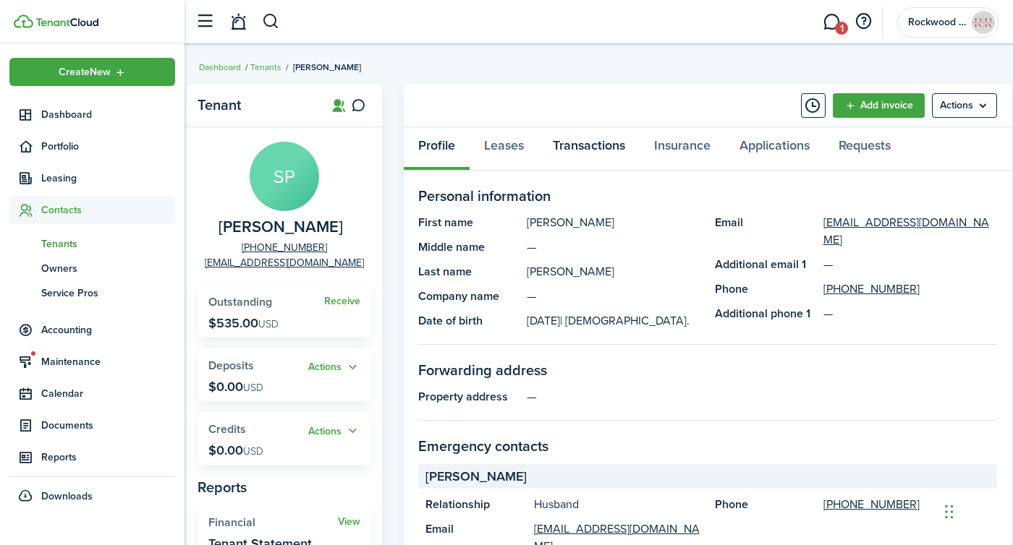
click at [569, 143] on link "Transactions" at bounding box center [588, 148] width 101 height 43
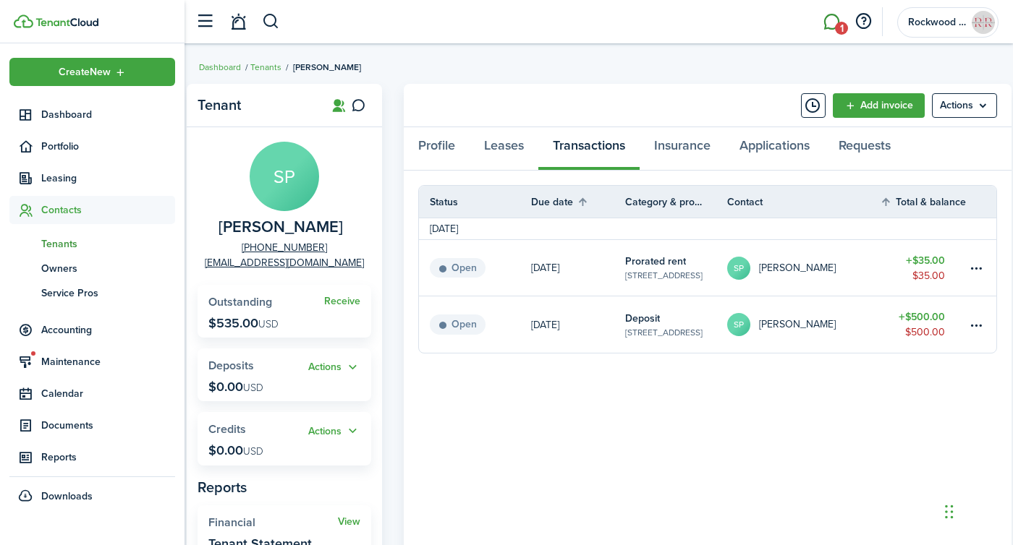
click at [830, 19] on link "1" at bounding box center [830, 22] width 27 height 37
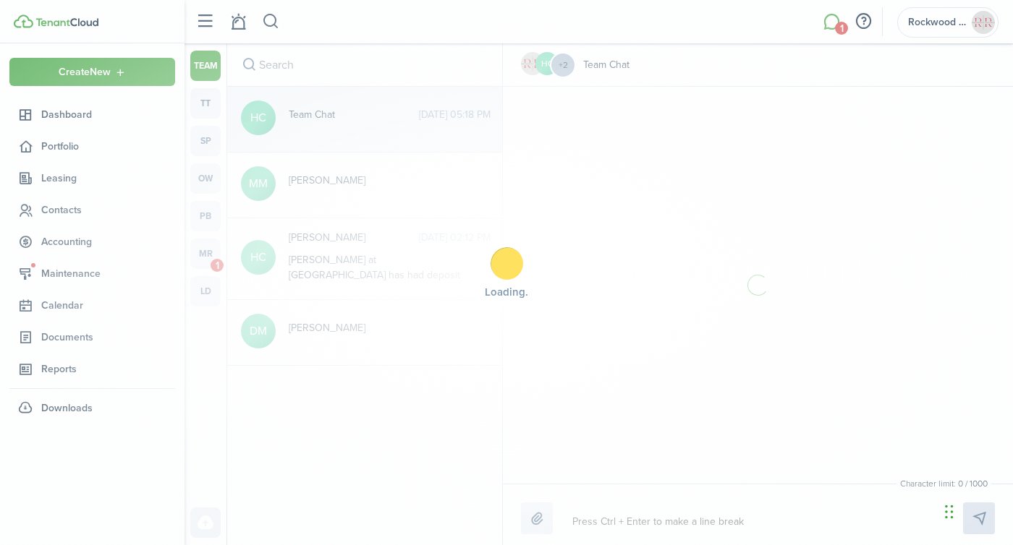
scroll to position [252, 0]
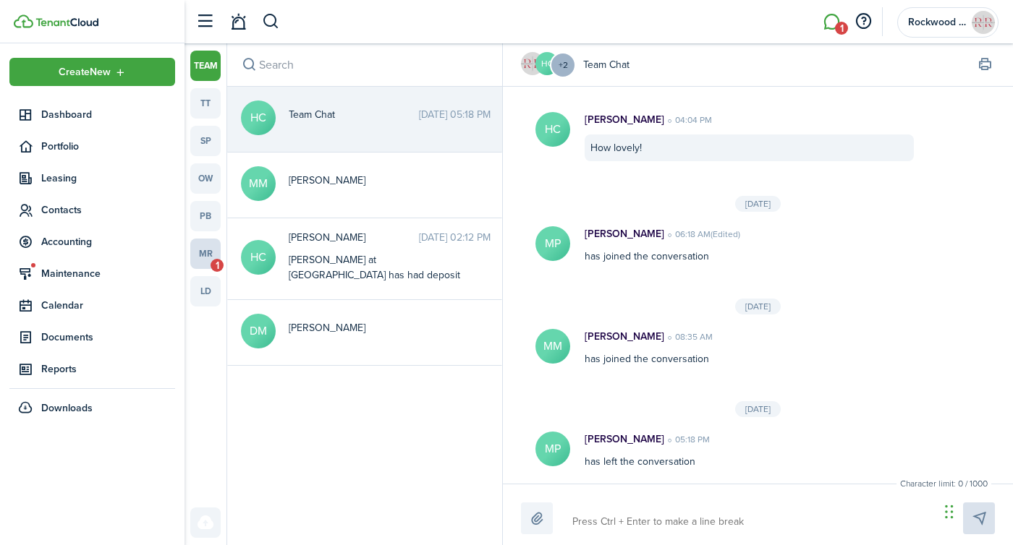
click at [204, 254] on link "mr 1" at bounding box center [205, 254] width 30 height 30
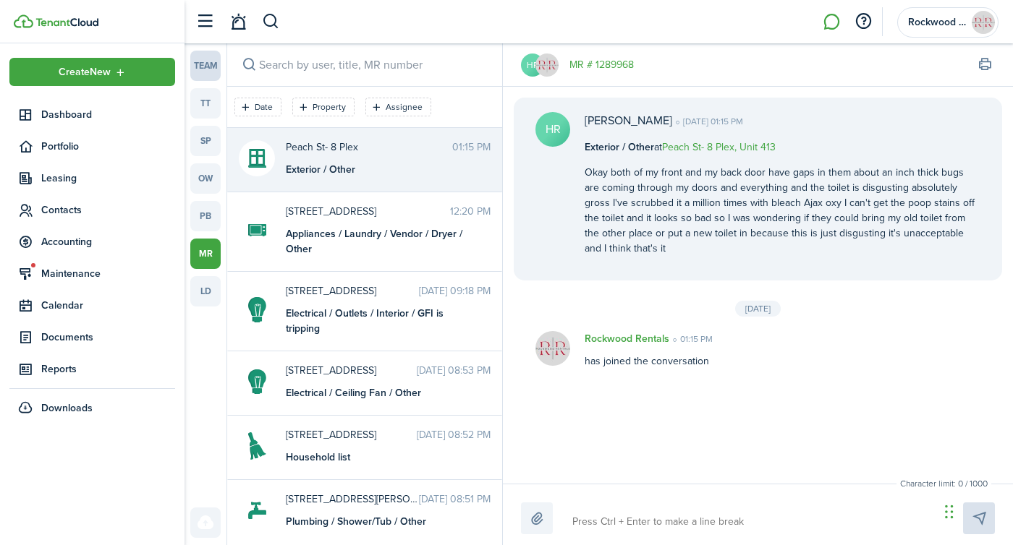
click at [207, 70] on link "team" at bounding box center [205, 66] width 30 height 30
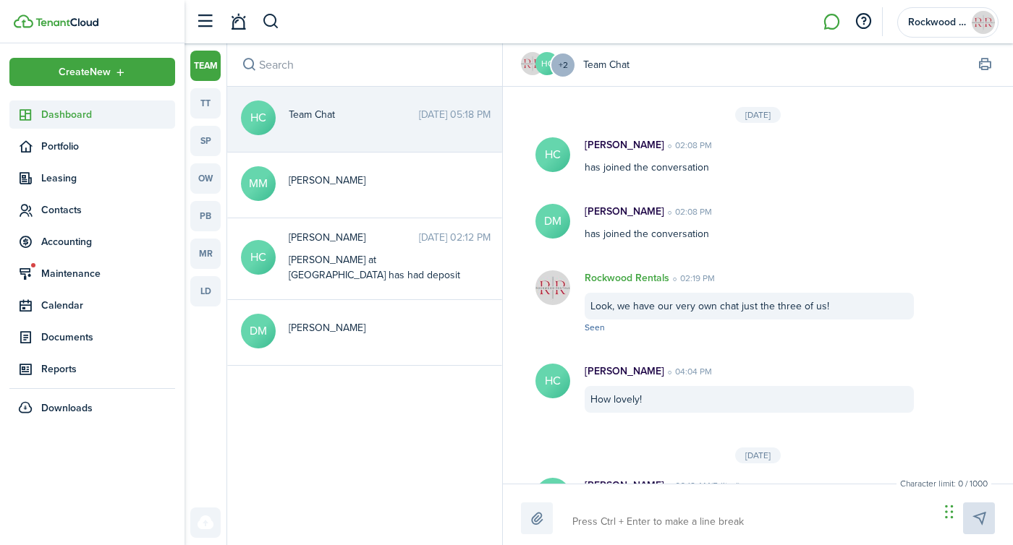
click at [69, 111] on span "Dashboard" at bounding box center [108, 114] width 134 height 15
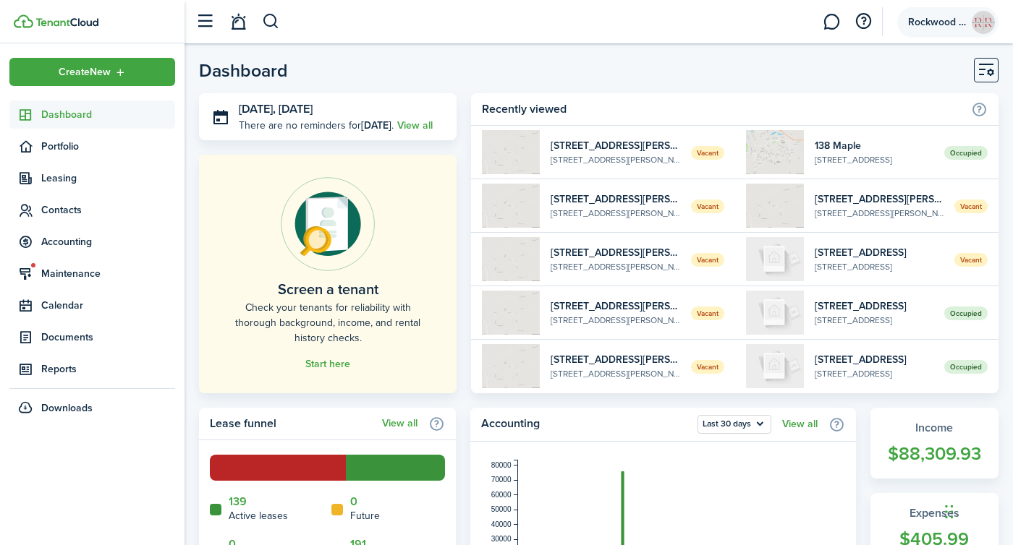
click at [946, 22] on span "Rockwood Rentals" at bounding box center [937, 22] width 58 height 10
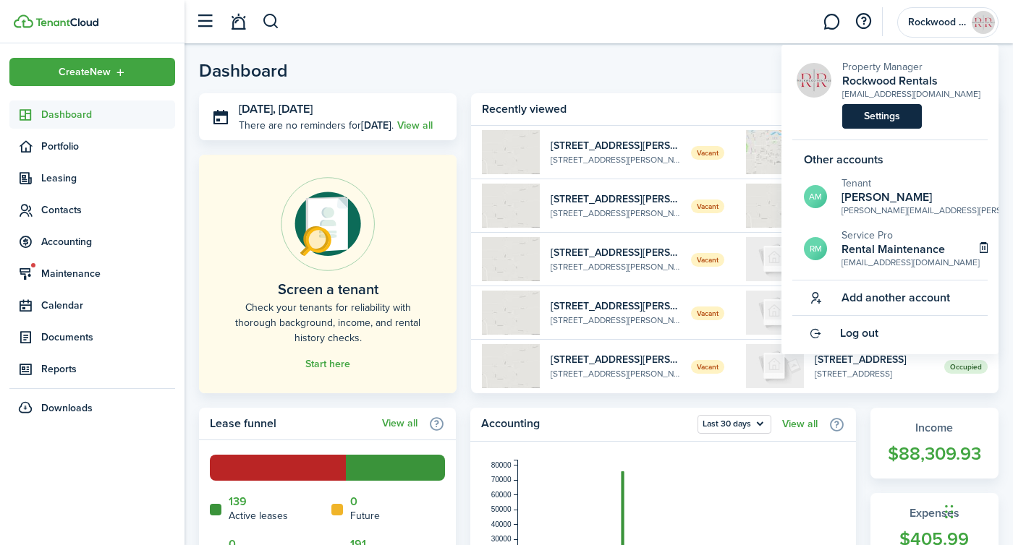
click at [885, 122] on link "Settings" at bounding box center [882, 116] width 80 height 25
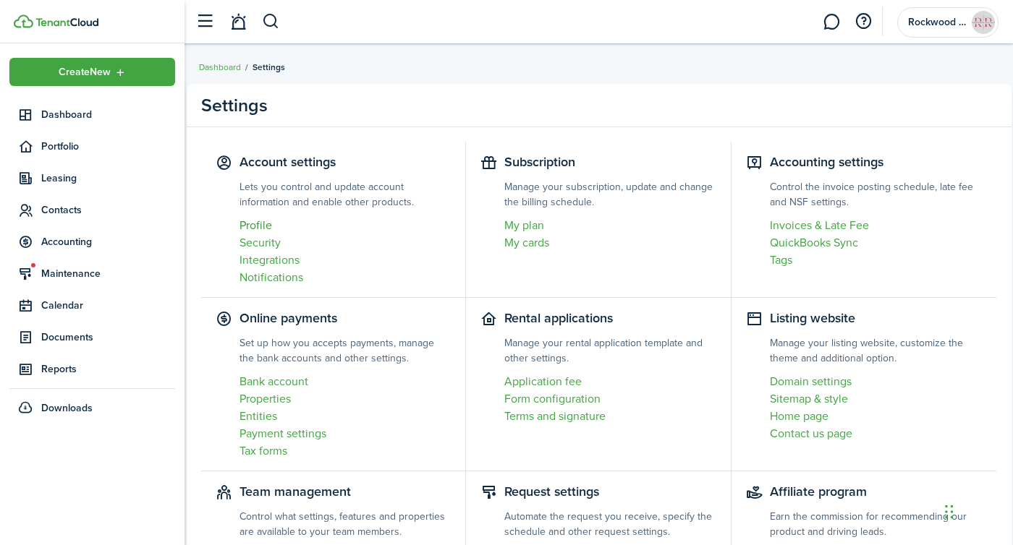
click at [259, 227] on link "Profile" at bounding box center [345, 225] width 212 height 17
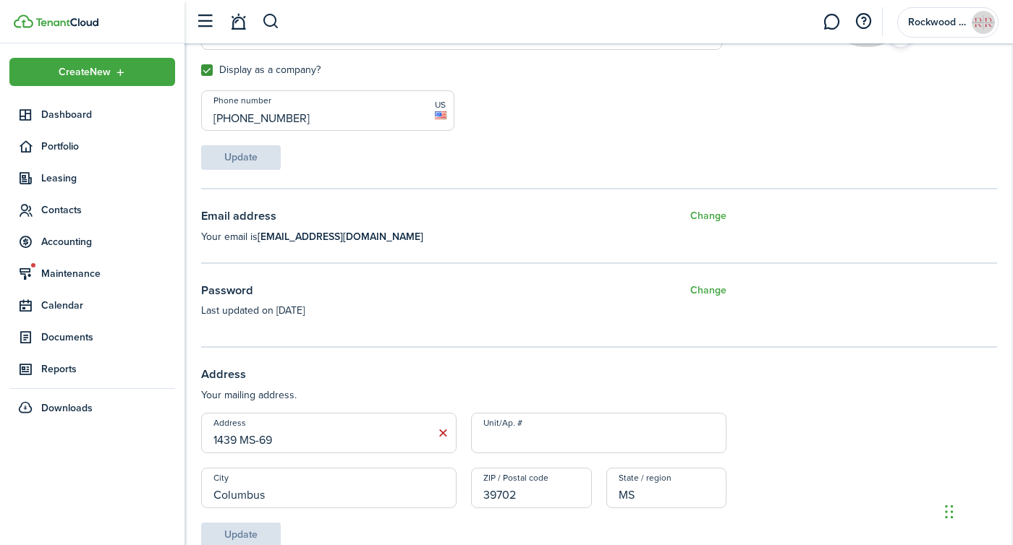
scroll to position [281, 0]
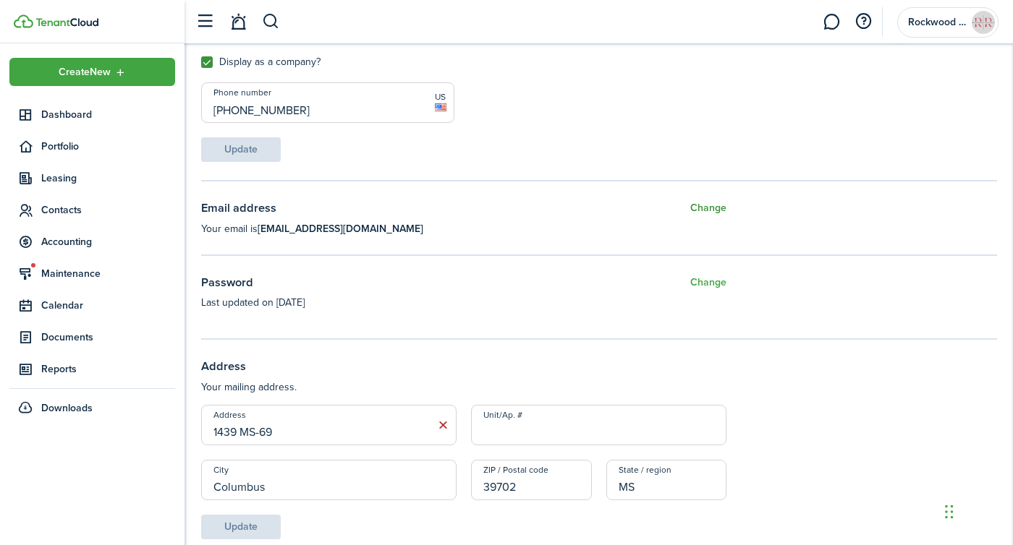
click at [696, 205] on button "Change" at bounding box center [708, 209] width 36 height 18
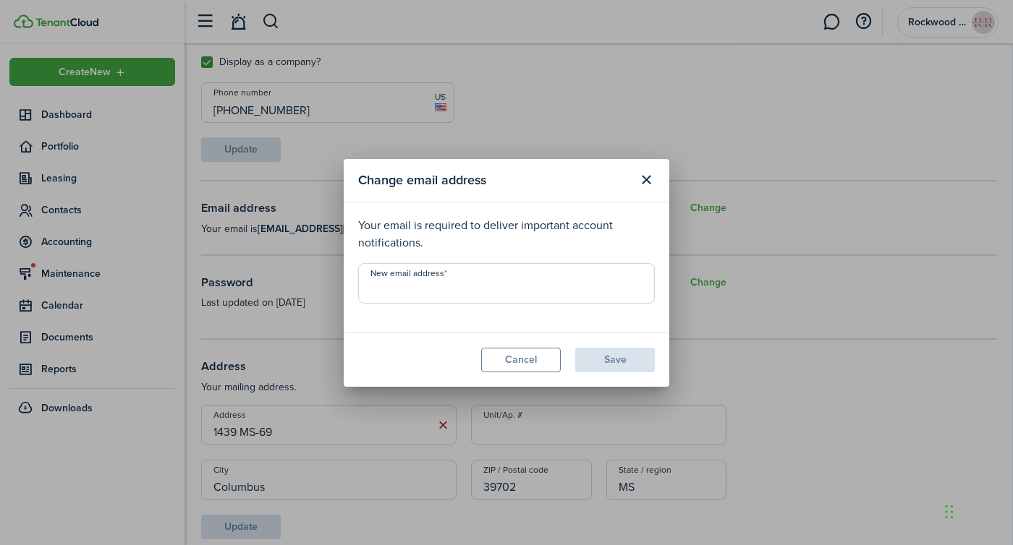
click at [415, 289] on input "New email address" at bounding box center [506, 283] width 297 height 41
type input "[EMAIL_ADDRESS][DOMAIN_NAME]"
click at [590, 364] on button "Save" at bounding box center [615, 360] width 80 height 25
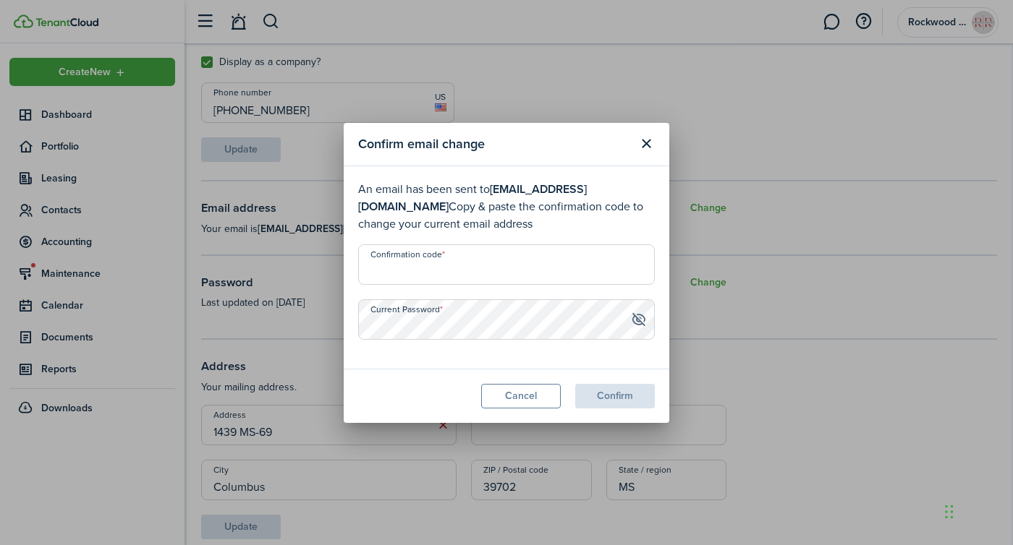
click at [506, 265] on input "Confirmation code" at bounding box center [506, 265] width 297 height 41
click at [374, 278] on input "Confirmation code" at bounding box center [506, 265] width 297 height 41
paste input "306091"
type input "306091"
click at [621, 392] on button "Confirm" at bounding box center [615, 396] width 80 height 25
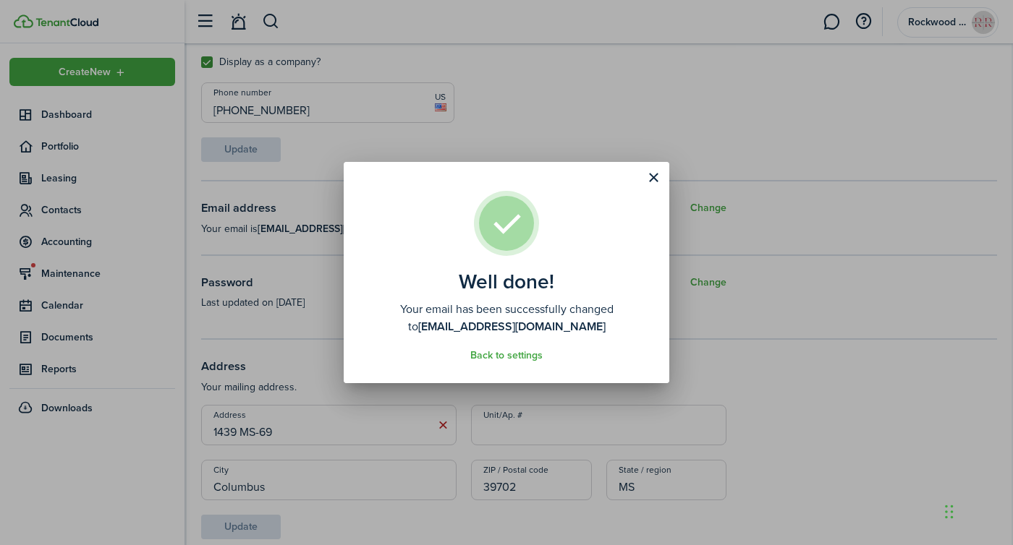
click at [571, 177] on well-done "Well done! Your email has been successfully changed to [EMAIL_ADDRESS][DOMAIN_N…" at bounding box center [507, 272] width 326 height 221
click at [647, 173] on button "Close modal" at bounding box center [653, 178] width 25 height 25
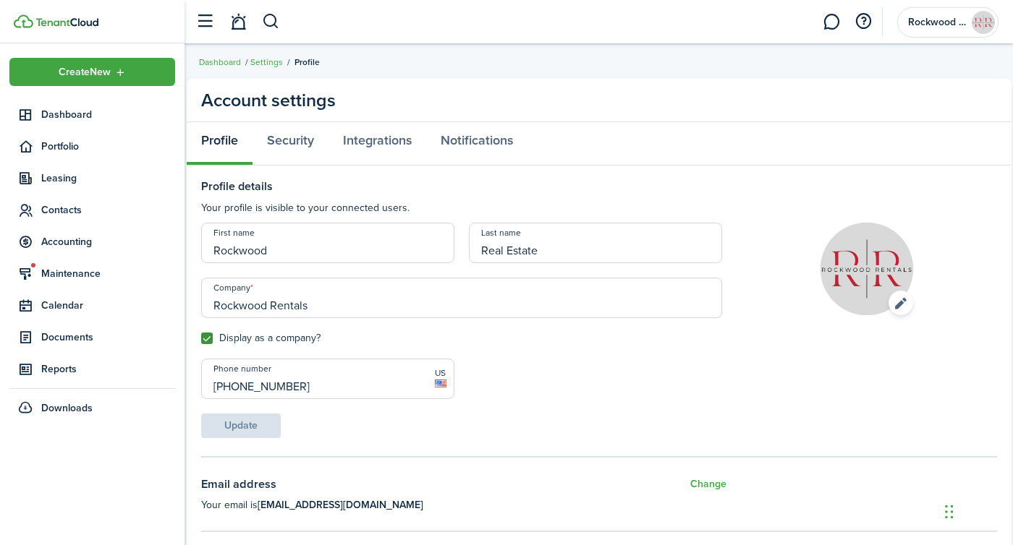
scroll to position [3, 0]
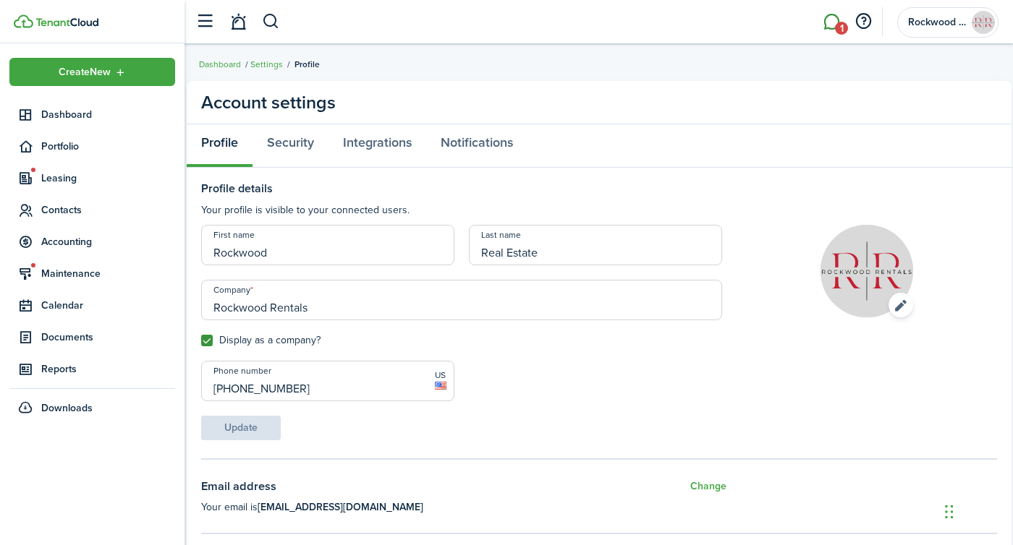
click at [836, 19] on link "1" at bounding box center [830, 22] width 27 height 37
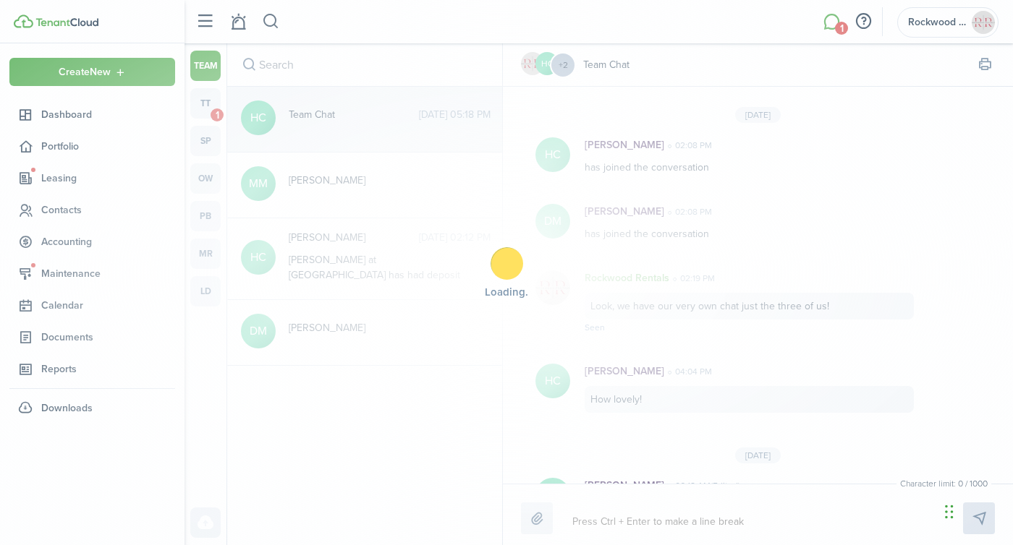
scroll to position [252, 0]
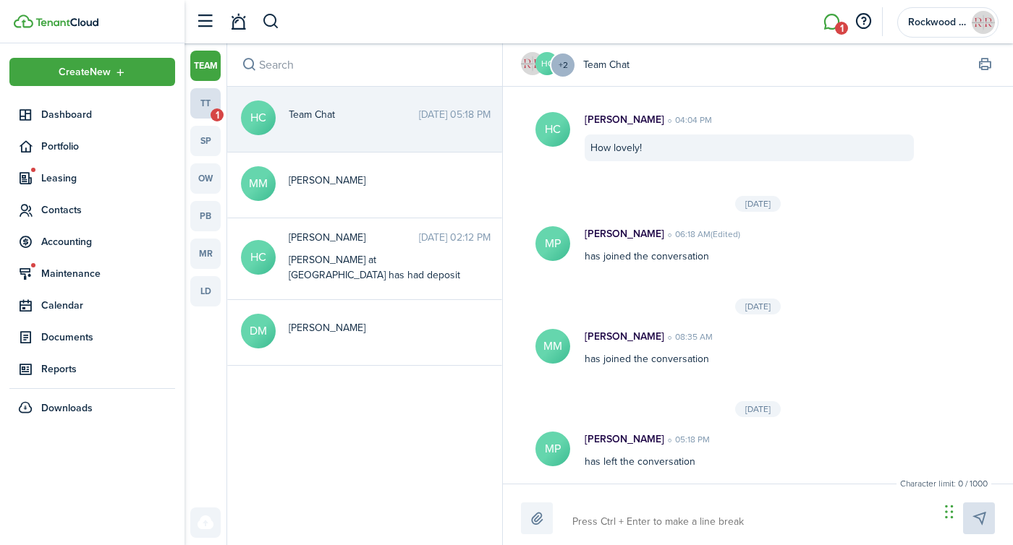
click at [203, 101] on link "tt 1" at bounding box center [205, 103] width 30 height 30
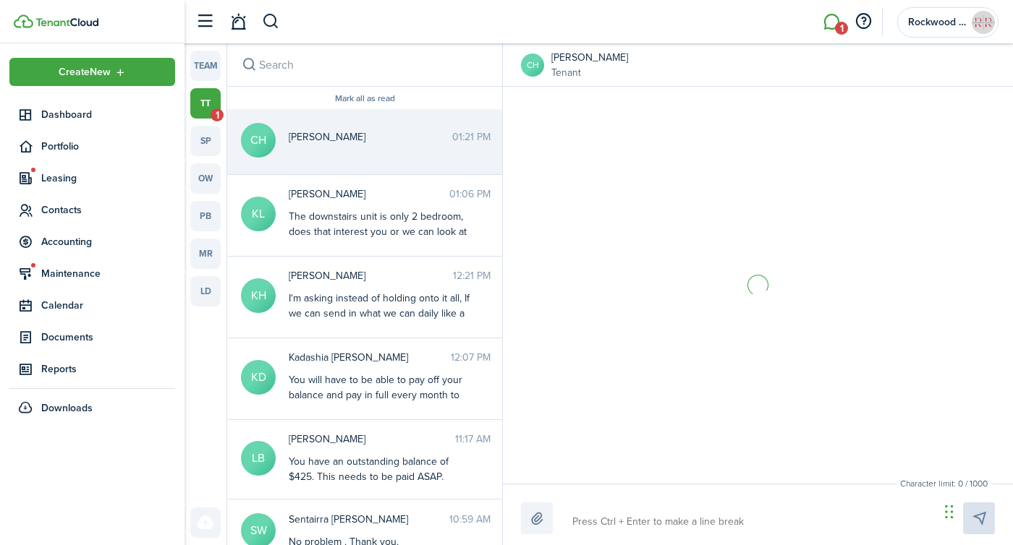
click at [396, 132] on span "[PERSON_NAME]" at bounding box center [370, 136] width 163 height 15
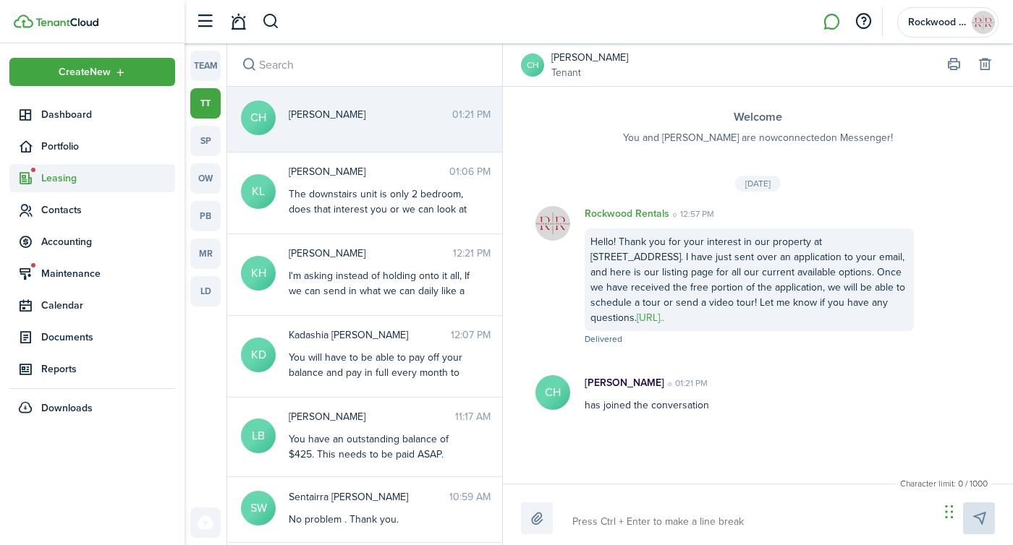
click at [75, 174] on span "Leasing" at bounding box center [108, 178] width 134 height 15
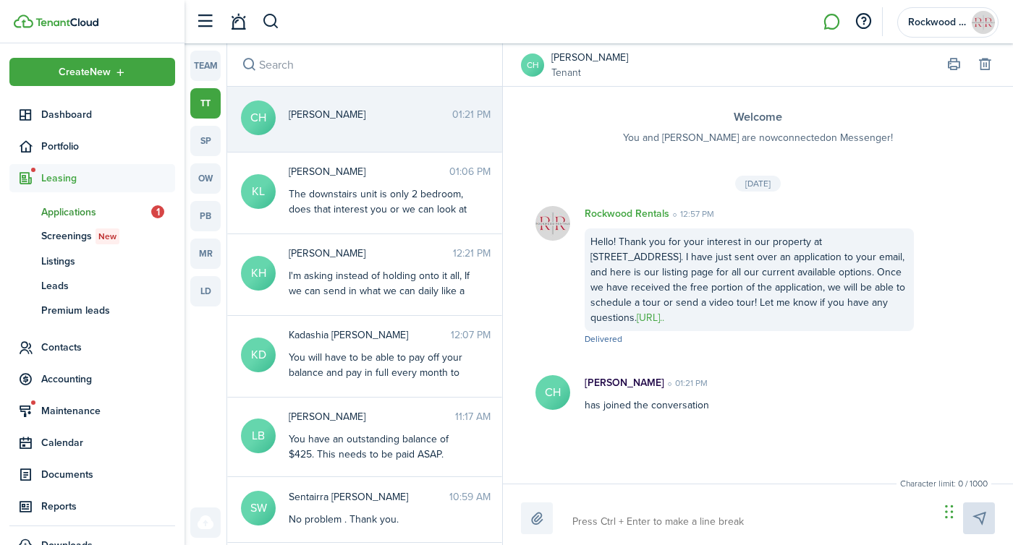
click at [80, 213] on span "Applications" at bounding box center [96, 212] width 110 height 15
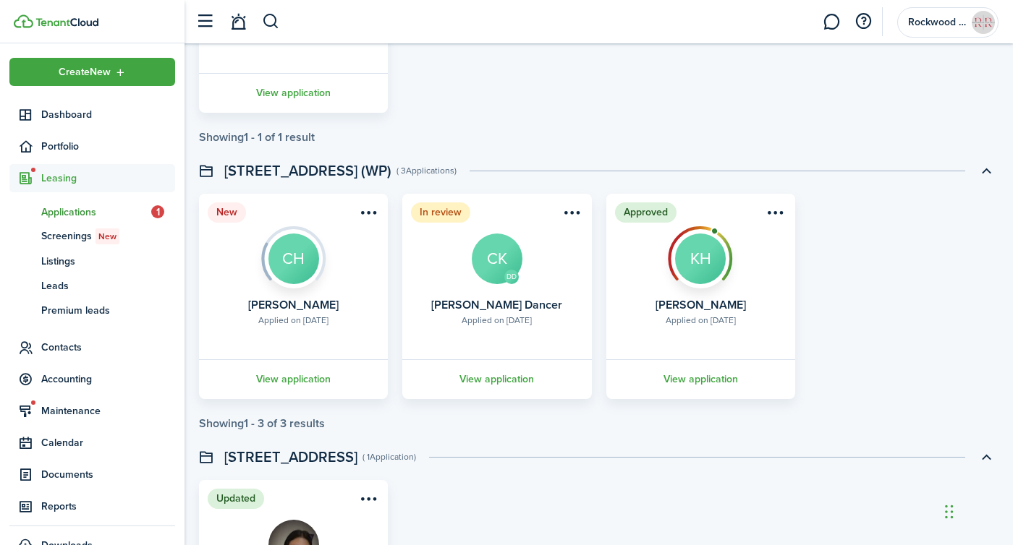
scroll to position [864, 0]
click at [268, 381] on link "View application" at bounding box center [293, 379] width 193 height 40
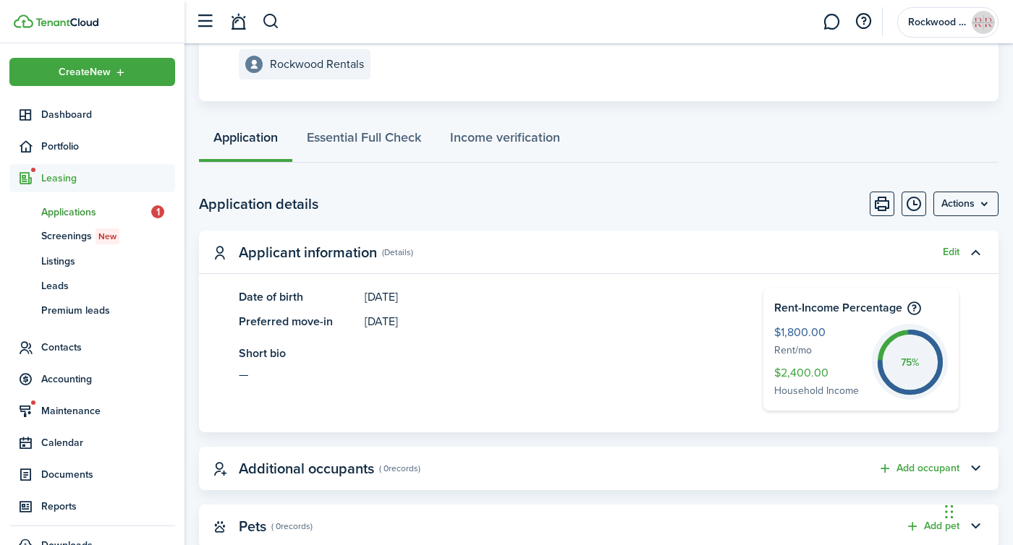
scroll to position [254, 0]
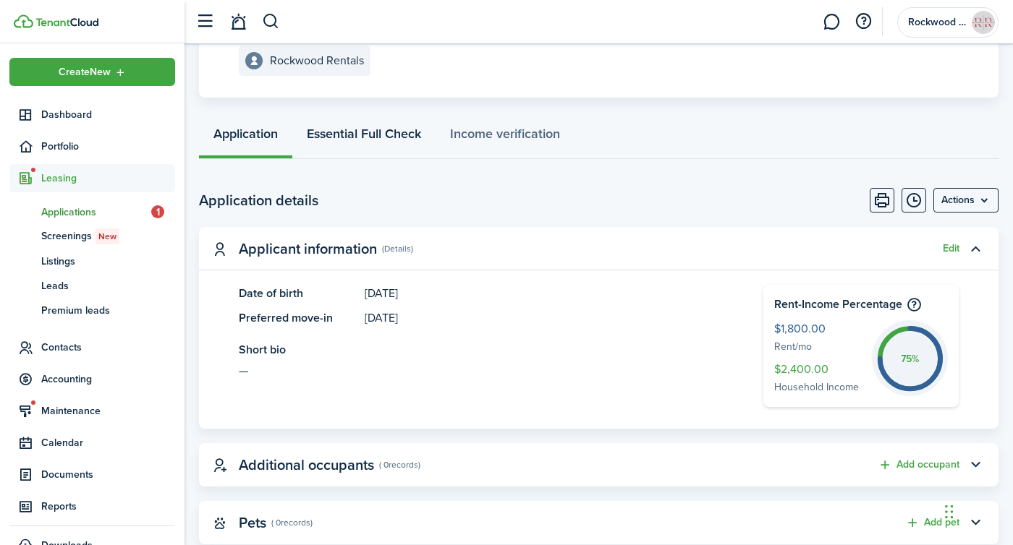
click at [365, 133] on link "Essential Full Check" at bounding box center [363, 137] width 143 height 43
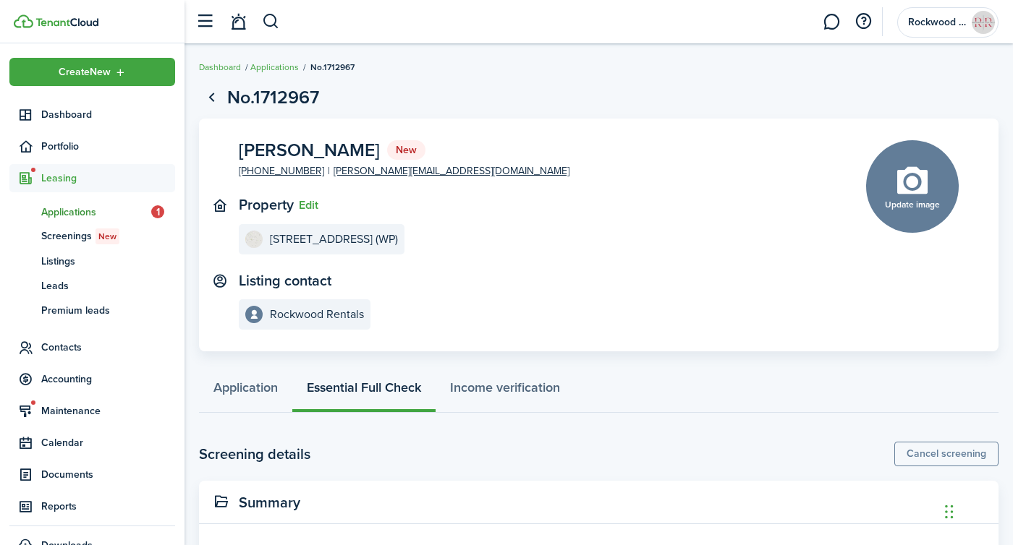
scroll to position [72, 0]
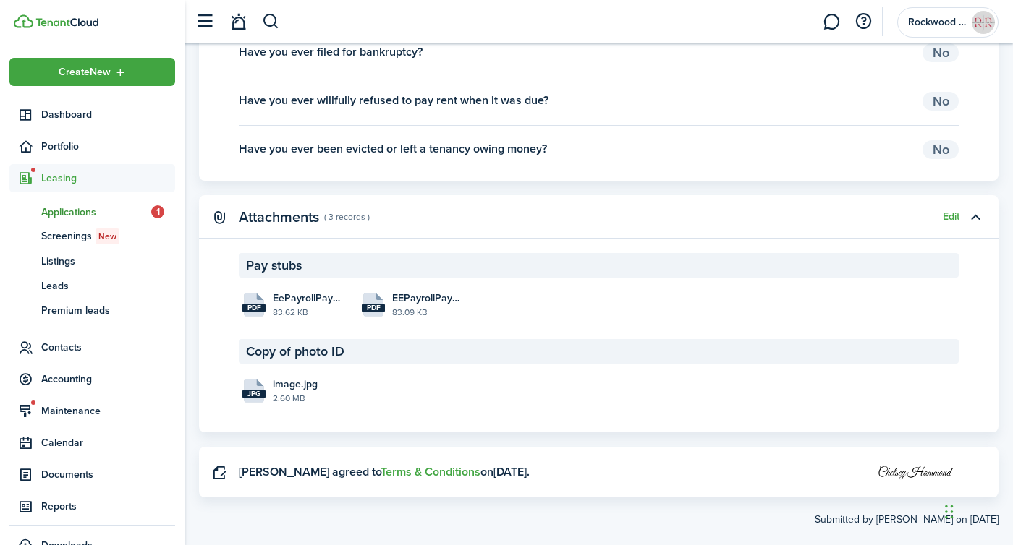
scroll to position [2008, 0]
click at [300, 305] on span "EePayrollPayCheckDetail (3).pdf" at bounding box center [306, 297] width 67 height 15
click at [404, 318] on file-size "83.09 KB" at bounding box center [425, 311] width 67 height 13
click at [286, 404] on file-size "2.60 MB" at bounding box center [306, 397] width 67 height 13
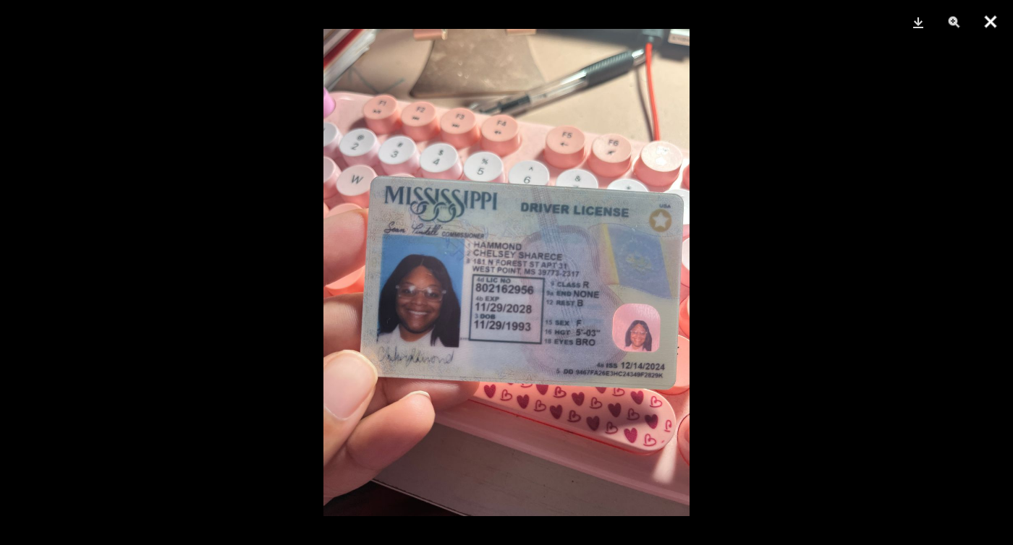
click at [992, 20] on button "Close" at bounding box center [990, 21] width 36 height 43
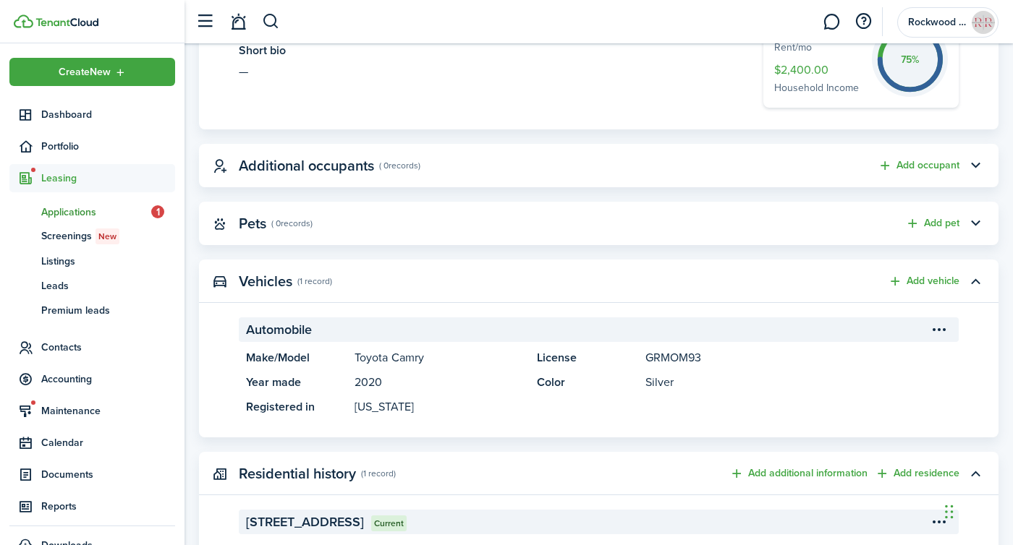
scroll to position [0, 0]
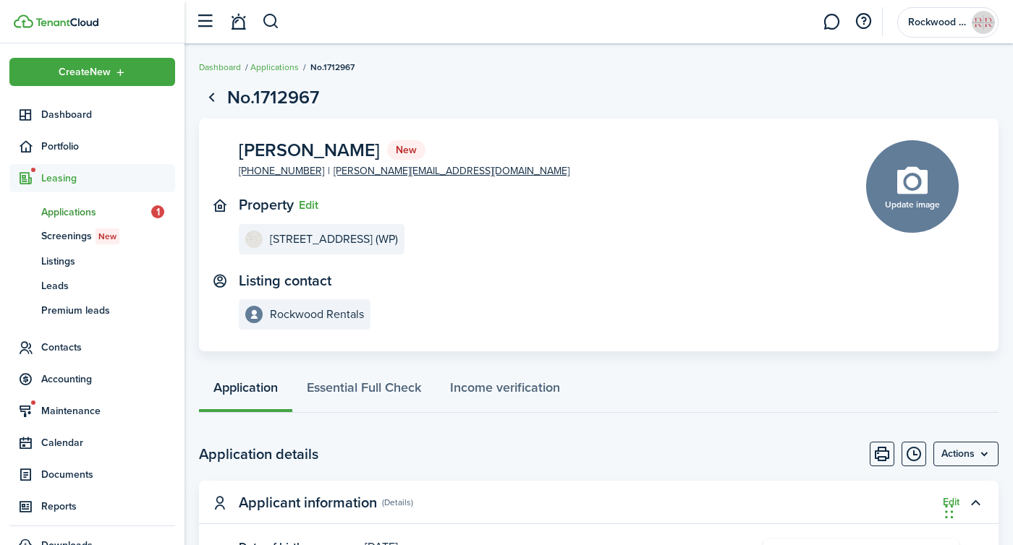
click at [97, 211] on span "Applications" at bounding box center [96, 212] width 110 height 15
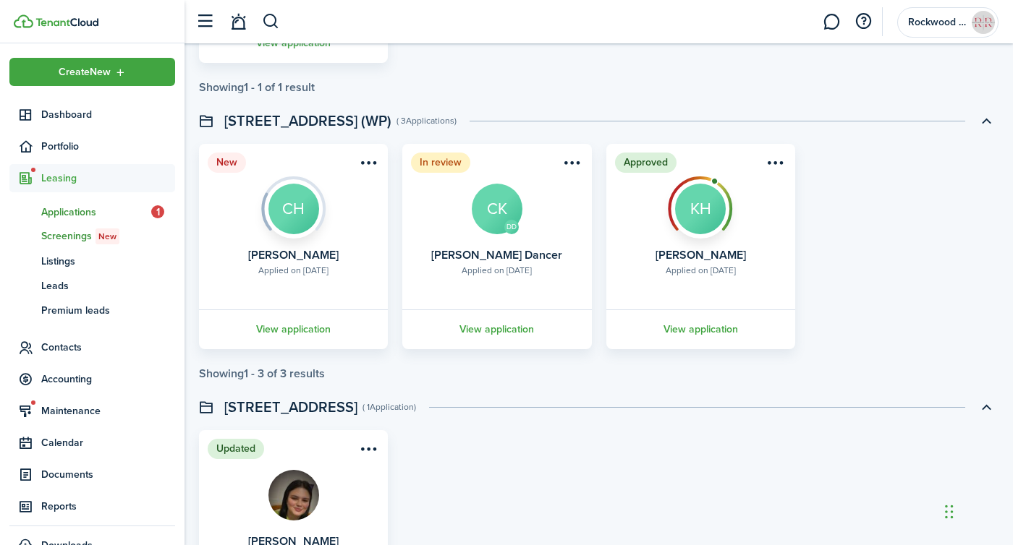
scroll to position [917, 0]
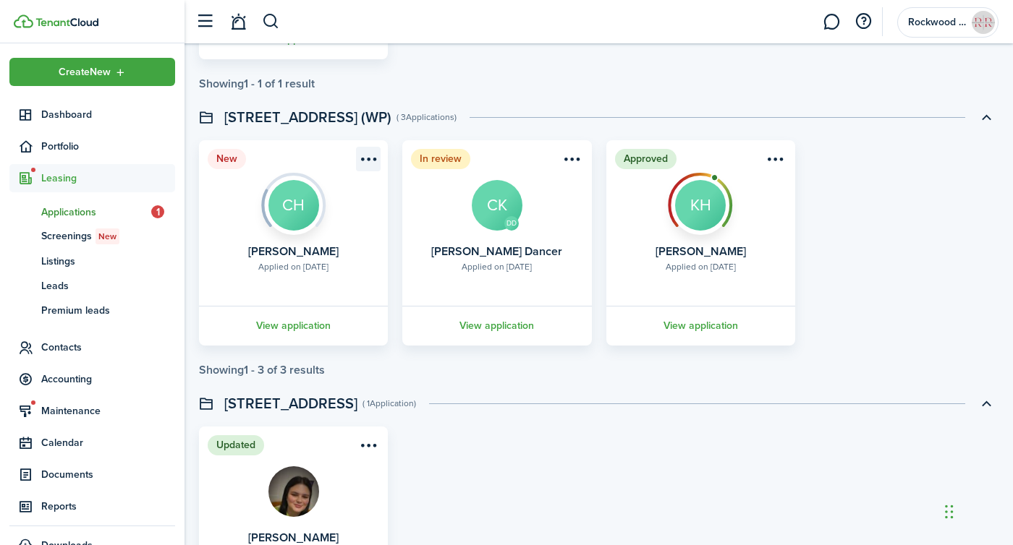
click at [361, 169] on menu-btn-icon "Open menu" at bounding box center [368, 159] width 25 height 25
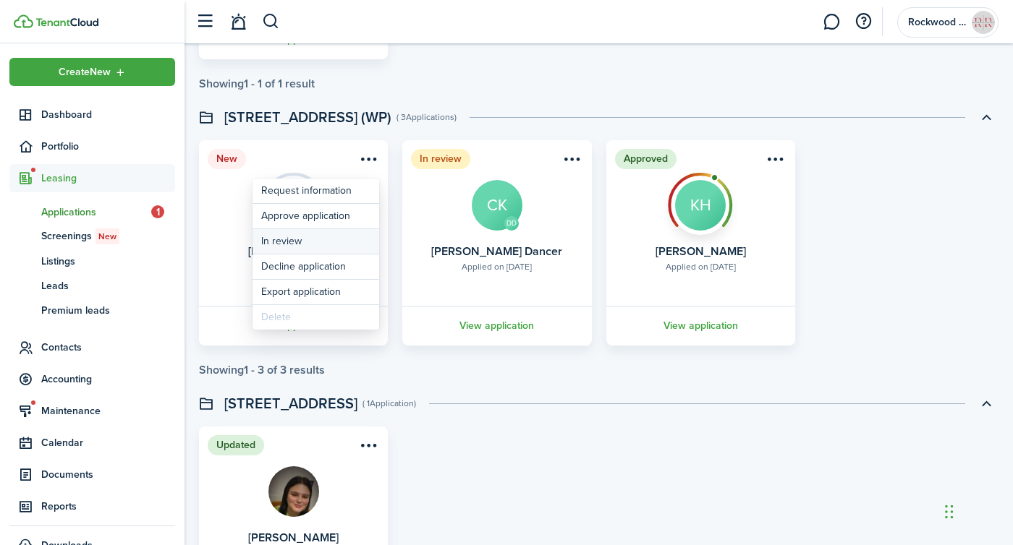
click at [299, 241] on button "In review" at bounding box center [315, 241] width 127 height 25
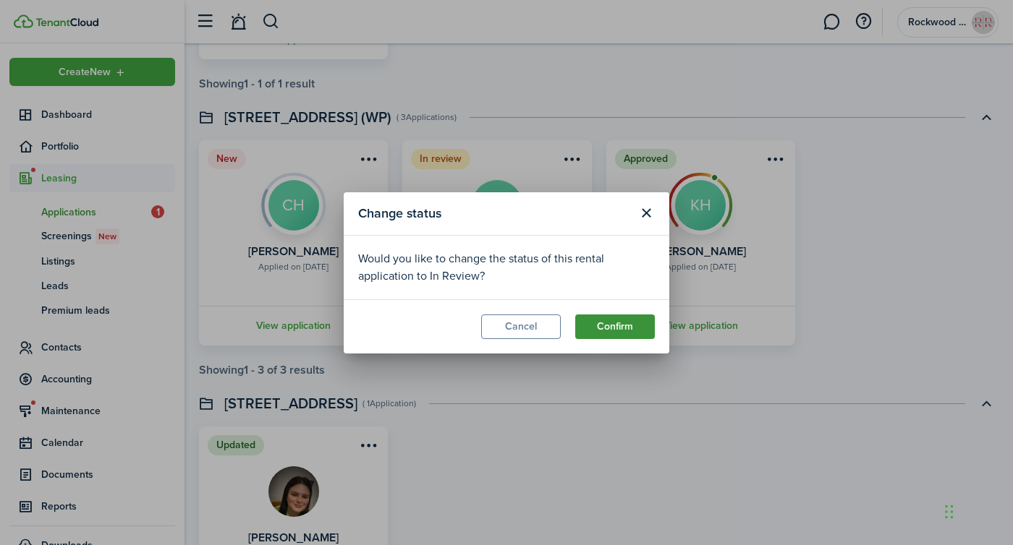
click at [606, 334] on button "Confirm" at bounding box center [615, 327] width 80 height 25
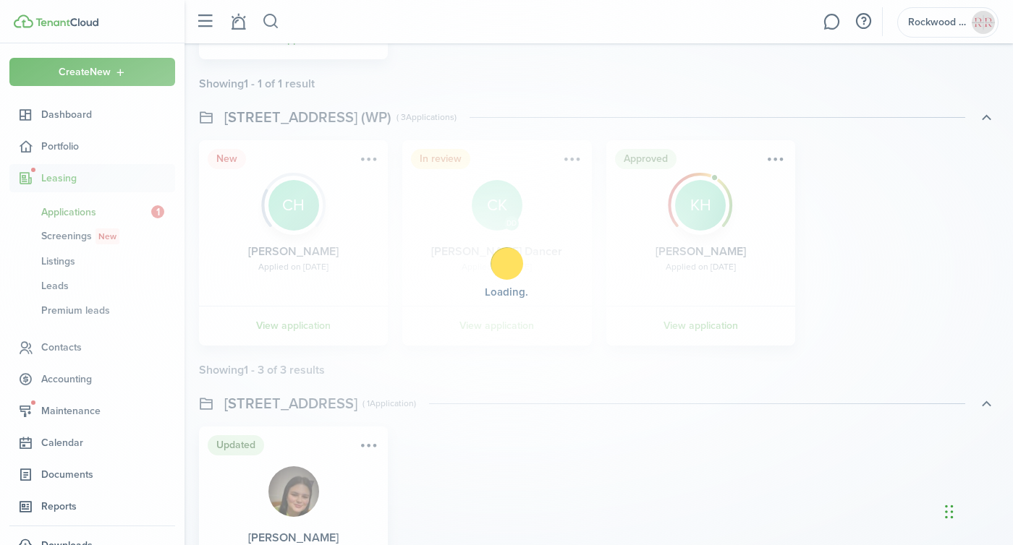
click at [822, 16] on div "Loading" at bounding box center [506, 272] width 1013 height 545
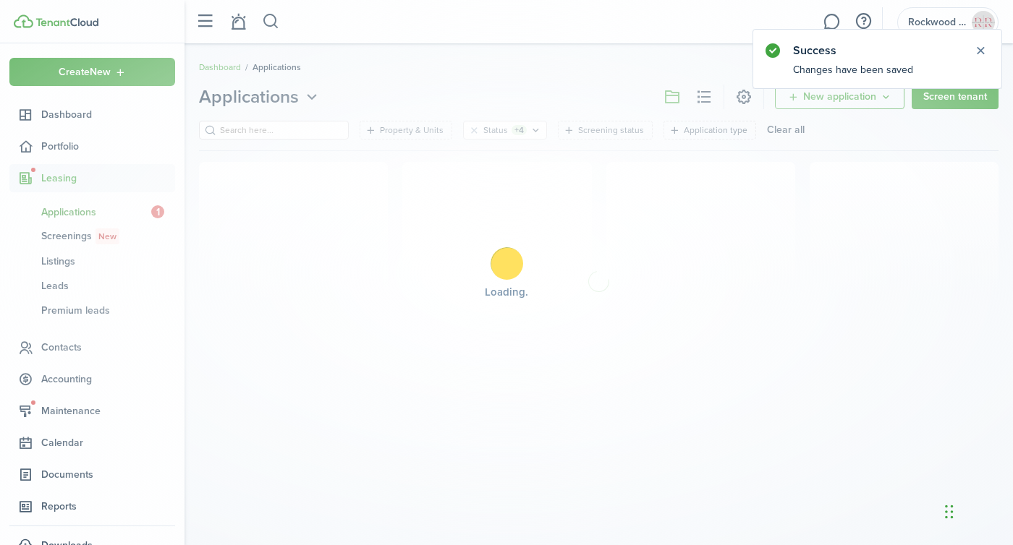
scroll to position [0, 0]
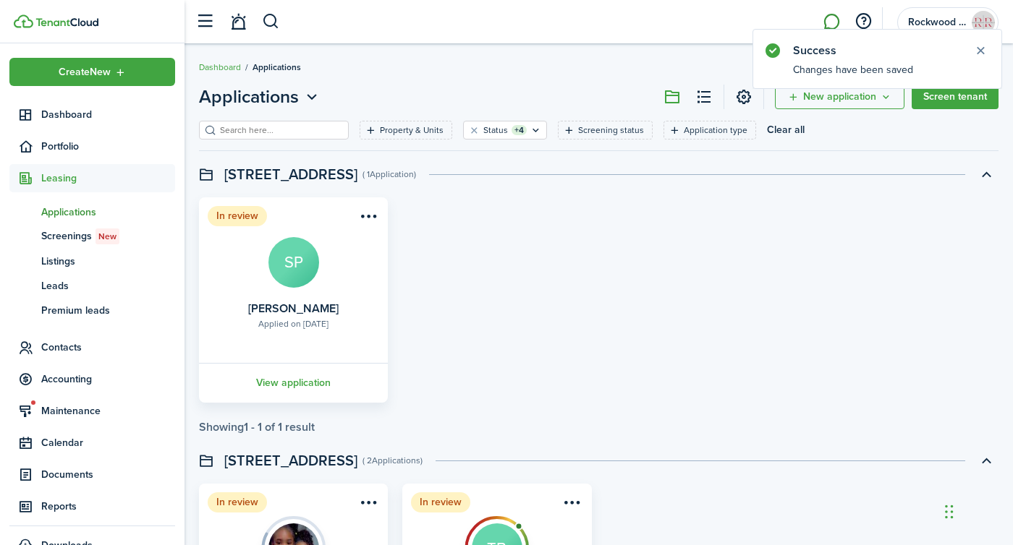
click at [824, 12] on link at bounding box center [830, 22] width 27 height 37
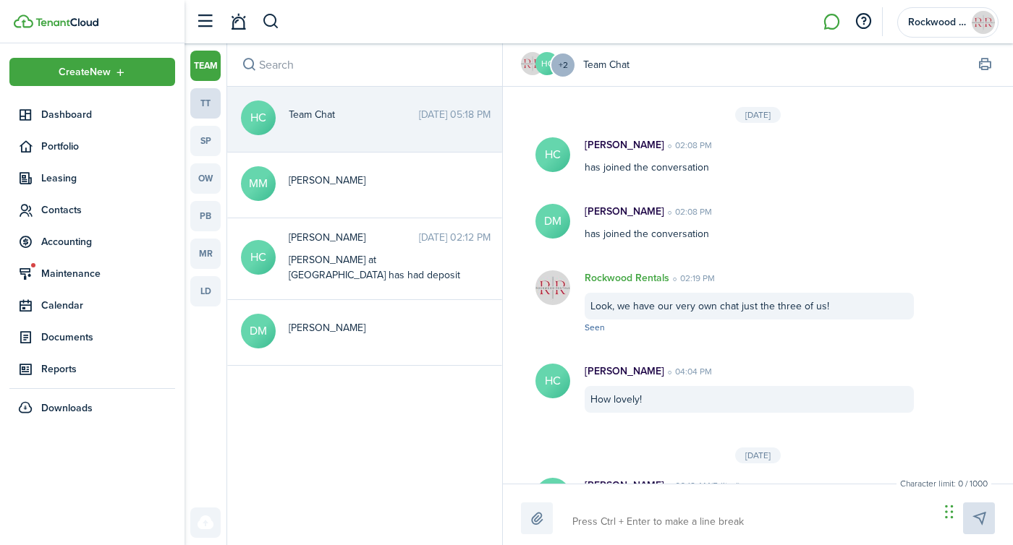
scroll to position [252, 0]
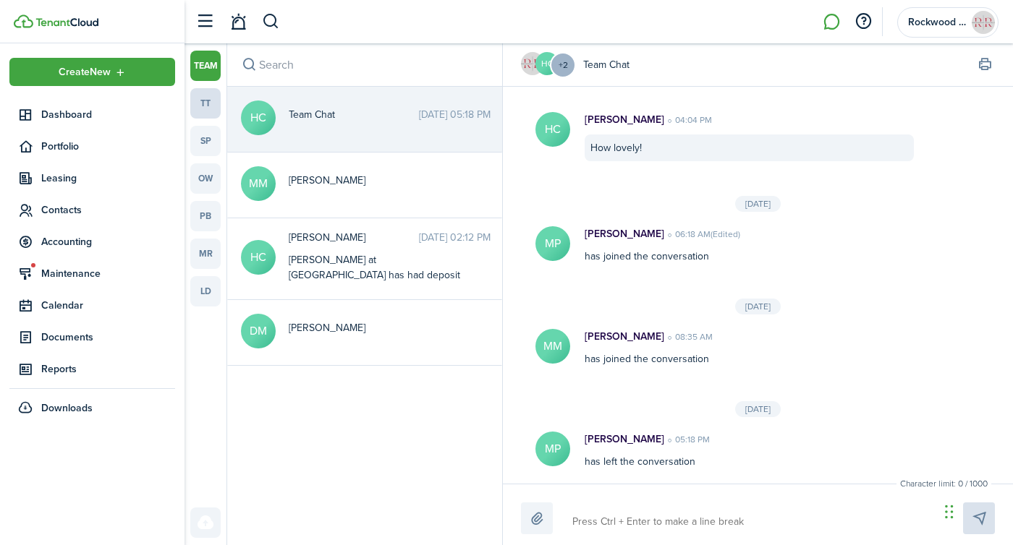
click at [220, 106] on link "tt" at bounding box center [205, 103] width 30 height 30
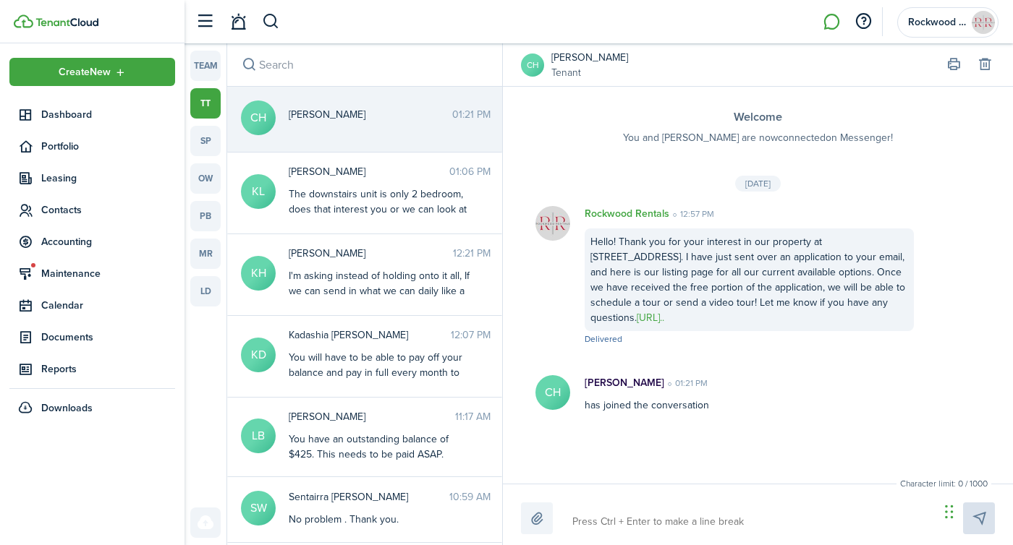
click at [651, 521] on textarea at bounding box center [750, 522] width 367 height 25
type textarea "T"
type textarea "Th"
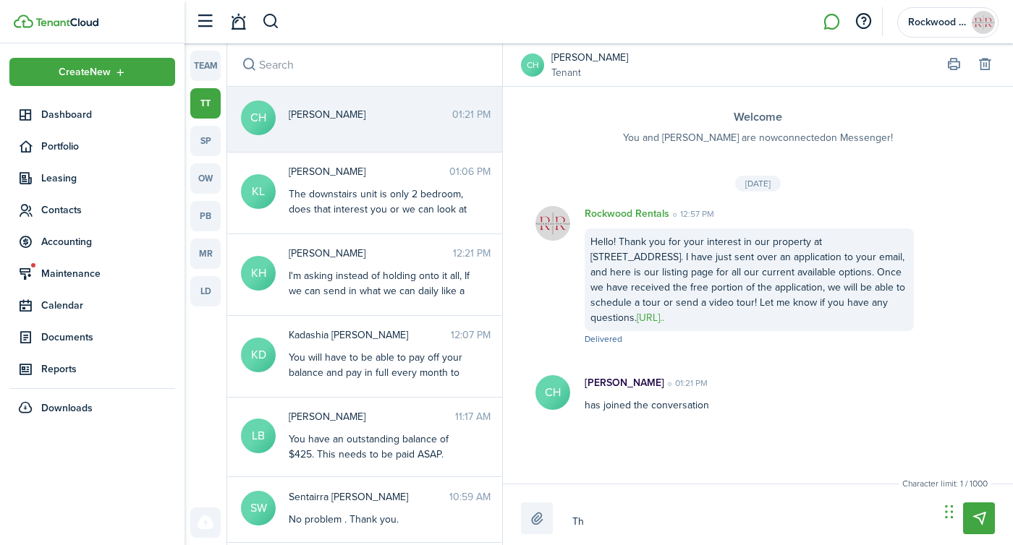
type textarea "Tha"
type textarea "Than"
type textarea "Thank"
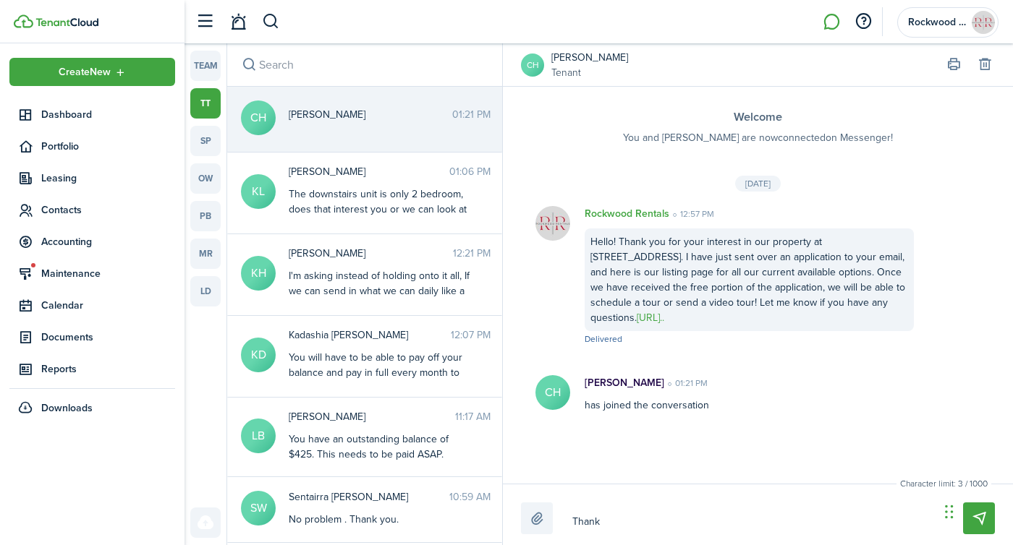
type textarea "Thank"
type textarea "Thank y"
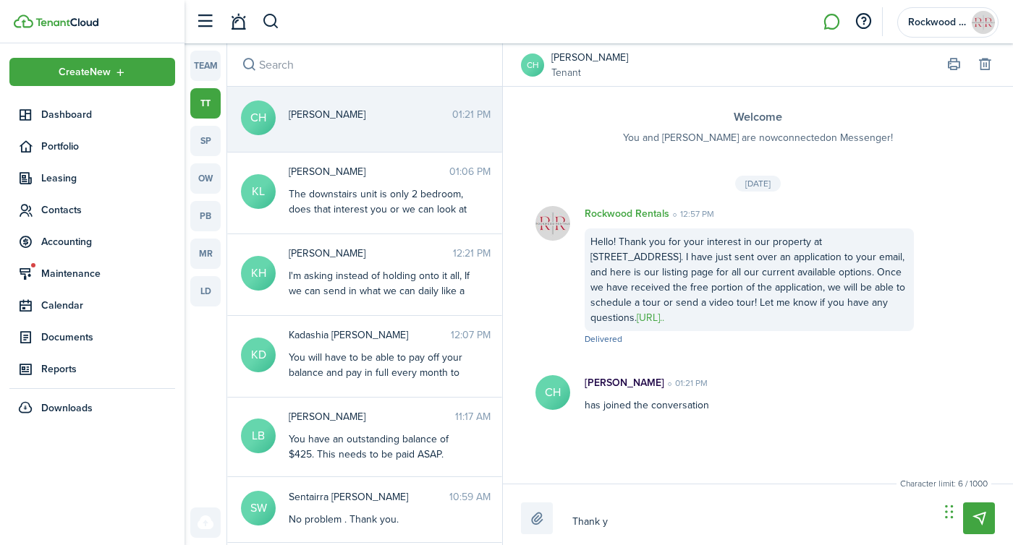
type textarea "Thank yo"
type textarea "Thank you"
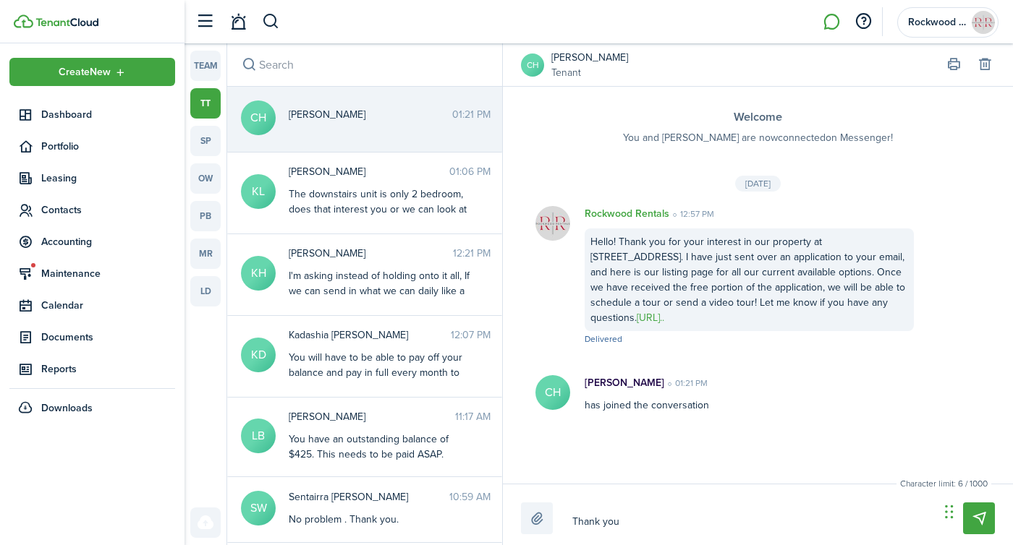
type textarea "Thank you"
type textarea "Thank you f"
type textarea "Thank you fo"
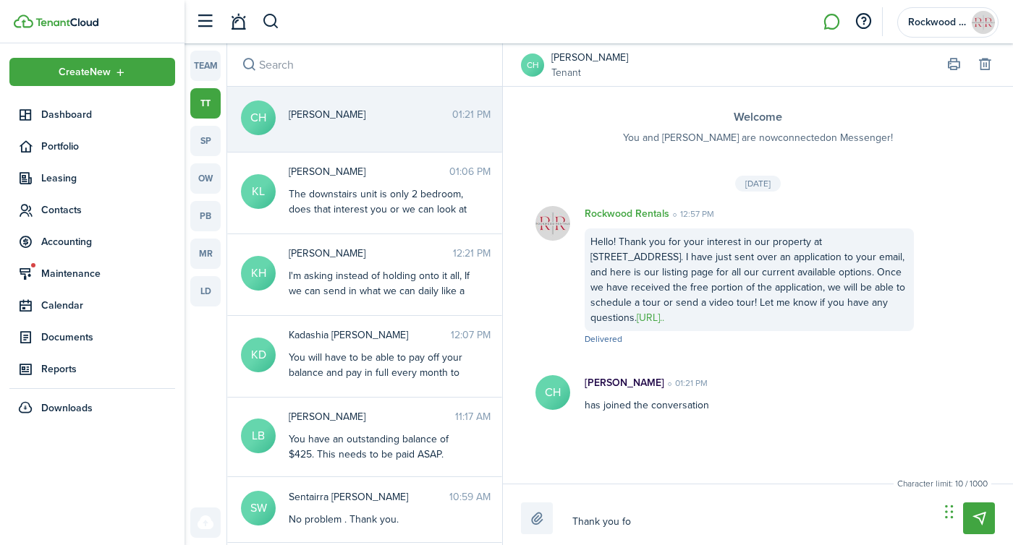
type textarea "Thank you for"
type textarea "Thank you for t"
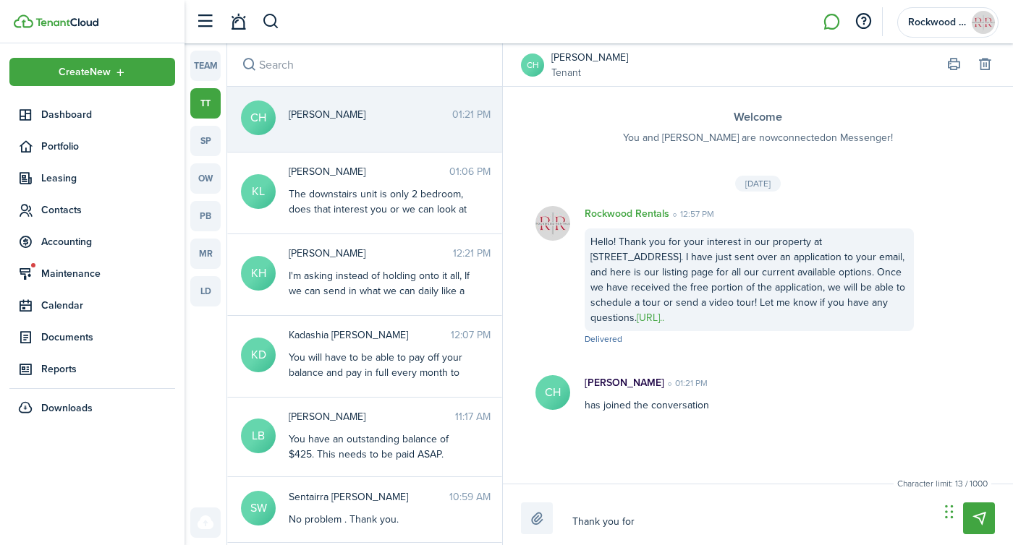
type textarea "Thank you for t"
type textarea "Thank you for"
type textarea "Thank you for y"
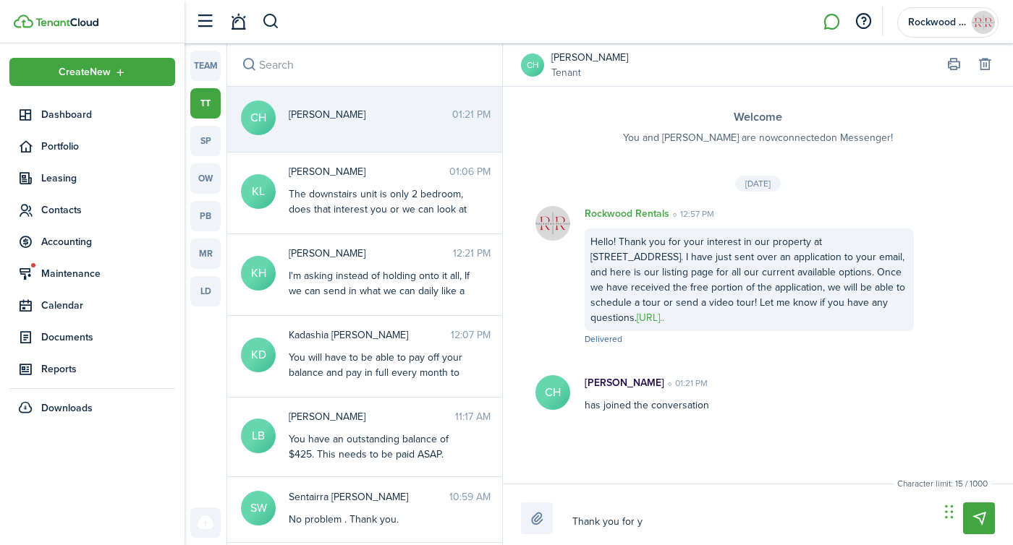
type textarea "Thank you for yo"
type textarea "Thank you for you"
type textarea "Thank you for your"
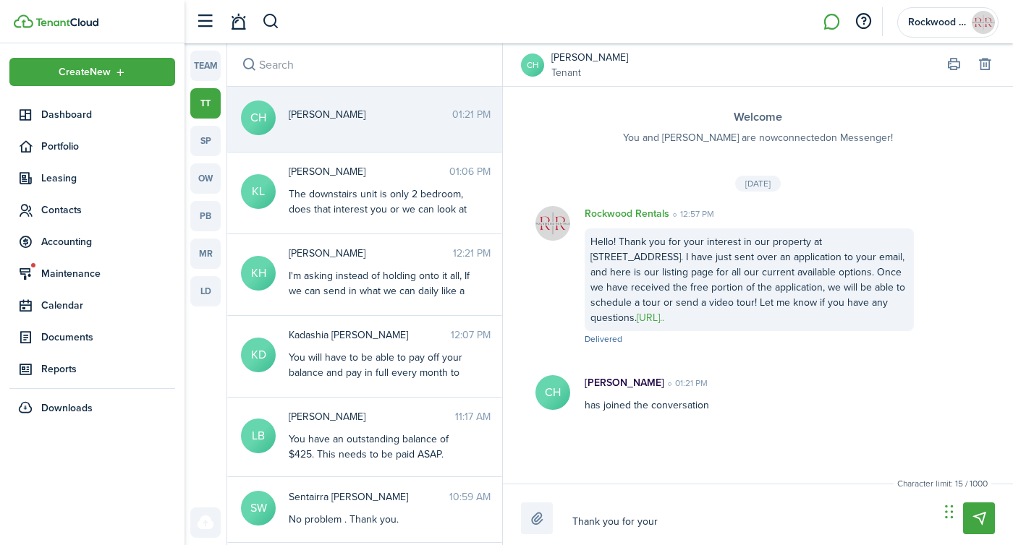
type textarea "Thank you for your"
type textarea "Thank you for your a"
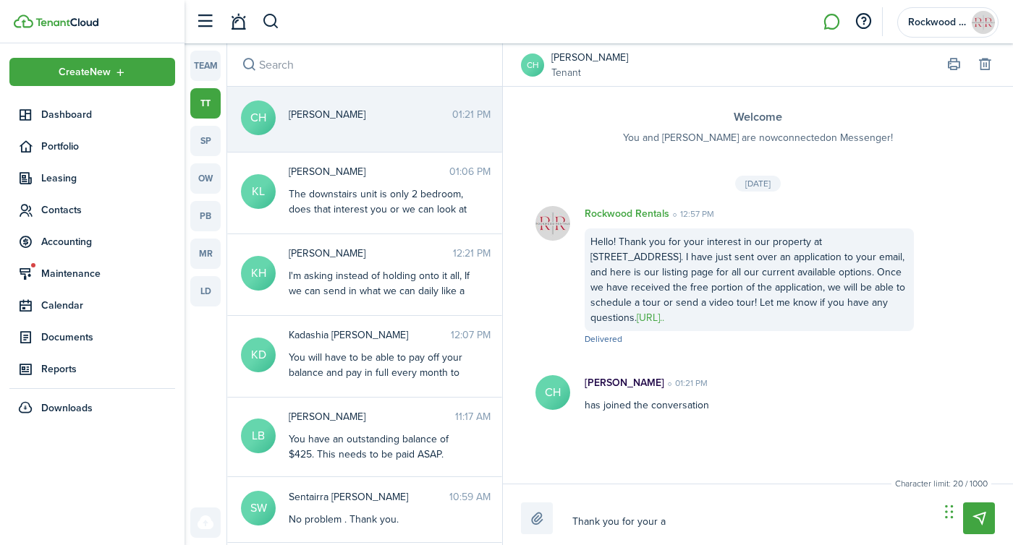
type textarea "Thank you for your ap"
type textarea "Thank you for your app"
type textarea "Thank you for your appl"
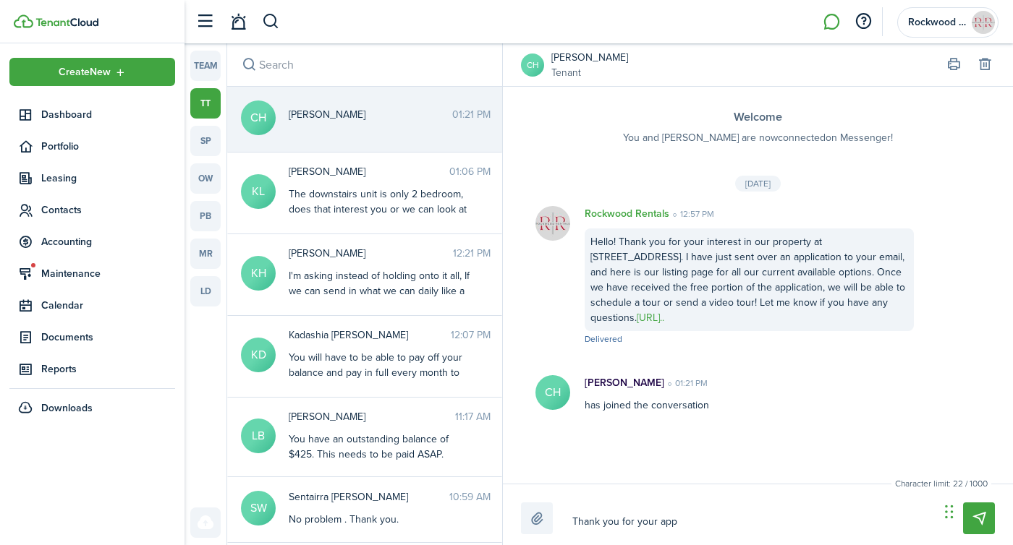
type textarea "Thank you for your appl"
type textarea "Thank you for your appli"
type textarea "Thank you for your applic"
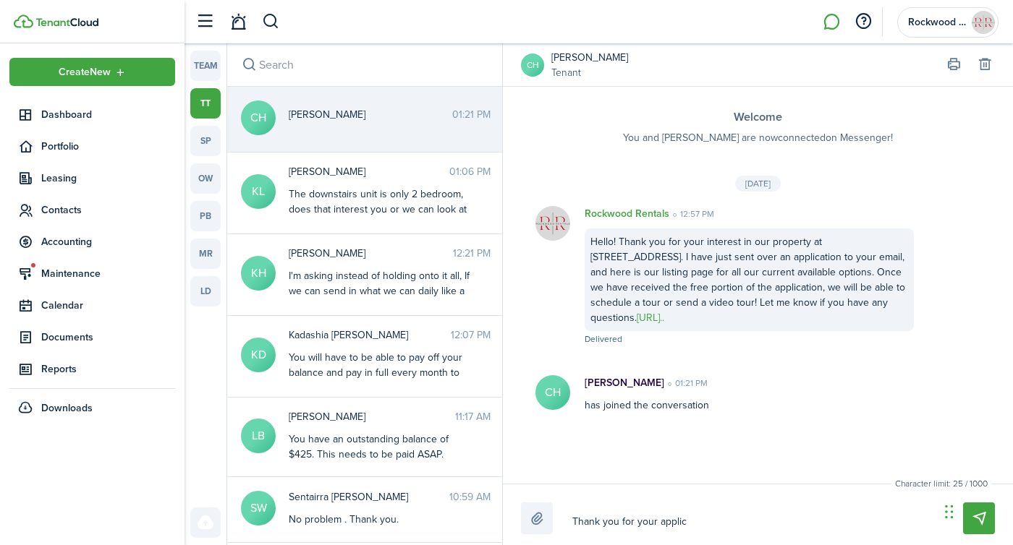
type textarea "Thank you for your applica"
type textarea "Thank you for your applicat"
type textarea "Thank you for your applicati"
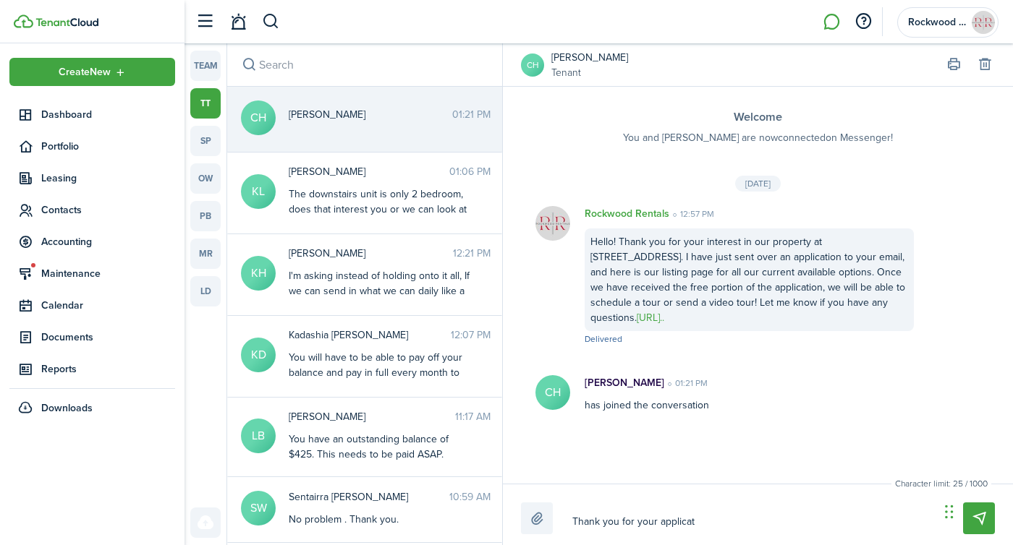
type textarea "Thank you for your applicati"
type textarea "Thank you for your applicatio"
type textarea "Thank you for your application"
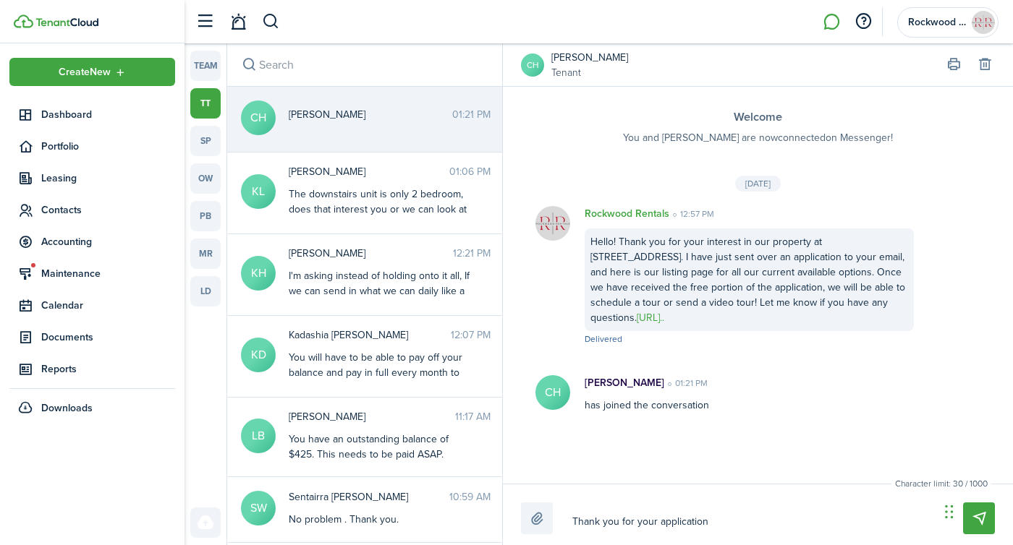
type textarea "Thank you for your application,"
type textarea "Thank you for your application, i"
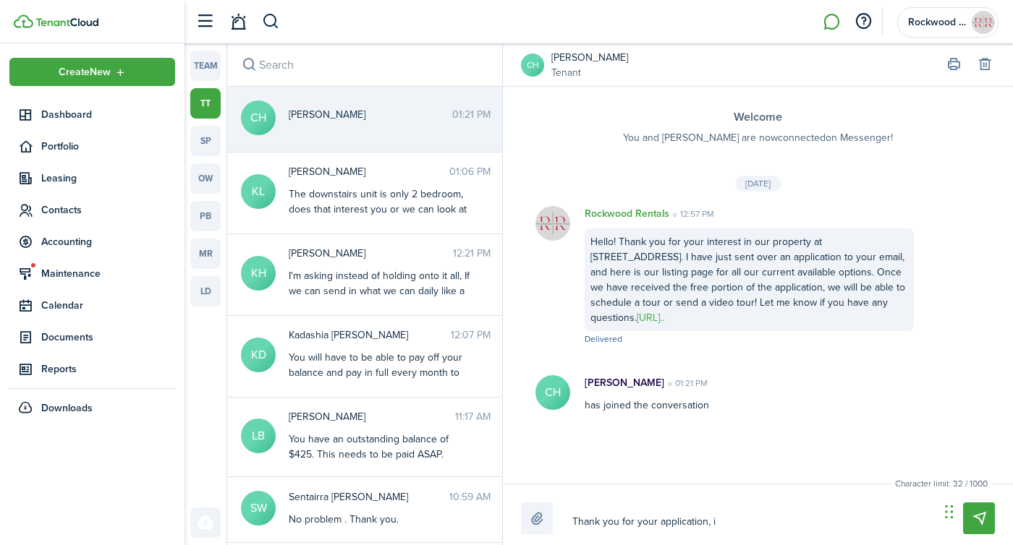
type textarea "Thank you for your application, i"
type textarea "Thank you for your application, it"
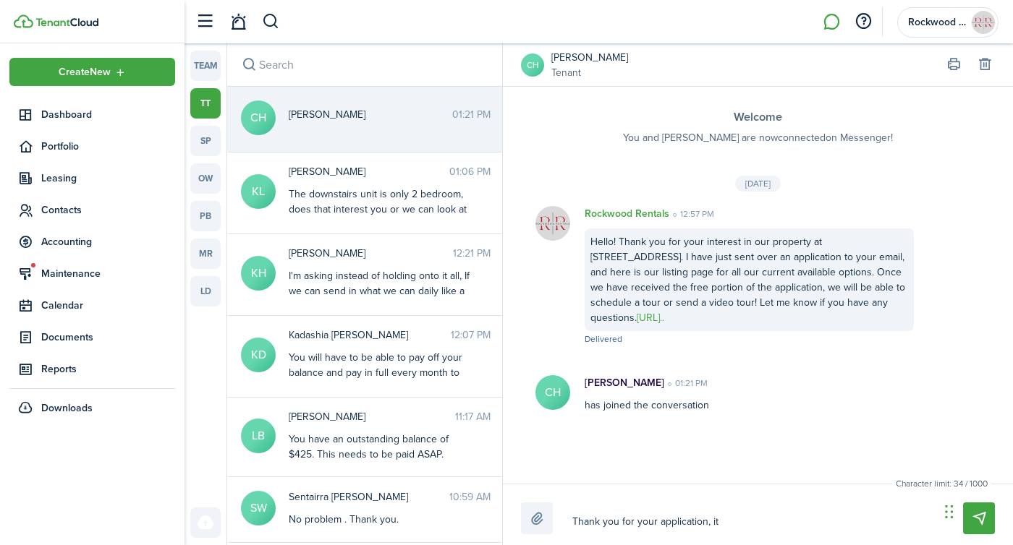
type textarea "Thank you for your application, it i"
type textarea "Thank you for your application, it is"
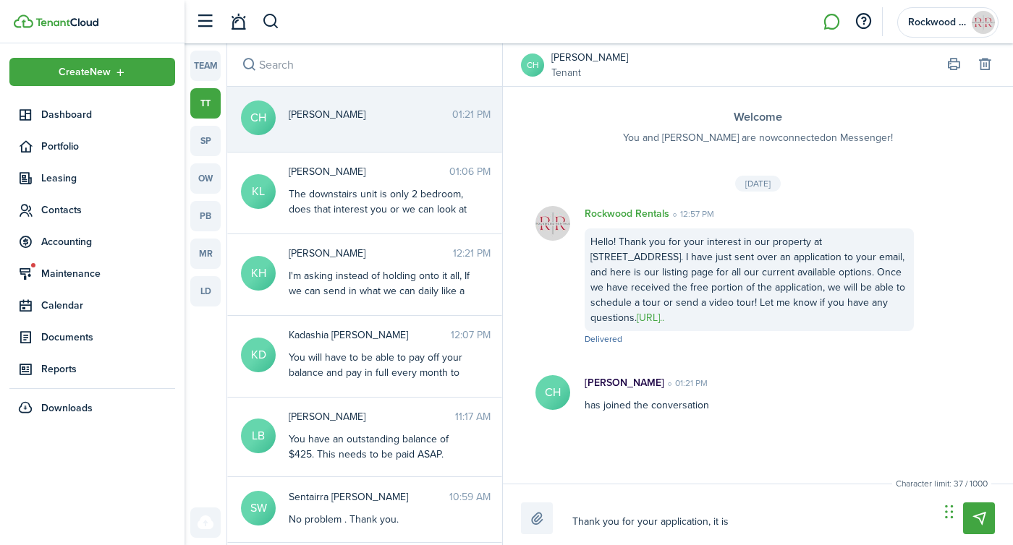
type textarea "Thank you for your application, it is"
type textarea "Thank you for your application, it is i"
type textarea "Thank you for your application, it is in"
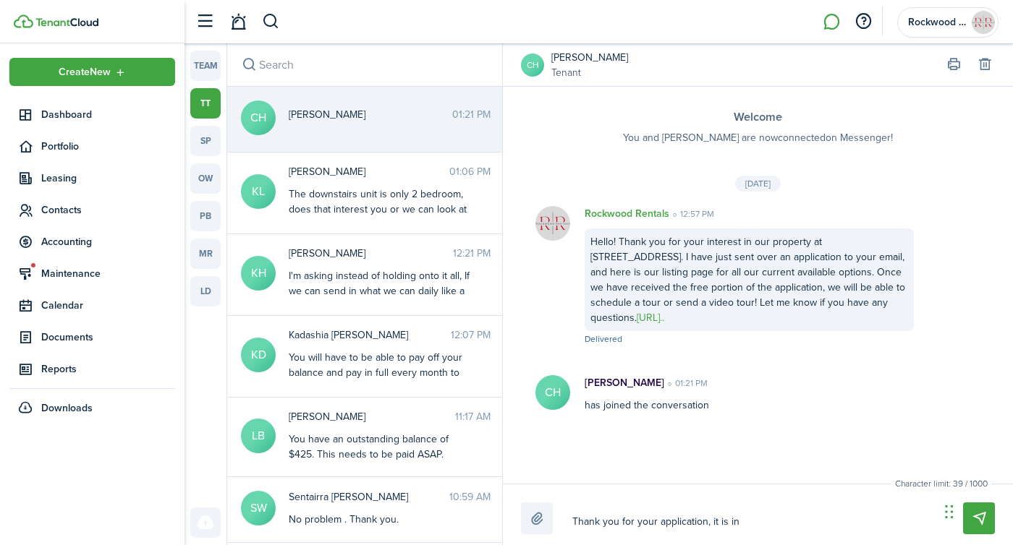
type textarea "Thank you for your application, it is in"
type textarea "Thank you for your application, it is in r"
type textarea "Thank you for your application, it is in re"
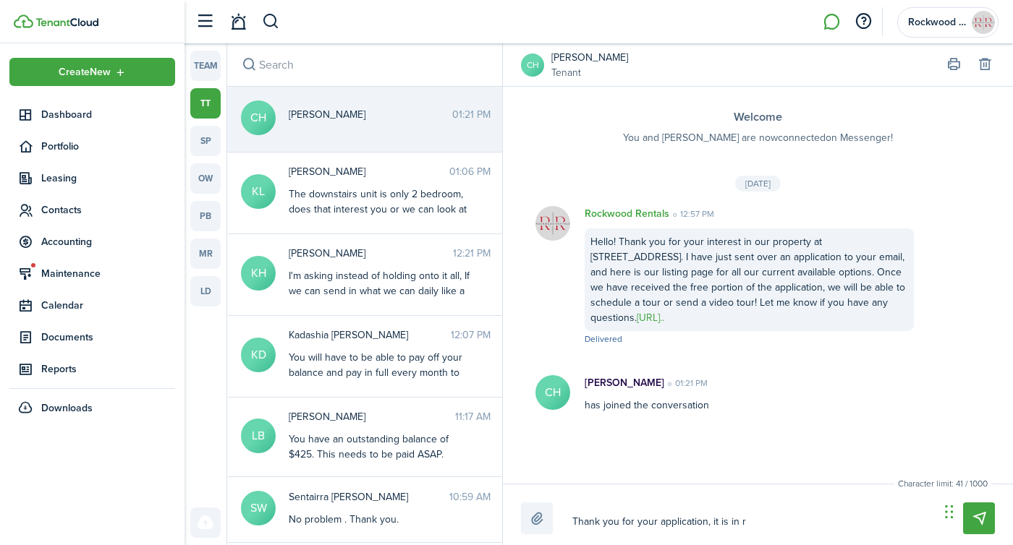
type textarea "Thank you for your application, it is in re"
type textarea "Thank you for your application, it is in rev"
type textarea "Thank you for your application, it is in revi"
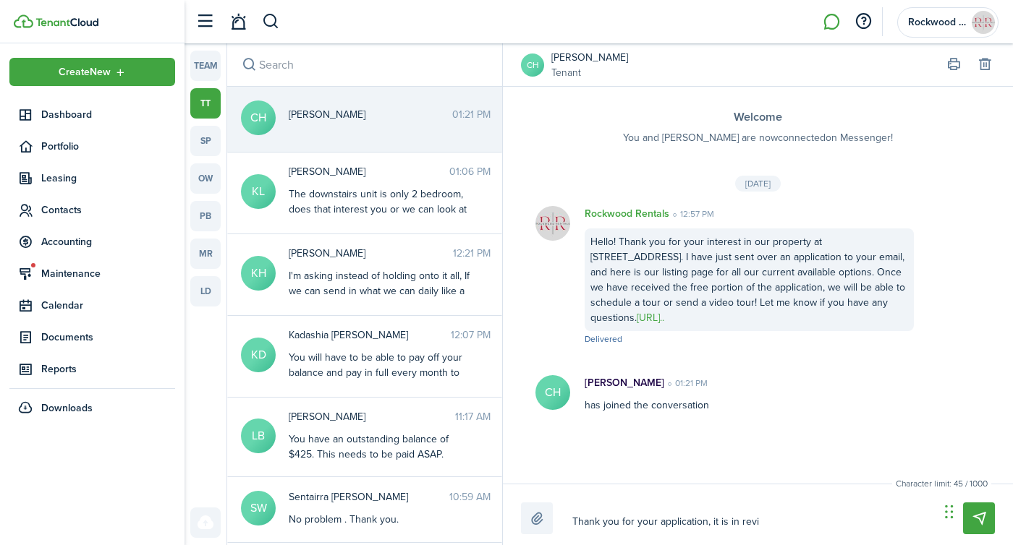
type textarea "Thank you for your application, it is in revie"
type textarea "Thank you for your application, it is in review"
type textarea "Thank you for your application, it is in review!"
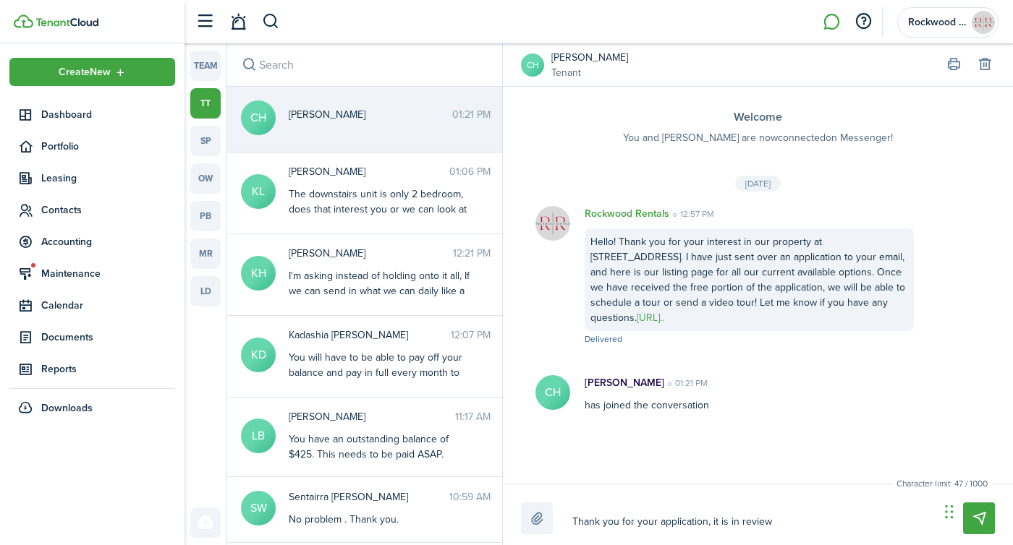
type textarea "Thank you for your application, it is in review!"
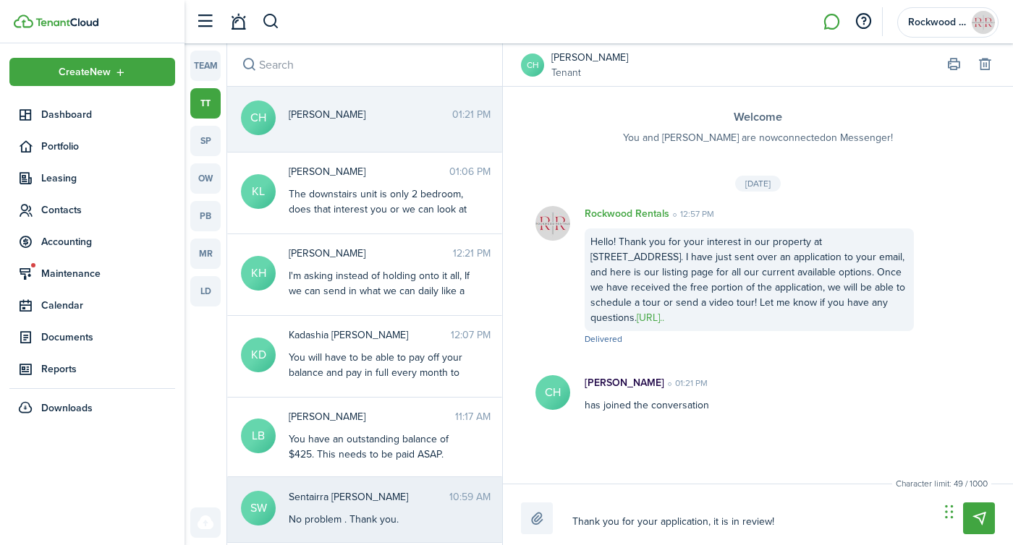
drag, startPoint x: 662, startPoint y: 522, endPoint x: 498, endPoint y: 524, distance: 164.2
click at [498, 524] on messenger-layout "team tt sp ow pb mr ld [PERSON_NAME] all as read CH [PERSON_NAME] 01:21 PM KL […" at bounding box center [598, 294] width 828 height 502
type textarea "Ypplication, it is in review!"
type textarea "Yopplication, it is in review!"
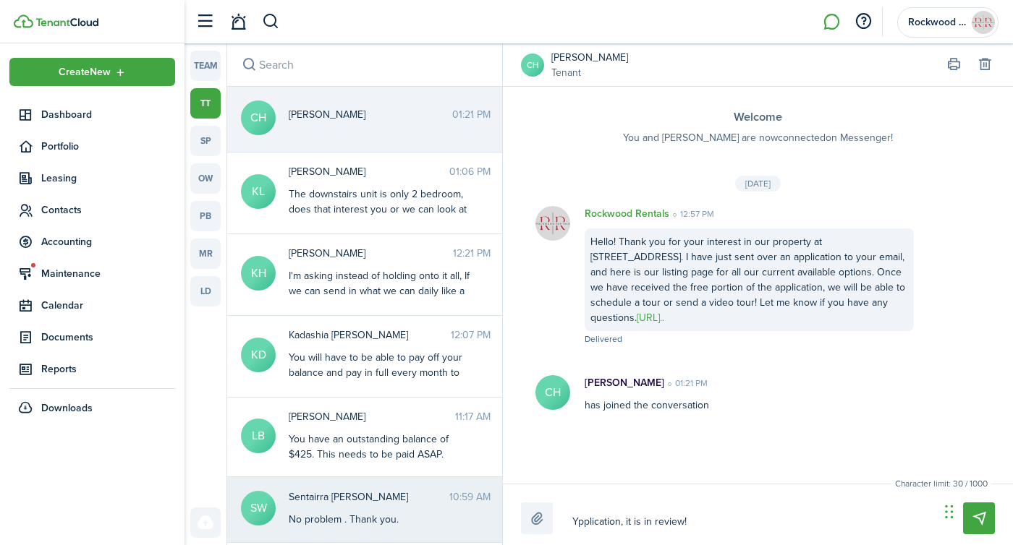
type textarea "Yopplication, it is in review!"
type textarea "Youpplication, it is in review!"
type textarea "Yourpplication, it is in review!"
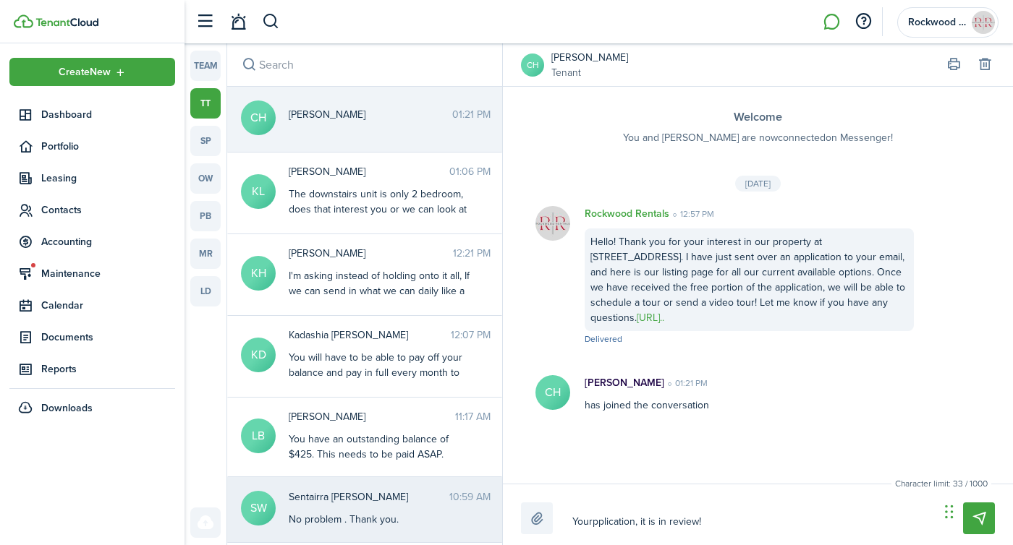
type textarea "Your pplication, it is in review!"
type textarea "Your application, it is in review!"
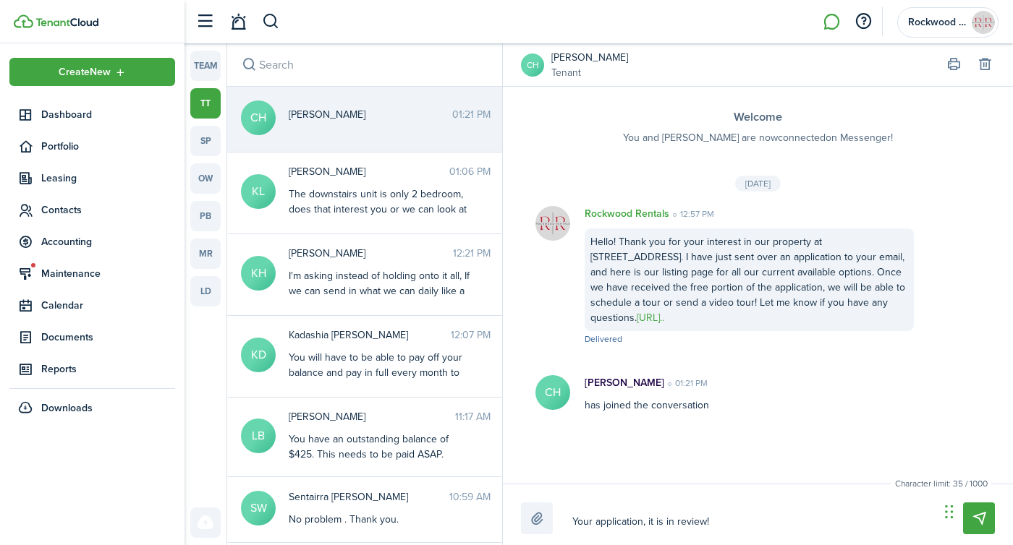
click at [641, 522] on textarea "Your application, it is in review!" at bounding box center [750, 522] width 367 height 25
type textarea "Your application , it is in review!"
type textarea "Your application h, it is in review!"
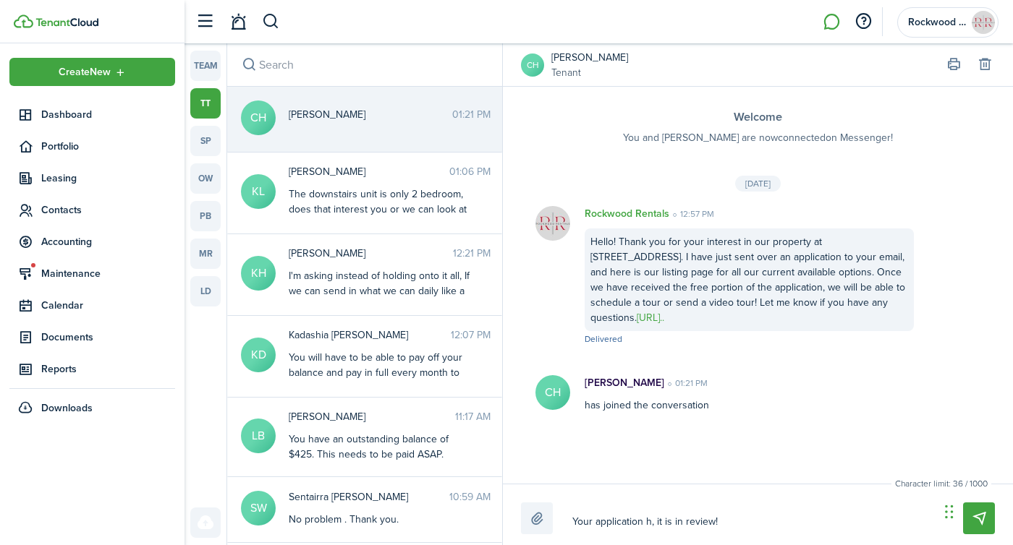
type textarea "Your application ha, it is in review!"
type textarea "Your application has, it is in review!"
type textarea "Your application has , it is in review!"
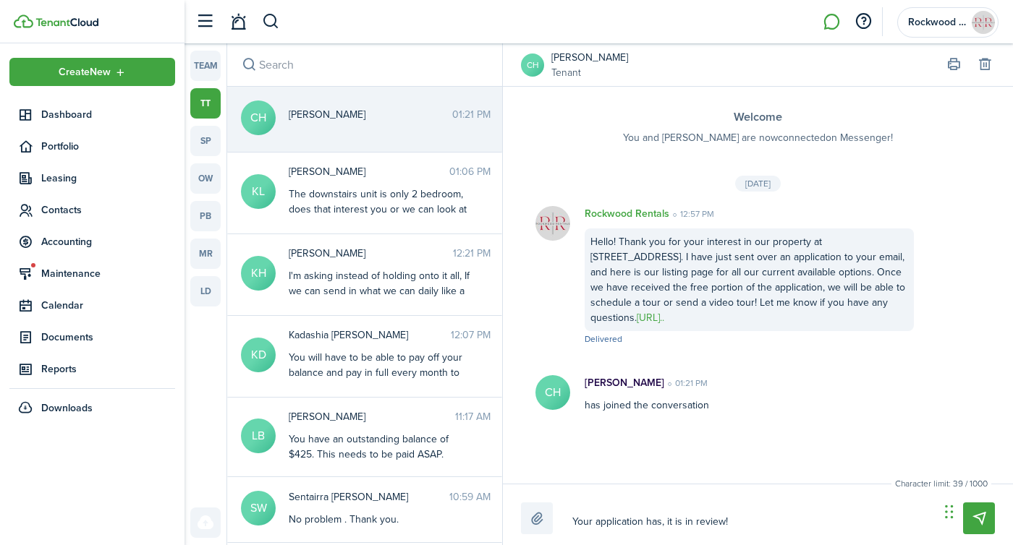
type textarea "Your application has , it is in review!"
type textarea "Your application has b, it is in review!"
type textarea "Your application has be, it is in review!"
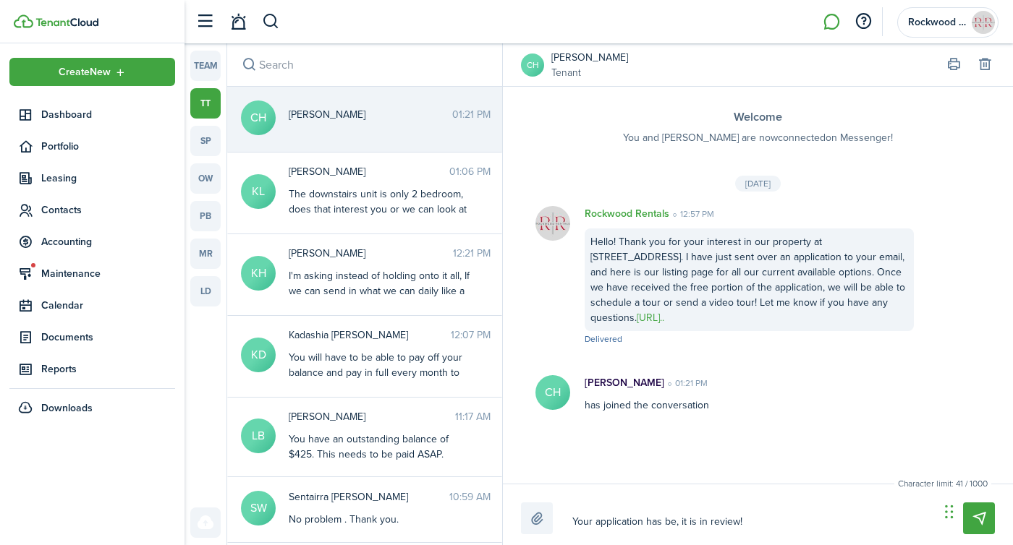
type textarea "Your application has bee, it is in review!"
type textarea "Your application has been, it is in review!"
type textarea "Your application has been , it is in review!"
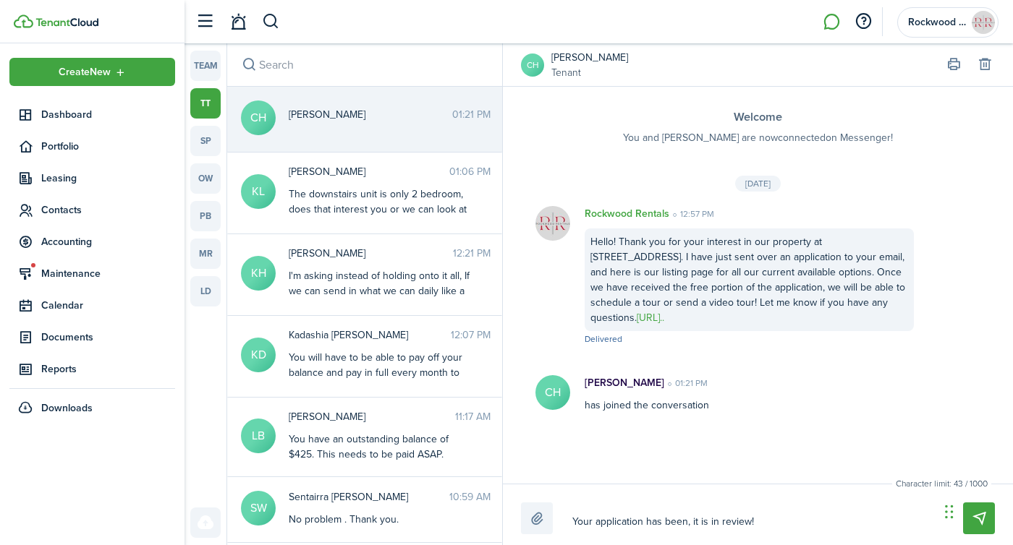
type textarea "Your application has been , it is in review!"
type textarea "Your application has been r, it is in review!"
type textarea "Your application has been re, it is in review!"
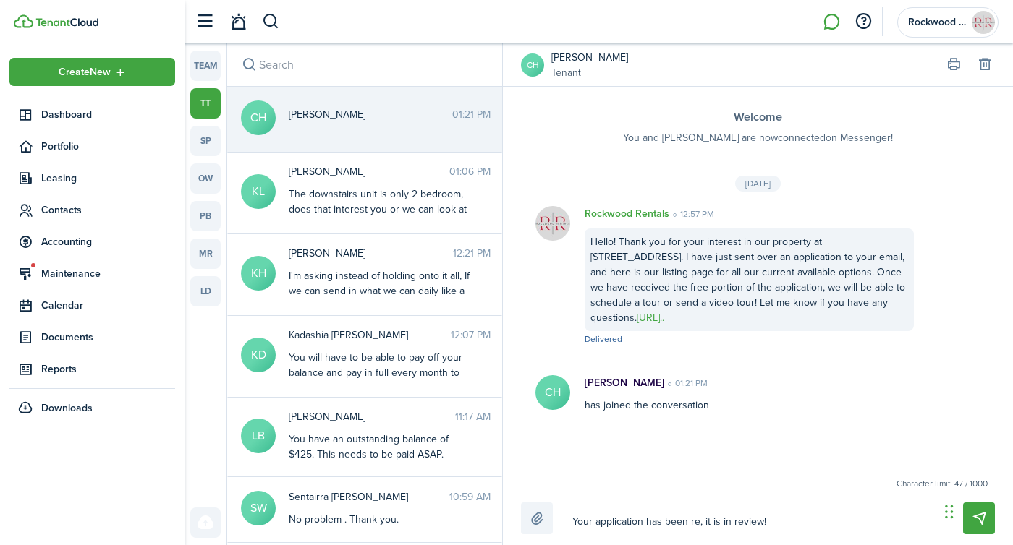
type textarea "Your application has been rec, it is in review!"
type textarea "Your application has been rece, it is in review!"
type textarea "Your application has been recei, it is in review!"
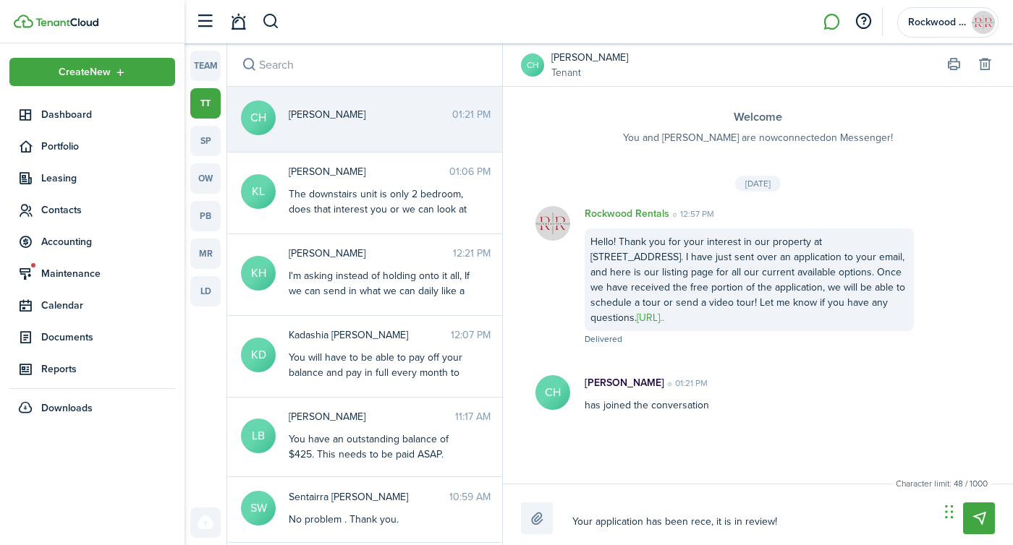
type textarea "Your application has been recei, it is in review!"
type textarea "Your application has been receiv, it is in review!"
type textarea "Your application has been receive, it is in review!"
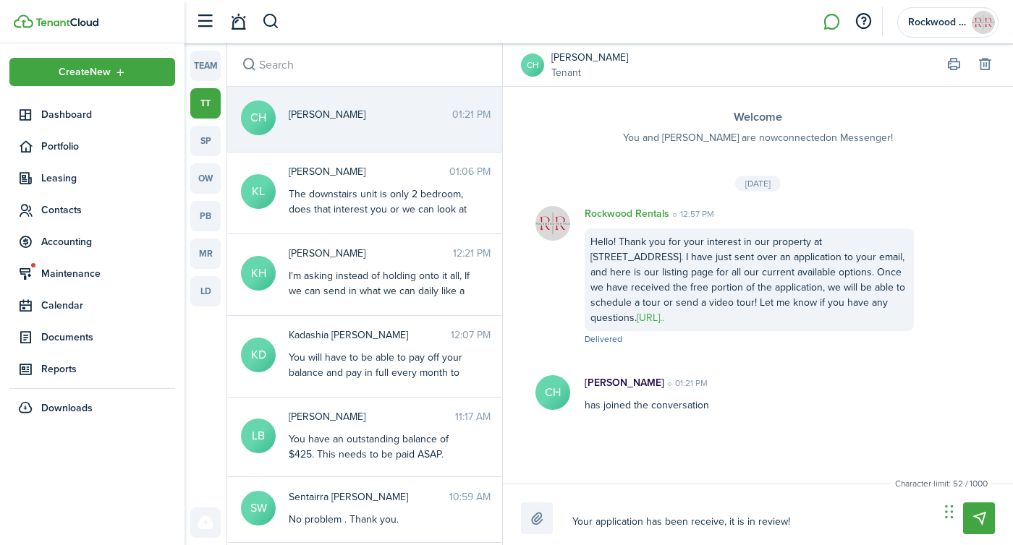
type textarea "Your application has been received, it is in review!"
type textarea "Your application has been received , it is in review!"
type textarea "Your application has been received a, it is in review!"
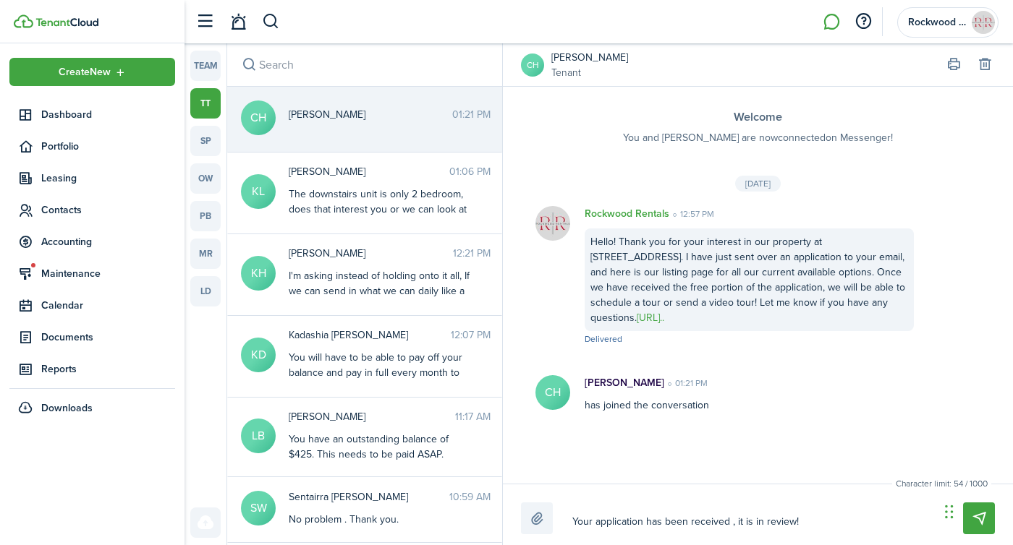
type textarea "Your application has been received a, it is in review!"
type textarea "Your application has been received an, it is in review!"
click at [705, 519] on textarea "Your application has been received and is in review!" at bounding box center [750, 522] width 367 height 25
click at [833, 524] on textarea "Your application has been received and is in review!" at bounding box center [750, 522] width 367 height 25
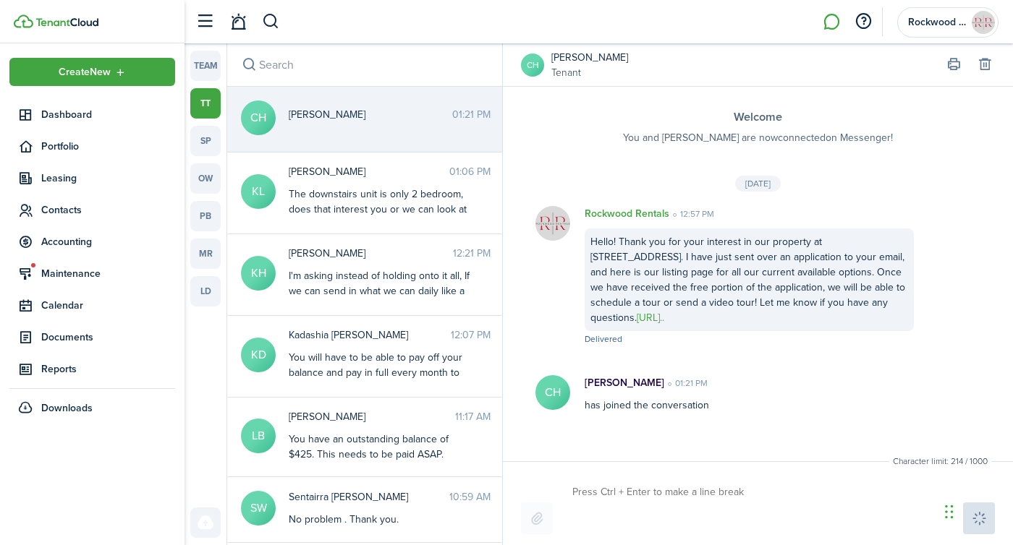
scroll to position [82, 0]
